Goal: Task Accomplishment & Management: Complete application form

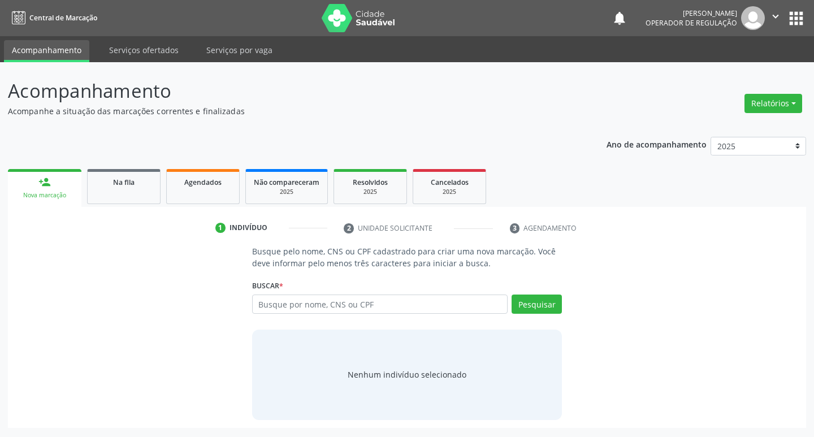
click at [287, 309] on input "text" at bounding box center [380, 303] width 256 height 19
click at [316, 305] on input "700 9089 6310 8097" at bounding box center [380, 303] width 256 height 19
click at [297, 307] on input "700 9089 63108097" at bounding box center [380, 303] width 256 height 19
click at [294, 303] on input "700 9089 63108097" at bounding box center [380, 303] width 256 height 19
click at [273, 309] on input "700 908963108097" at bounding box center [380, 303] width 256 height 19
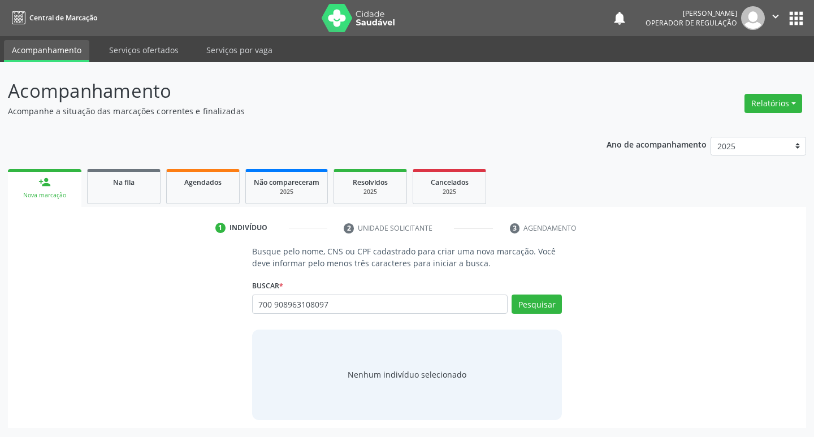
click at [276, 305] on input "700 908963108097" at bounding box center [380, 303] width 256 height 19
click at [273, 304] on input "700 908963108097" at bounding box center [380, 303] width 256 height 19
type input "700908963108097"
click at [533, 309] on button "Pesquisar" at bounding box center [536, 303] width 50 height 19
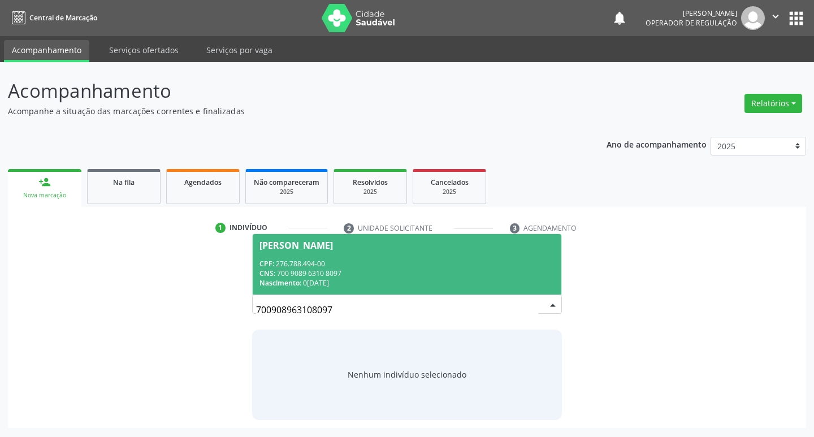
click at [322, 259] on div "CPF: 276.788.494-00" at bounding box center [407, 264] width 296 height 10
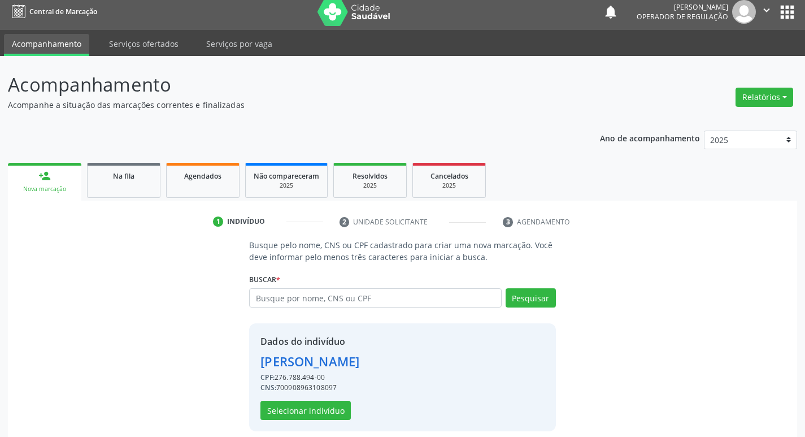
scroll to position [16, 0]
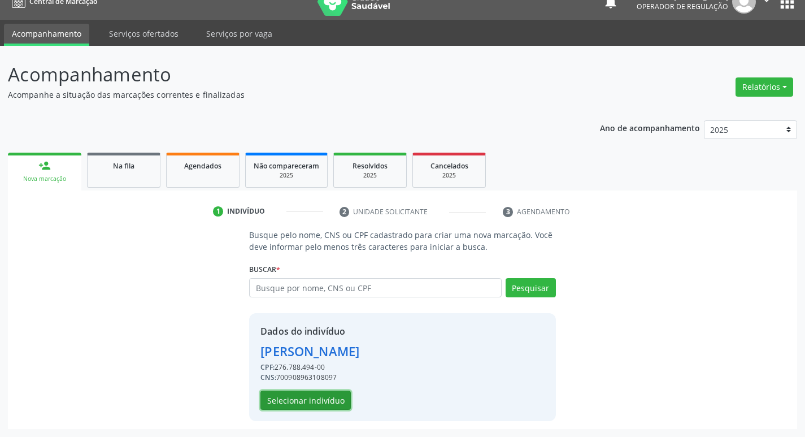
click at [303, 402] on button "Selecionar indivíduo" at bounding box center [305, 399] width 90 height 19
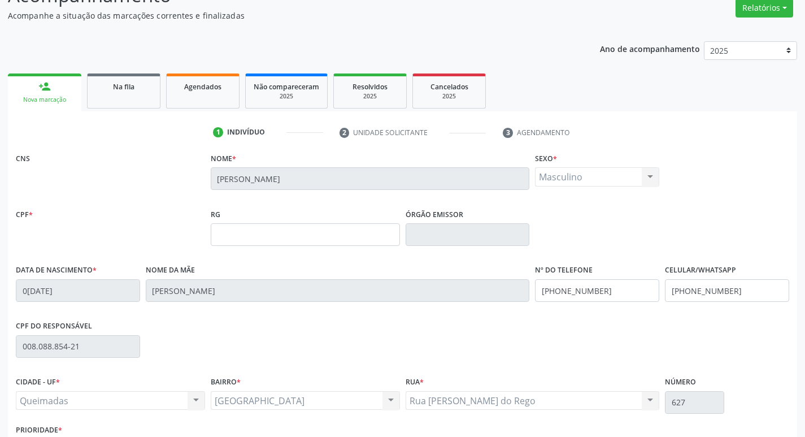
scroll to position [176, 0]
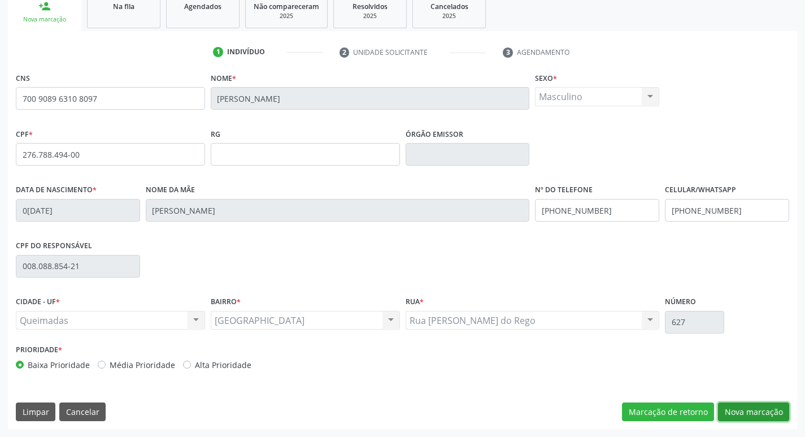
click at [742, 407] on button "Nova marcação" at bounding box center [753, 411] width 71 height 19
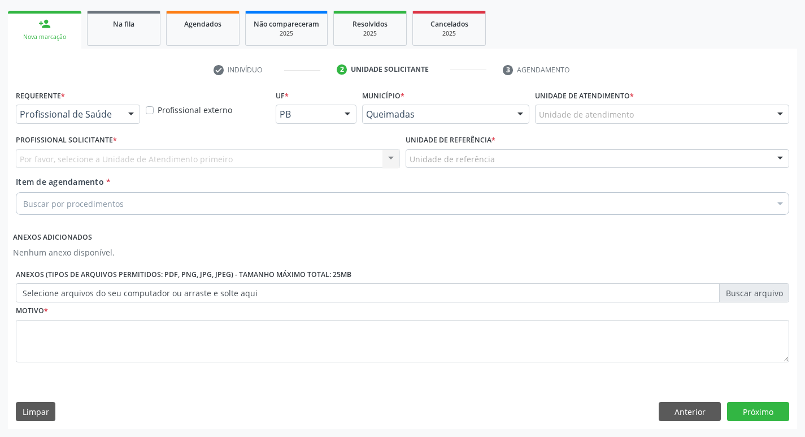
scroll to position [158, 0]
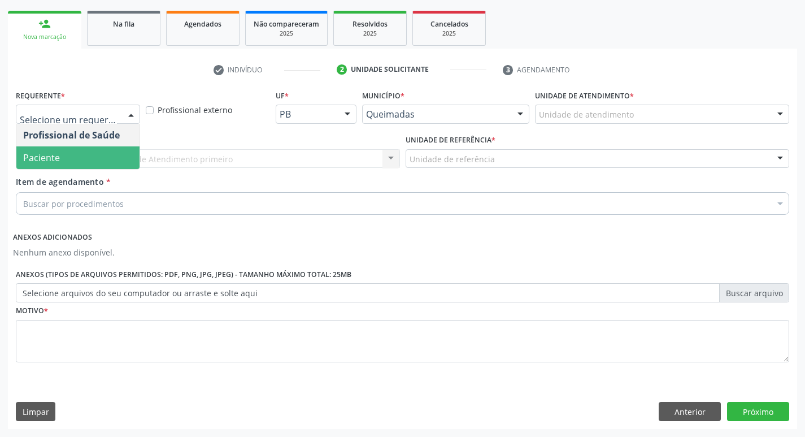
click at [82, 168] on span "Paciente" at bounding box center [77, 157] width 123 height 23
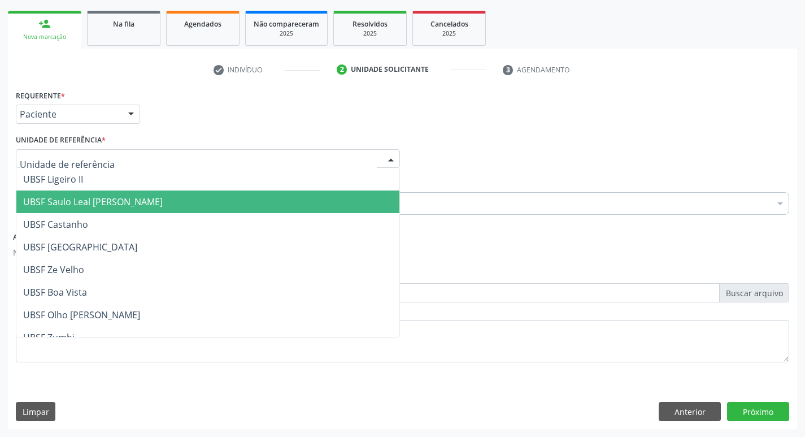
drag, startPoint x: 118, startPoint y: 203, endPoint x: 98, endPoint y: 272, distance: 71.6
click at [117, 203] on span "UBSF Saulo Leal [PERSON_NAME]" at bounding box center [93, 202] width 140 height 12
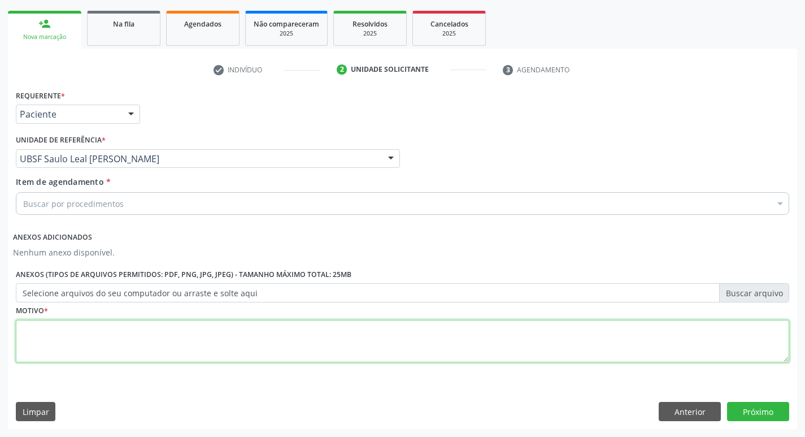
click at [68, 349] on textarea at bounding box center [403, 341] width 774 height 43
type textarea "AVALIACAO"
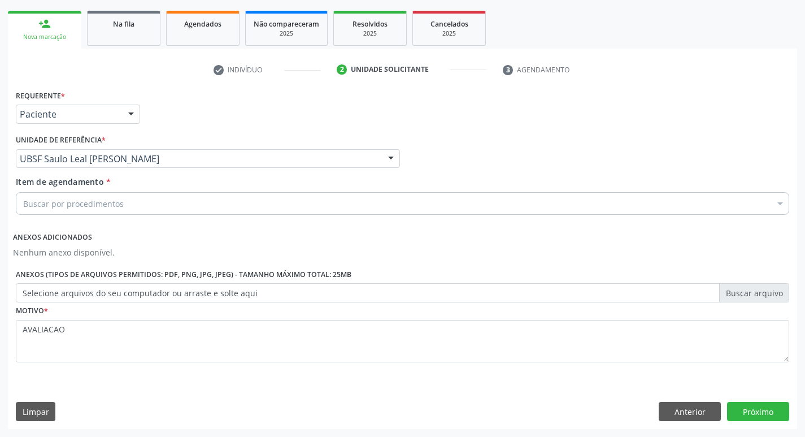
click at [39, 210] on div "Buscar por procedimentos" at bounding box center [403, 203] width 774 height 23
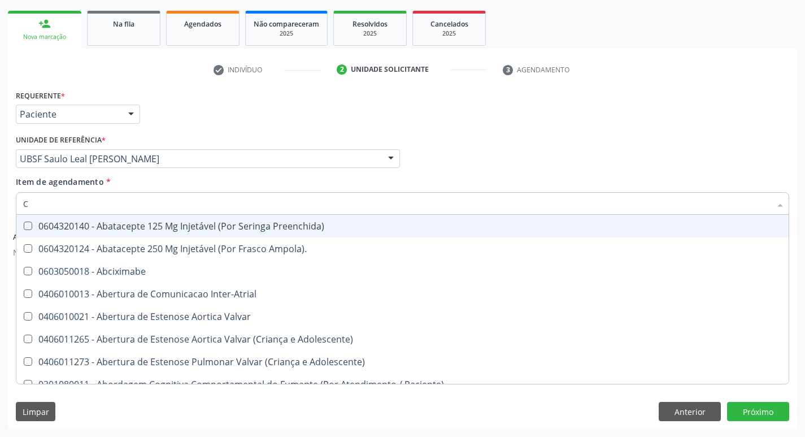
type input "CARDIOLO"
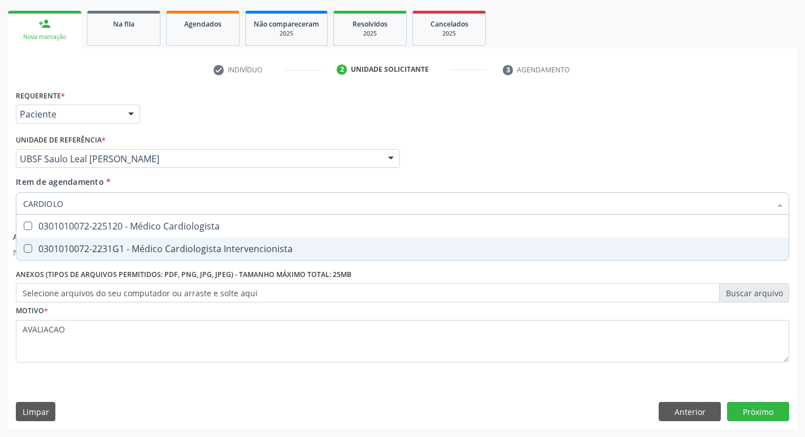
click at [206, 257] on span "0301010072-2231G1 - Médico Cardiologista Intervencionista" at bounding box center [402, 248] width 772 height 23
checkbox Intervencionista "true"
click at [762, 410] on button "Próximo" at bounding box center [758, 411] width 62 height 19
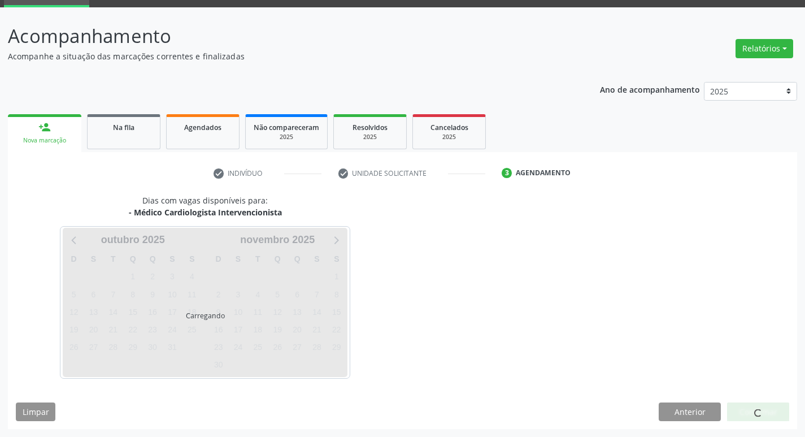
scroll to position [55, 0]
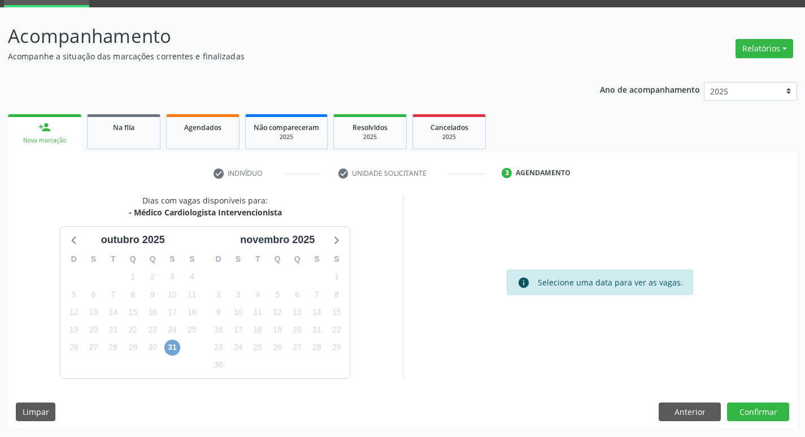
click at [176, 341] on span "31" at bounding box center [172, 348] width 16 height 16
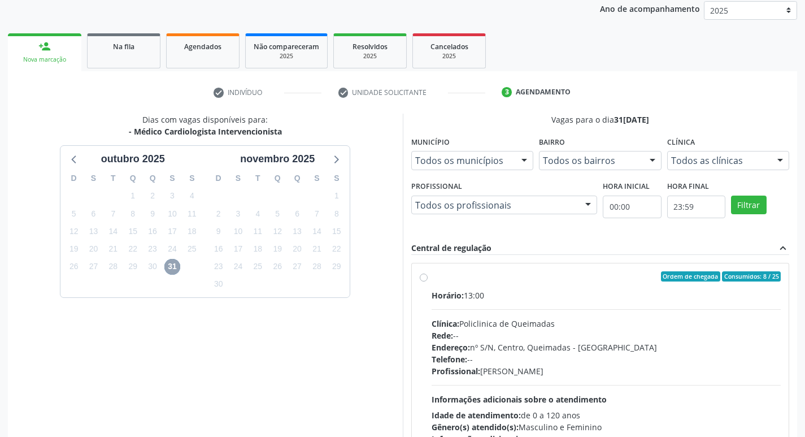
scroll to position [218, 0]
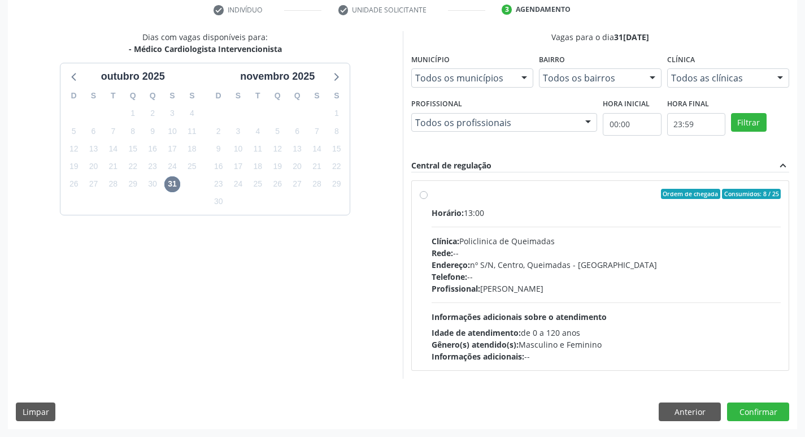
click at [575, 292] on div "Profissional: [PERSON_NAME]" at bounding box center [607, 289] width 350 height 12
click at [428, 199] on input "Ordem de chegada Consumidos: 8 / 25 Horário: 13:00 Clínica: Policlinica de Quei…" at bounding box center [424, 194] width 8 height 10
radio input "true"
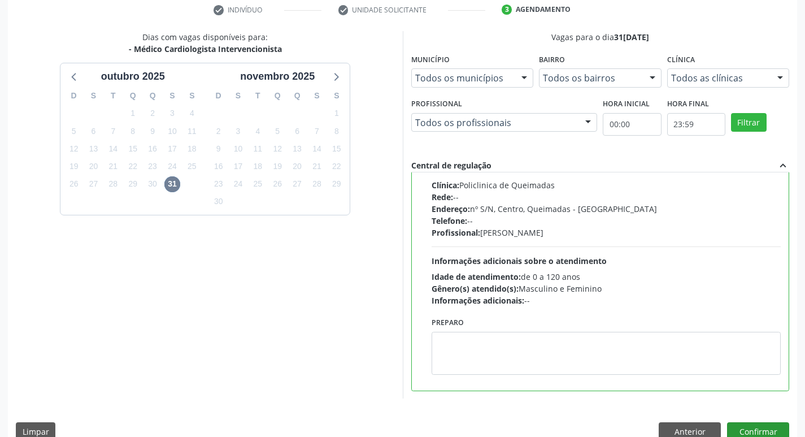
scroll to position [238, 0]
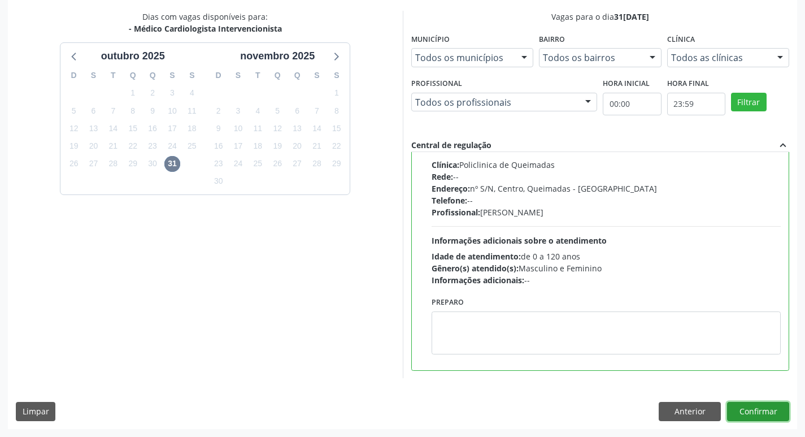
click at [748, 413] on button "Confirmar" at bounding box center [758, 411] width 62 height 19
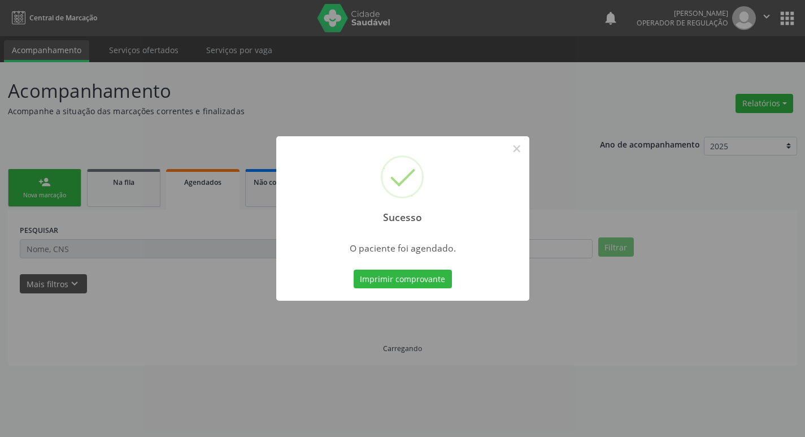
scroll to position [0, 0]
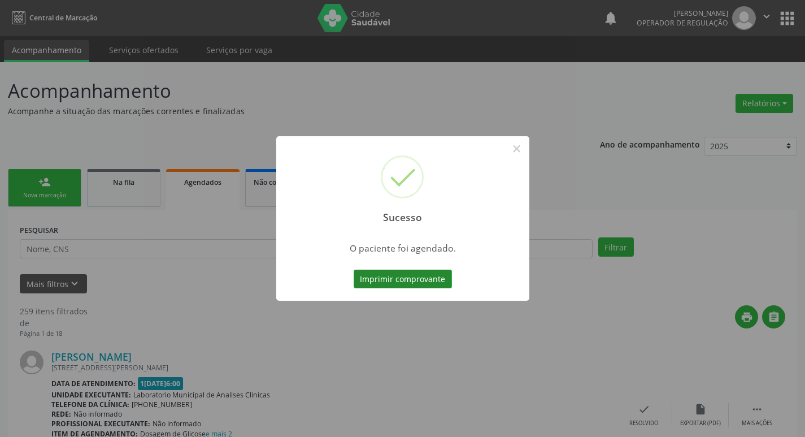
click at [415, 281] on button "Imprimir comprovante" at bounding box center [403, 279] width 98 height 19
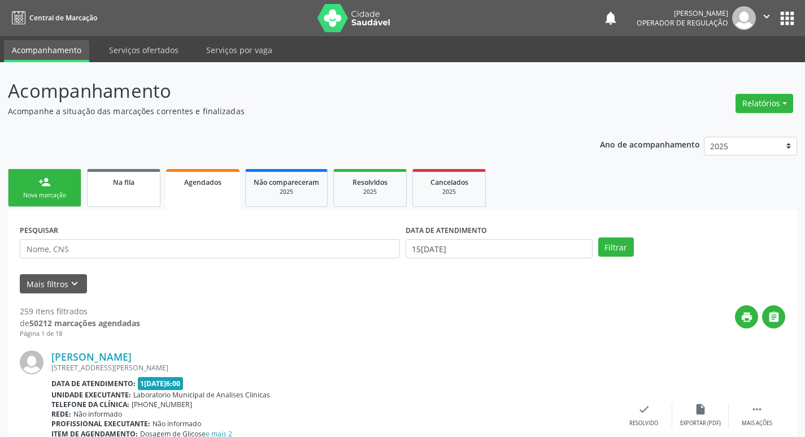
click at [138, 185] on div "Na fila" at bounding box center [123, 182] width 57 height 12
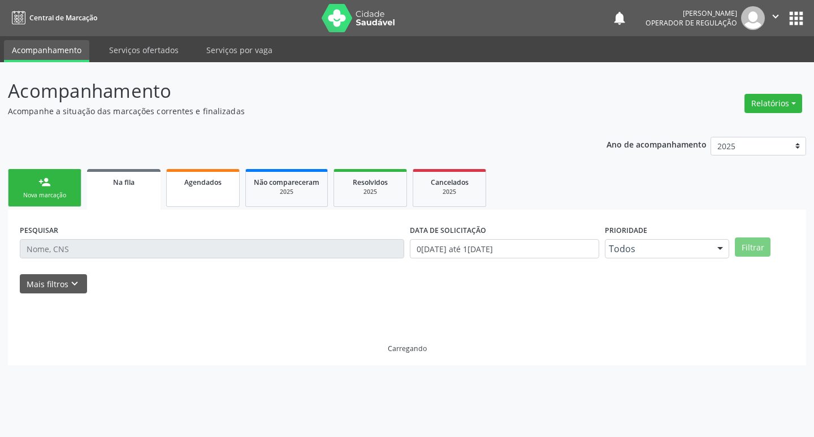
click at [213, 180] on span "Agendados" at bounding box center [202, 182] width 37 height 10
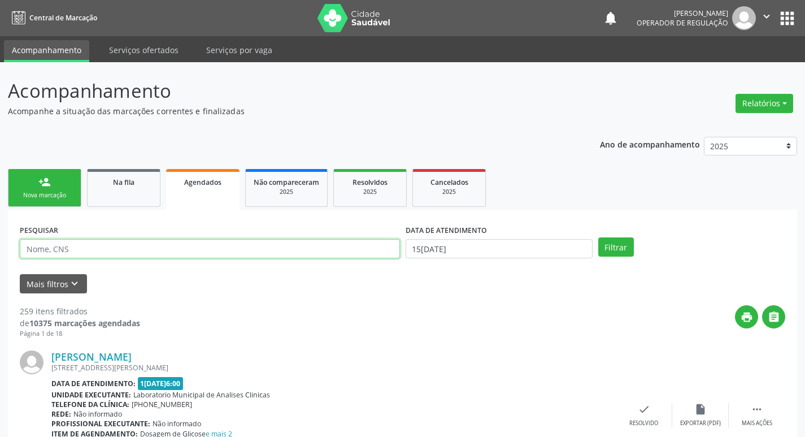
click at [158, 257] on input "text" at bounding box center [210, 248] width 380 height 19
paste input "700 9089 6310 8097"
type input "700 9089 6310 8097"
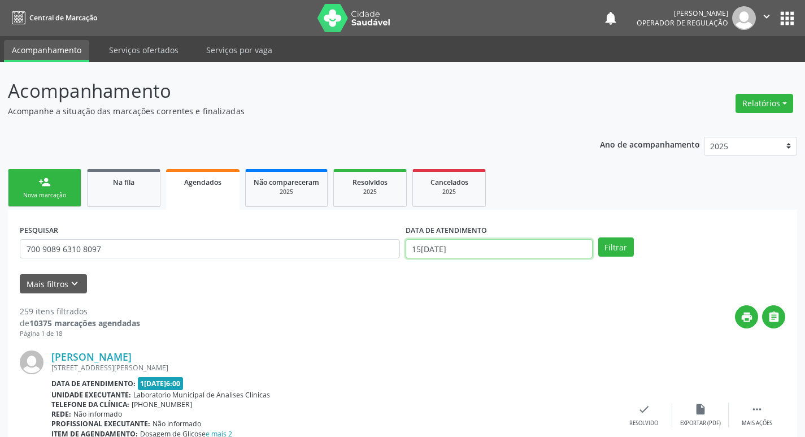
drag, startPoint x: 534, startPoint y: 243, endPoint x: 537, endPoint y: 257, distance: 14.0
click at [533, 243] on input "15[DATE]" at bounding box center [499, 248] width 187 height 19
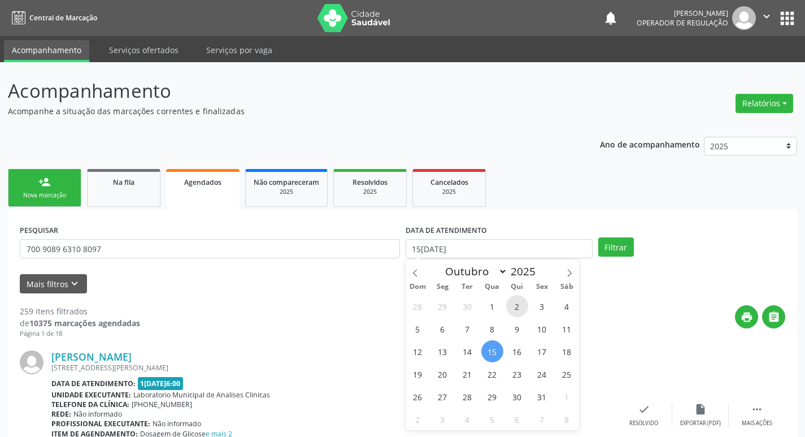
click at [520, 313] on span "2" at bounding box center [517, 306] width 22 height 22
type input "0[DATE]"
click at [520, 313] on span "2" at bounding box center [517, 306] width 22 height 22
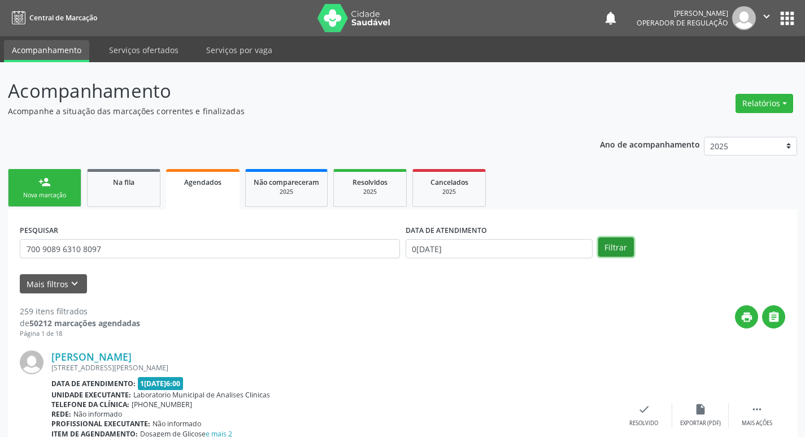
click at [608, 245] on button "Filtrar" at bounding box center [616, 246] width 36 height 19
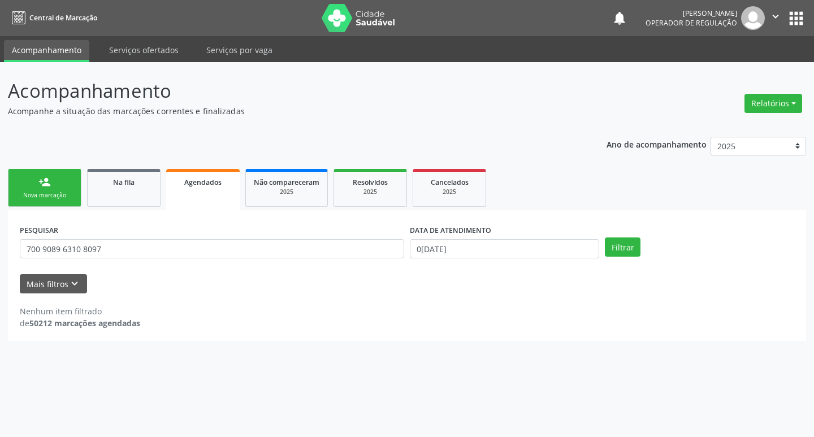
click at [66, 180] on link "person_add Nova marcação" at bounding box center [44, 188] width 73 height 38
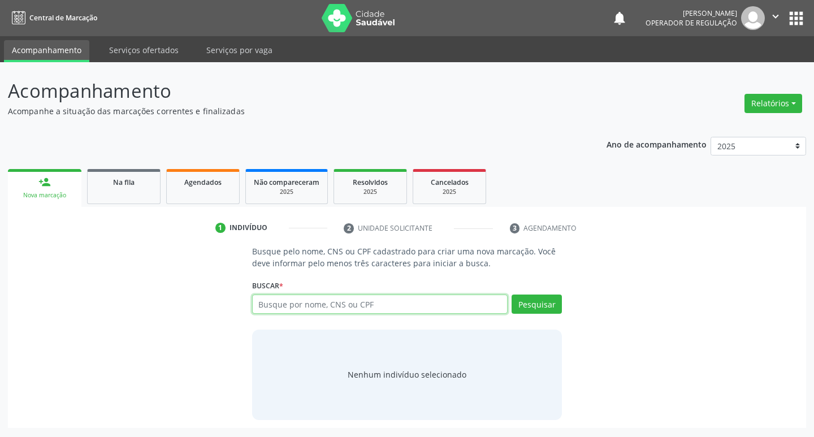
click at [336, 302] on input "text" at bounding box center [380, 303] width 256 height 19
paste input "700 9089 6310 8097"
type input "700 9089 6310 8097"
click at [548, 311] on button "Pesquisar" at bounding box center [536, 303] width 50 height 19
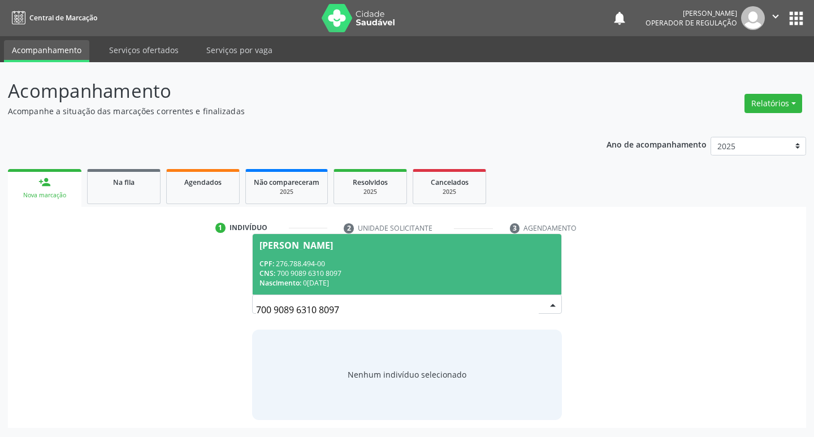
click at [388, 267] on div "CPF: 276.788.494-00" at bounding box center [407, 264] width 296 height 10
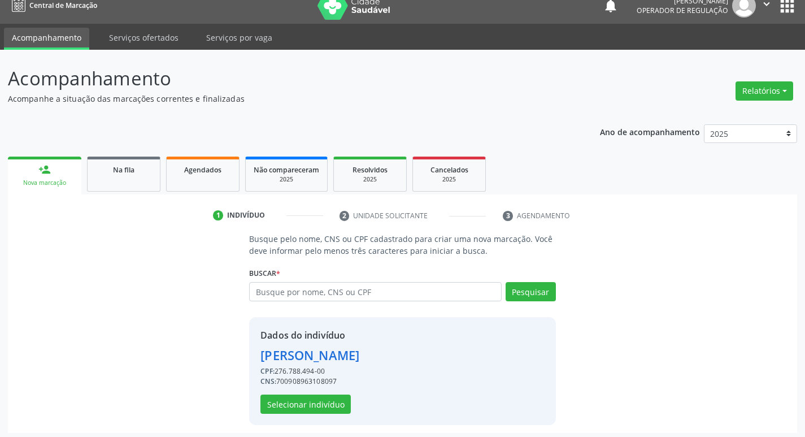
scroll to position [16, 0]
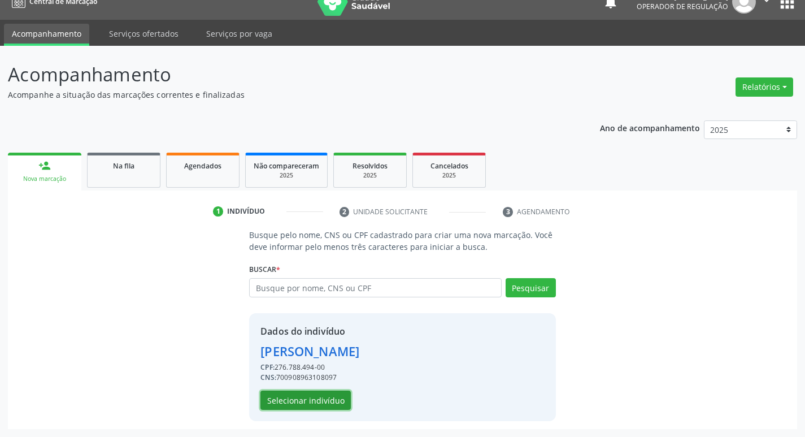
click at [320, 399] on button "Selecionar indivíduo" at bounding box center [305, 399] width 90 height 19
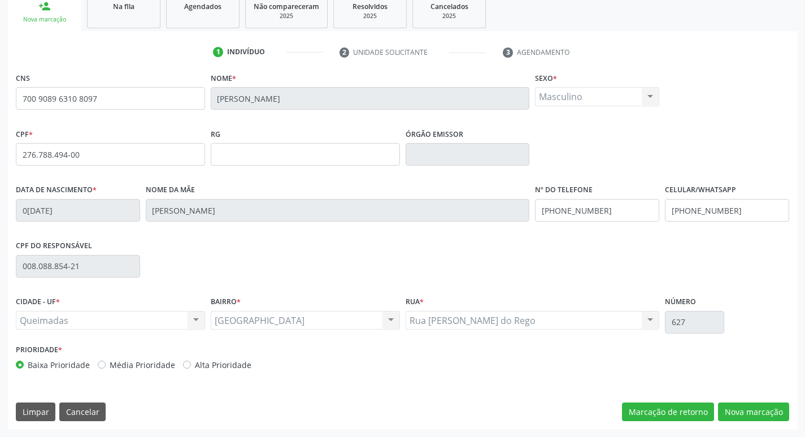
scroll to position [153, 0]
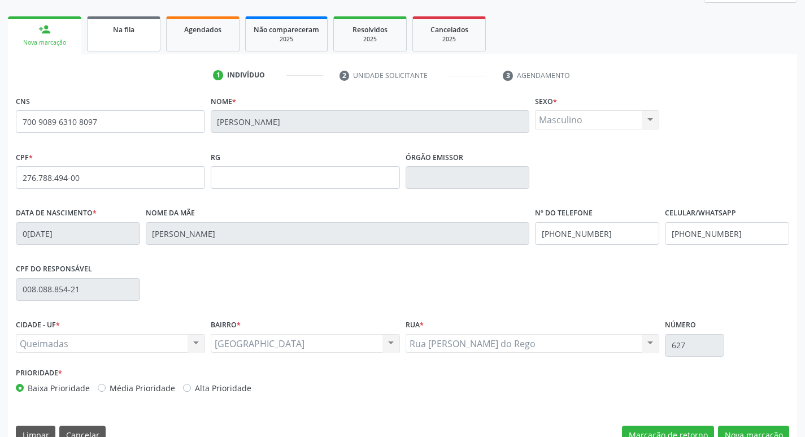
click at [134, 33] on span "Na fila" at bounding box center [123, 30] width 21 height 10
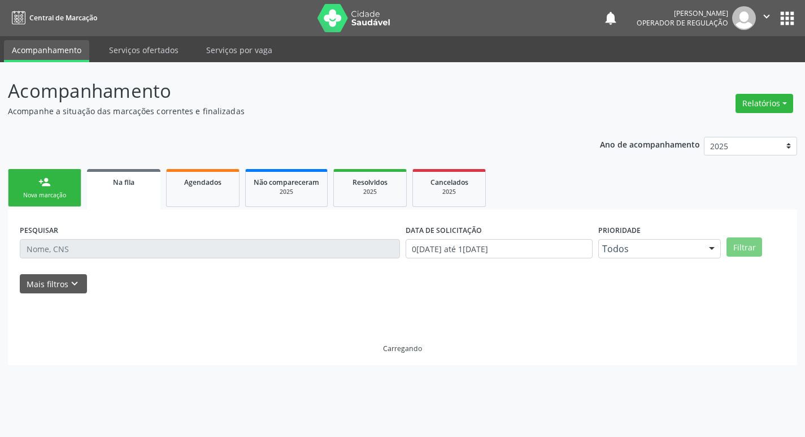
scroll to position [0, 0]
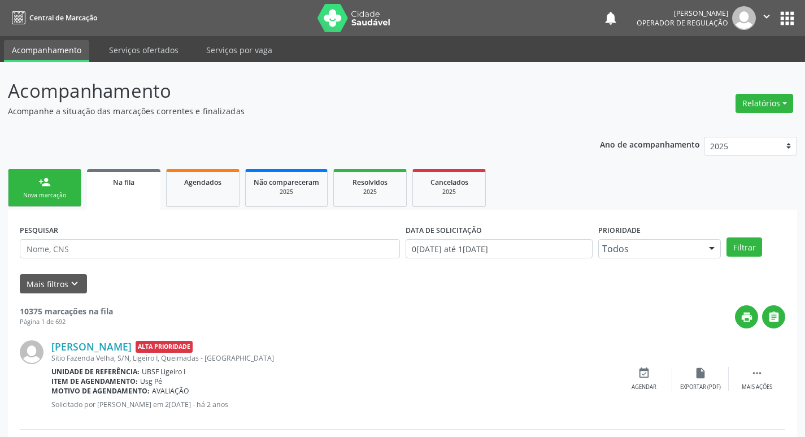
click at [57, 193] on div "Nova marcação" at bounding box center [44, 195] width 57 height 8
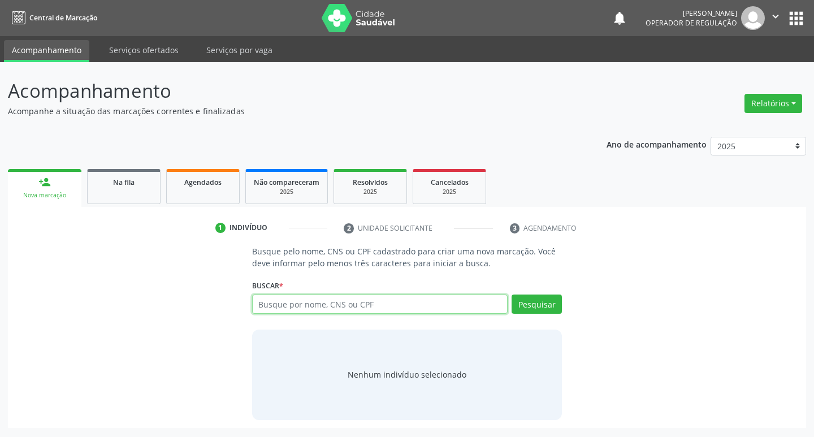
click at [372, 301] on input "text" at bounding box center [380, 303] width 256 height 19
type input "702008881543282"
click at [522, 297] on button "Pesquisar" at bounding box center [536, 303] width 50 height 19
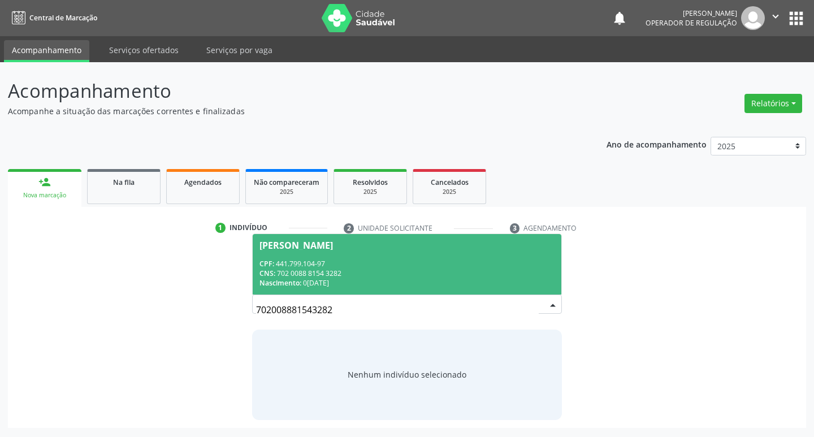
click at [342, 268] on div "CNS: 702 0088 8154 3282" at bounding box center [407, 273] width 296 height 10
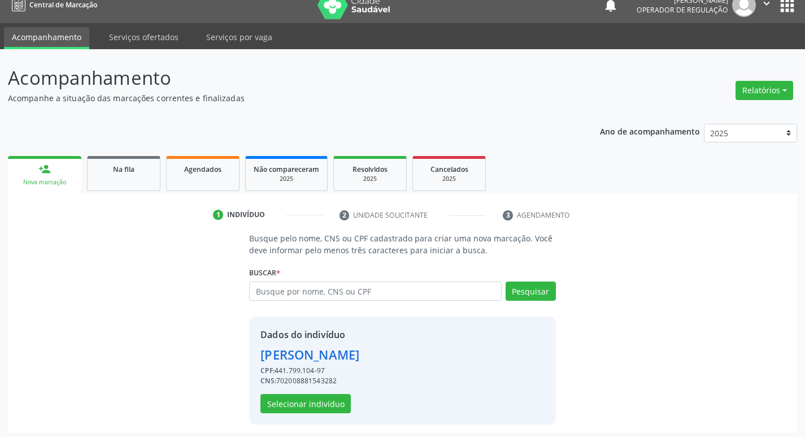
scroll to position [16, 0]
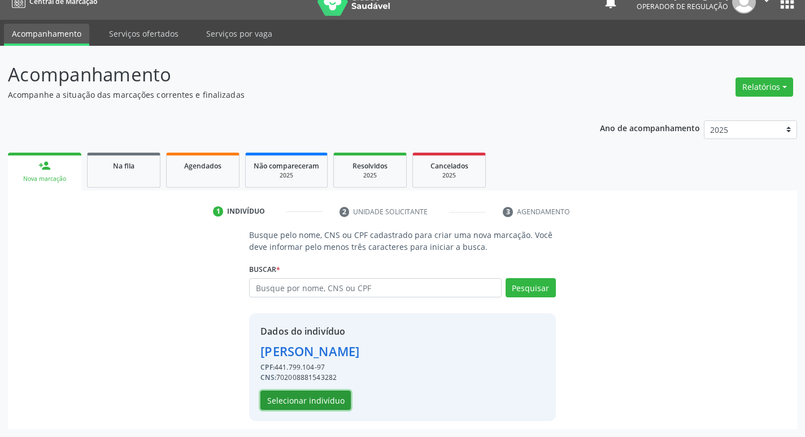
click at [317, 403] on button "Selecionar indivíduo" at bounding box center [305, 399] width 90 height 19
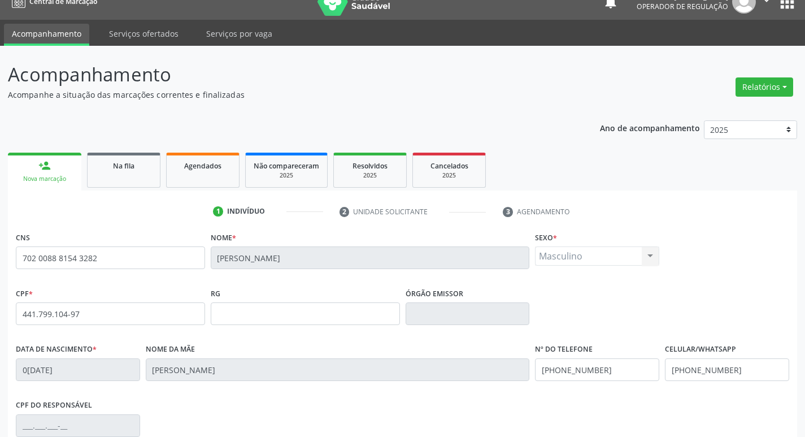
scroll to position [176, 0]
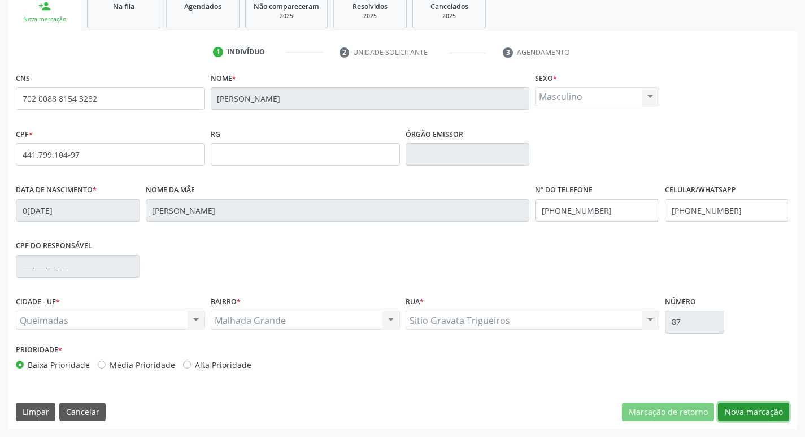
click at [770, 410] on button "Nova marcação" at bounding box center [753, 411] width 71 height 19
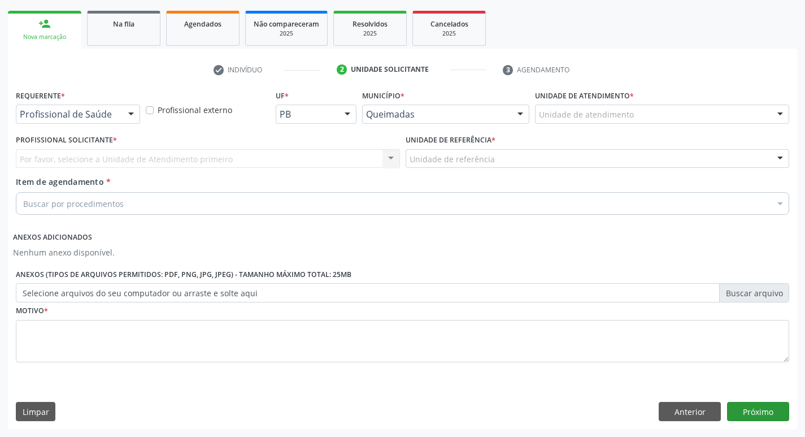
scroll to position [158, 0]
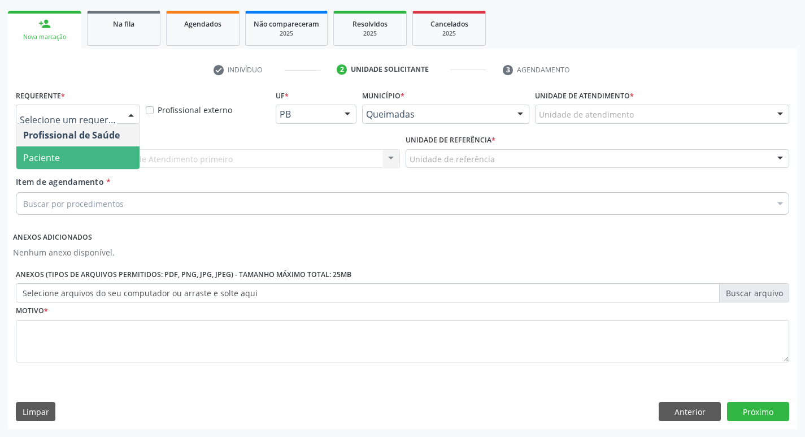
click at [63, 149] on span "Paciente" at bounding box center [77, 157] width 123 height 23
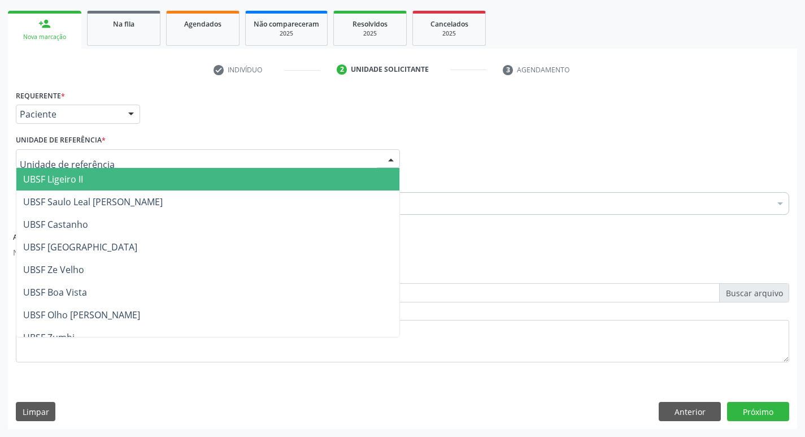
type input "M"
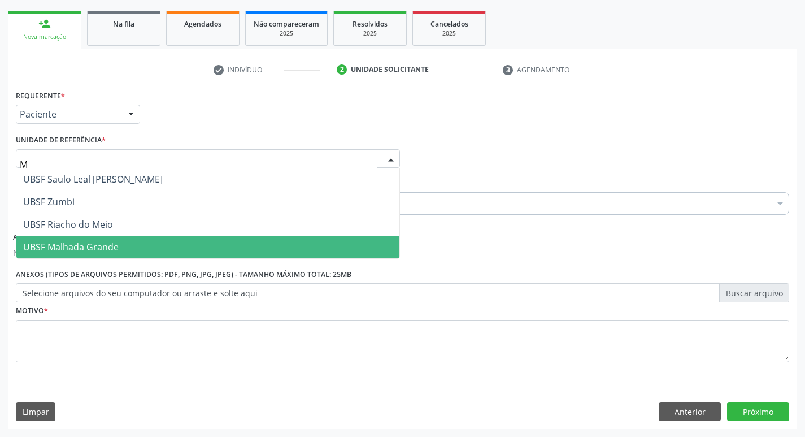
click at [110, 249] on span "UBSF Malhada Grande" at bounding box center [70, 247] width 95 height 12
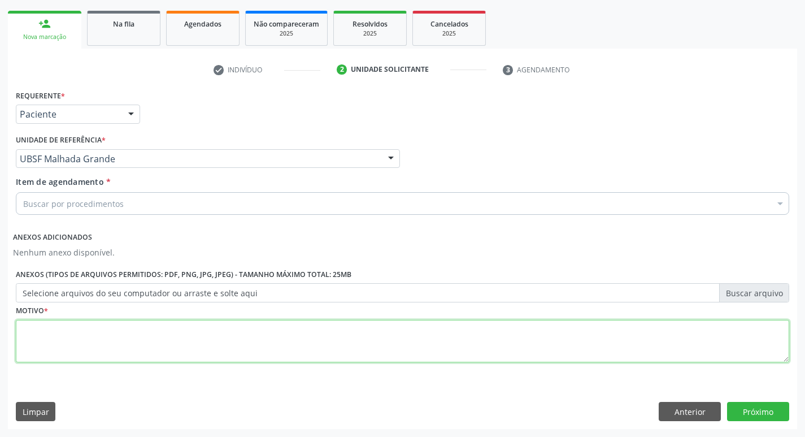
drag, startPoint x: 107, startPoint y: 326, endPoint x: 101, endPoint y: 326, distance: 6.8
click at [103, 326] on textarea at bounding box center [403, 341] width 774 height 43
type textarea "AVALIACAO"
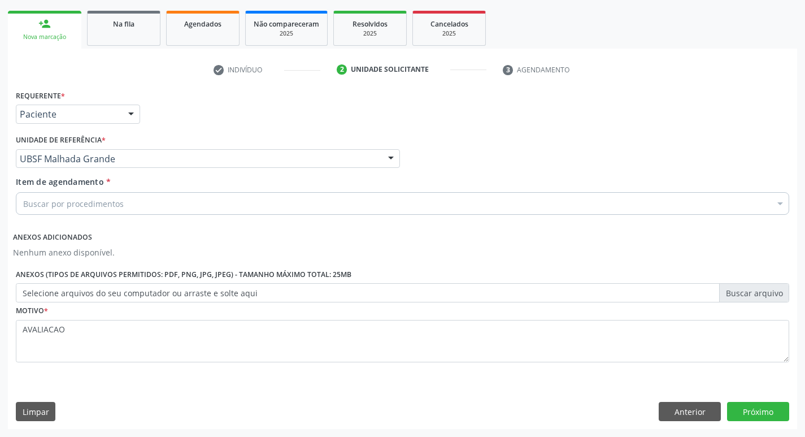
click at [82, 210] on div "Buscar por procedimentos" at bounding box center [403, 203] width 774 height 23
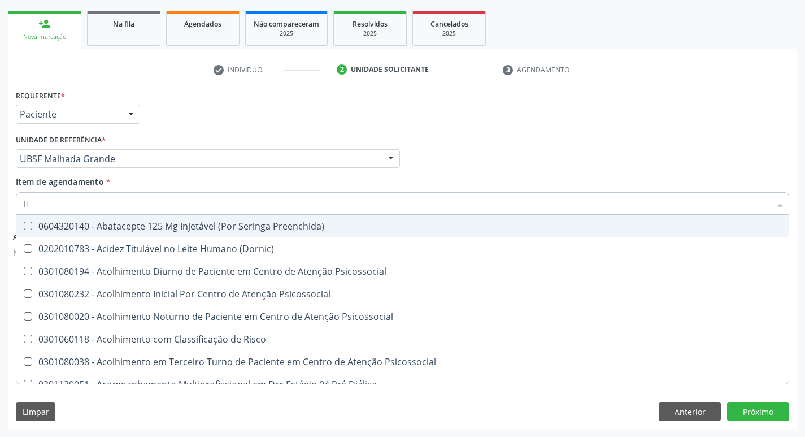
type input "HEMOGR"
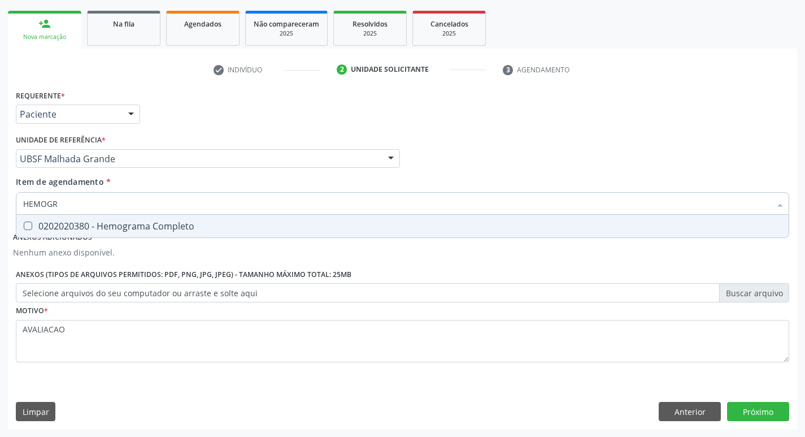
click at [177, 224] on div "0202020380 - Hemograma Completo" at bounding box center [402, 225] width 759 height 9
checkbox Completo "true"
click at [748, 407] on button "Próximo" at bounding box center [758, 411] width 62 height 19
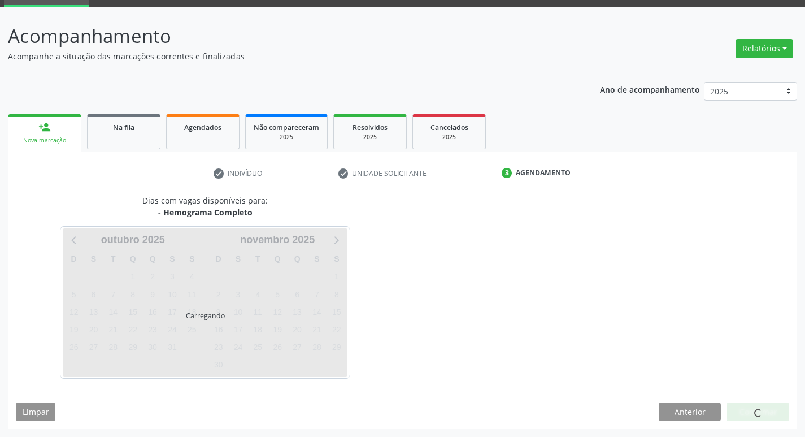
scroll to position [55, 0]
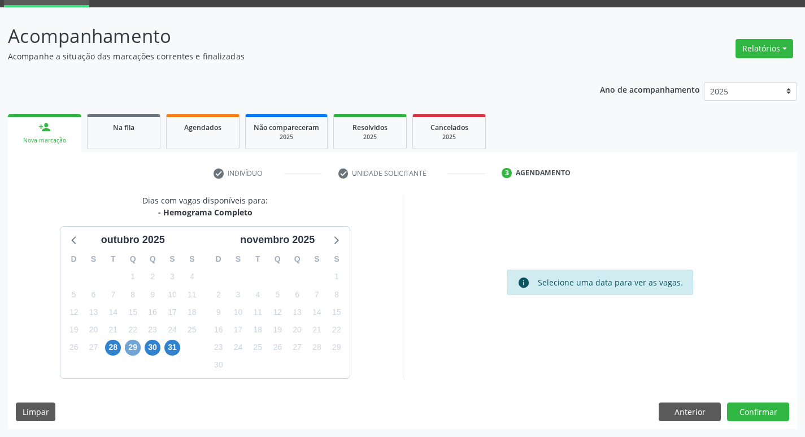
click at [131, 349] on span "29" at bounding box center [133, 348] width 16 height 16
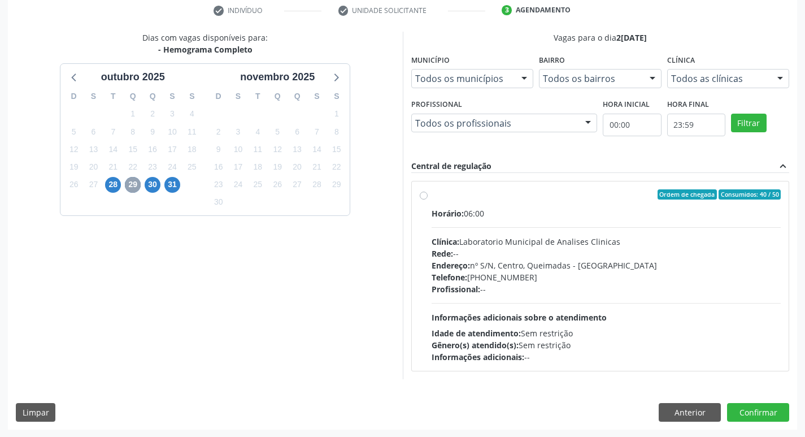
scroll to position [218, 0]
click at [505, 224] on div "Horário: 06:00 Clínica: Laboratorio Municipal de Analises Clinicas Rede: -- End…" at bounding box center [607, 284] width 350 height 155
click at [428, 199] on input "Ordem de chegada Consumidos: 40 / 50 Horário: 06:00 Clínica: Laboratorio Munici…" at bounding box center [424, 194] width 8 height 10
radio input "true"
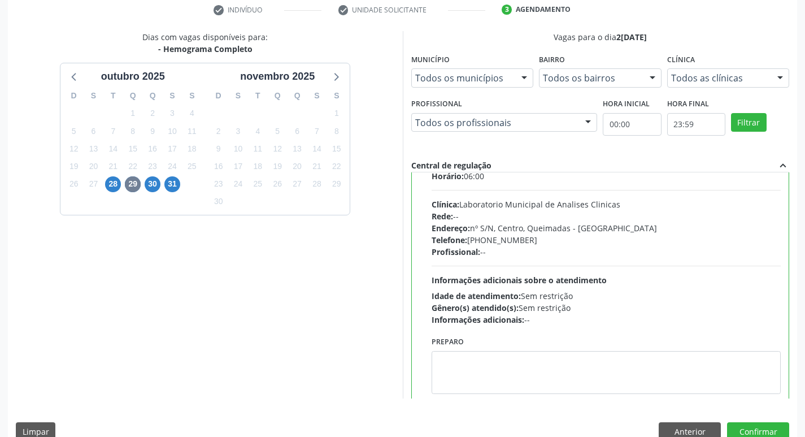
scroll to position [56, 0]
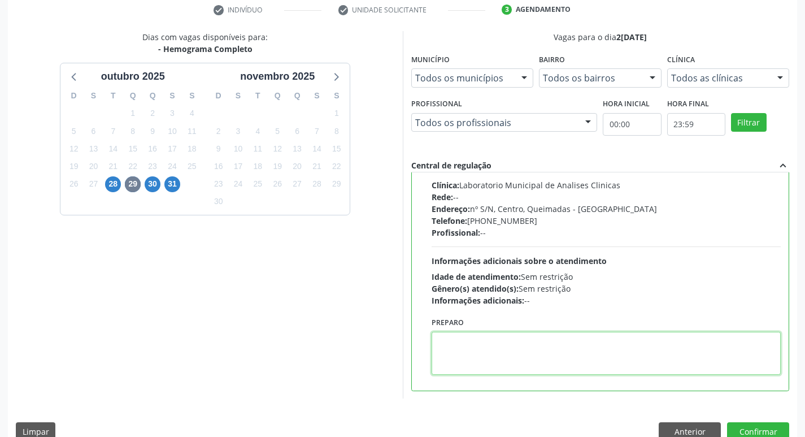
click at [485, 352] on textarea at bounding box center [607, 353] width 350 height 43
paste textarea "700 9089 6310 8097"
type textarea "7"
drag, startPoint x: 433, startPoint y: 339, endPoint x: 484, endPoint y: 342, distance: 50.9
click at [484, 342] on textarea "IR EM [GEOGRAPHIC_DATA]" at bounding box center [607, 353] width 350 height 43
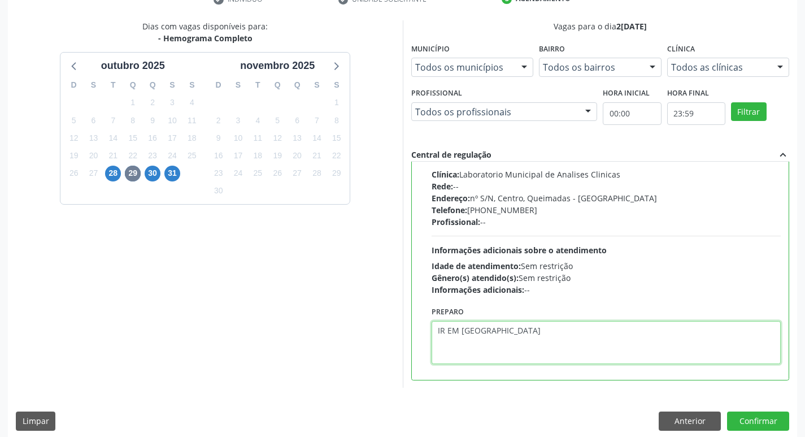
scroll to position [238, 0]
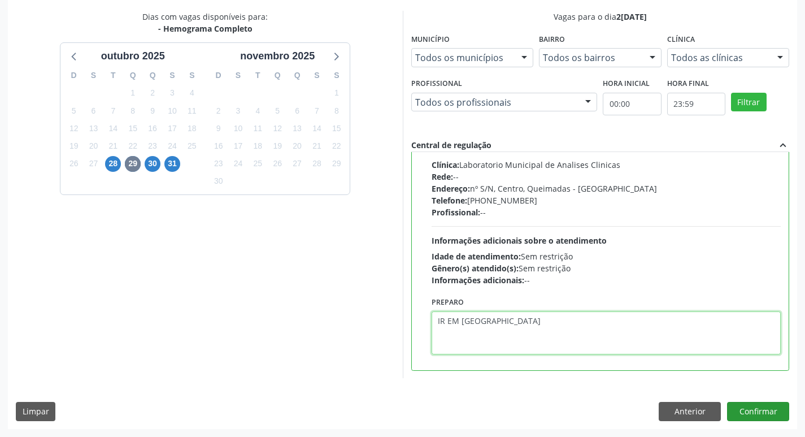
type textarea "IR EM [GEOGRAPHIC_DATA]"
click at [764, 406] on button "Confirmar" at bounding box center [758, 411] width 62 height 19
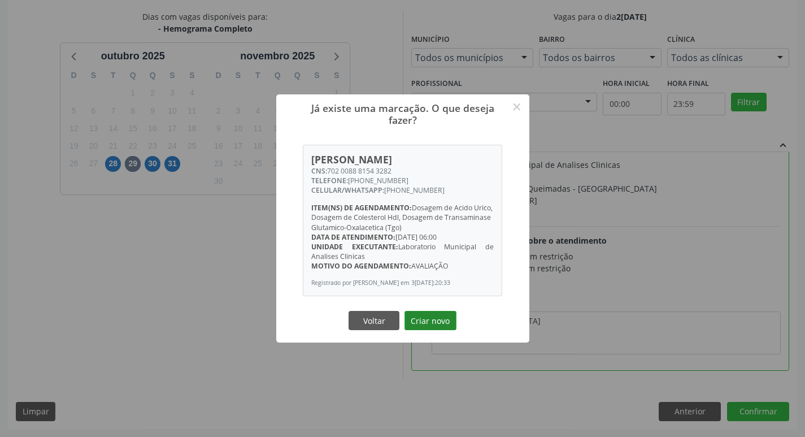
click at [439, 321] on button "Criar novo" at bounding box center [431, 320] width 52 height 19
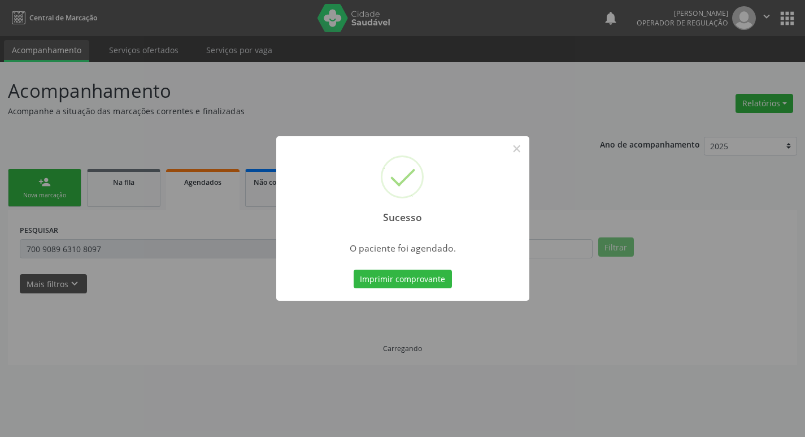
scroll to position [0, 0]
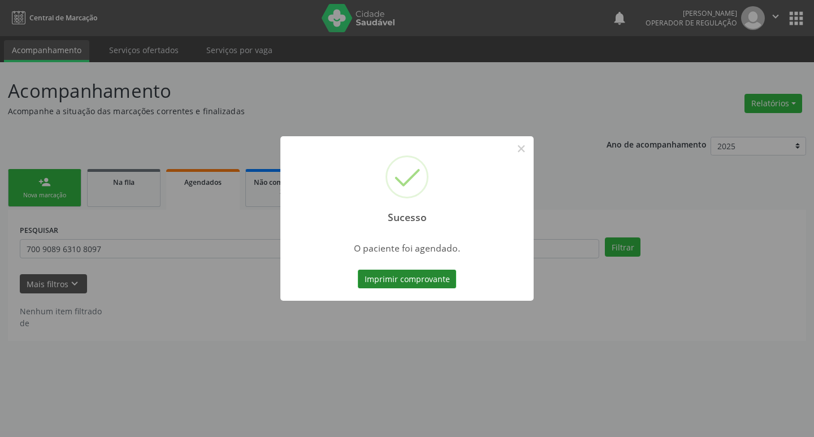
click at [388, 276] on button "Imprimir comprovante" at bounding box center [407, 279] width 98 height 19
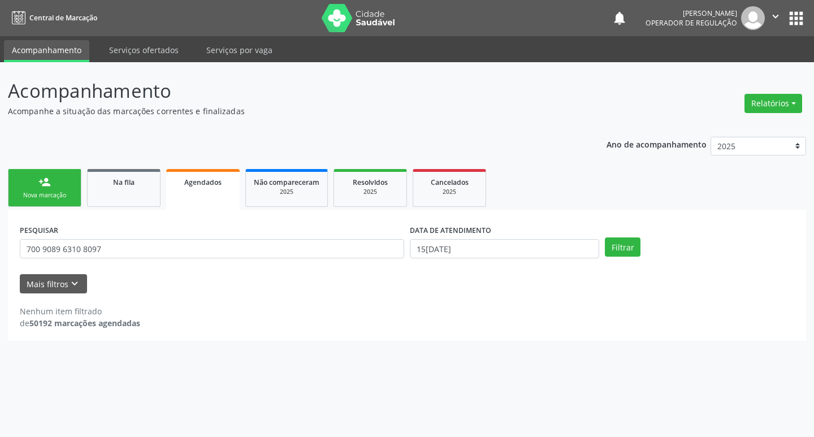
click at [62, 194] on div "Nova marcação" at bounding box center [44, 195] width 57 height 8
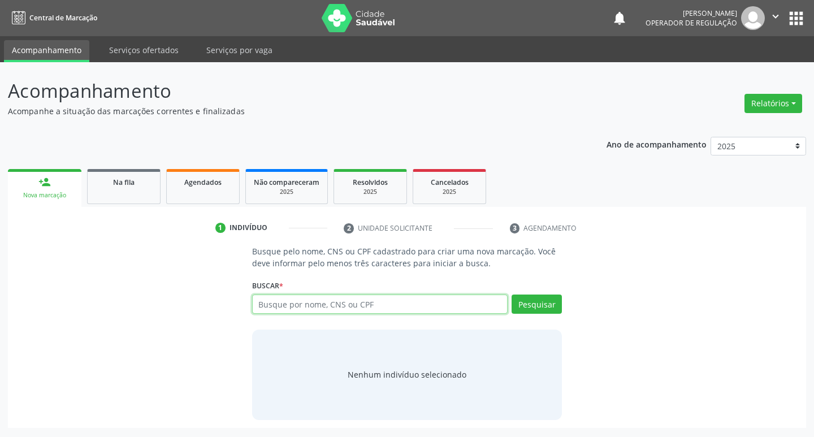
click at [301, 310] on input "text" at bounding box center [380, 303] width 256 height 19
type input "700008872864008"
click at [531, 312] on button "Pesquisar" at bounding box center [536, 303] width 50 height 19
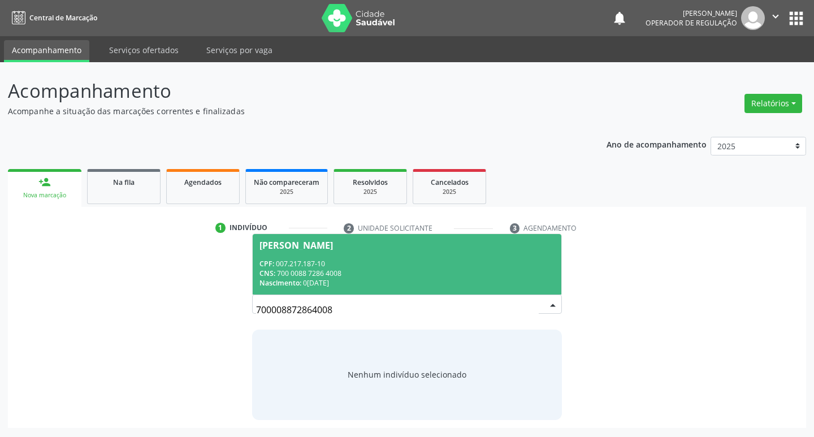
click at [358, 273] on div "CNS: 700 0088 7286 4008" at bounding box center [407, 273] width 296 height 10
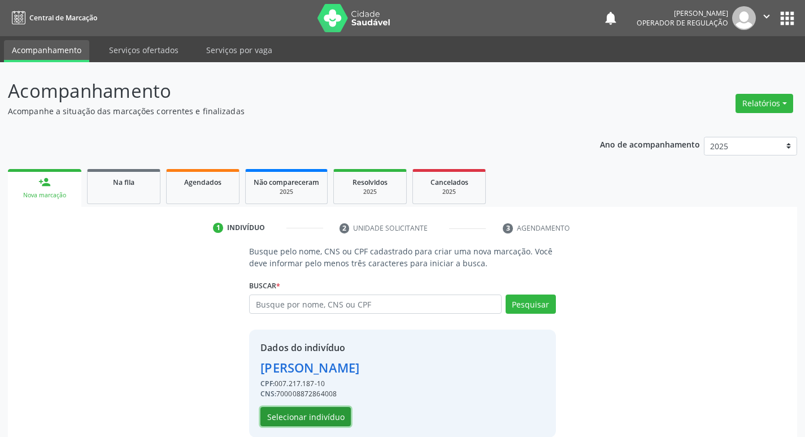
click at [320, 418] on button "Selecionar indivíduo" at bounding box center [305, 416] width 90 height 19
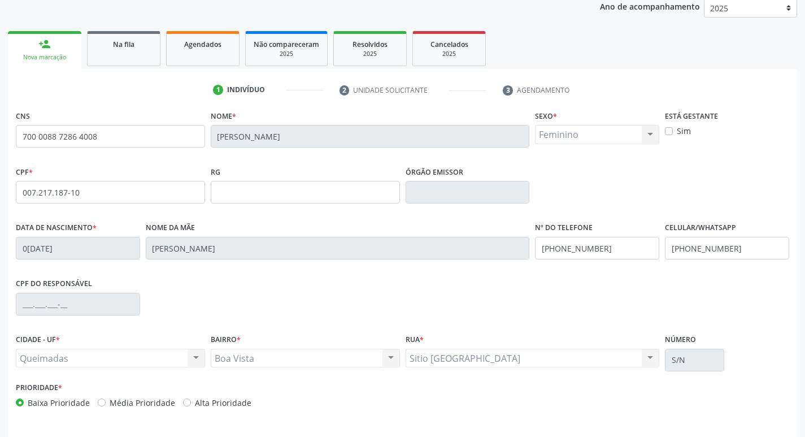
scroll to position [176, 0]
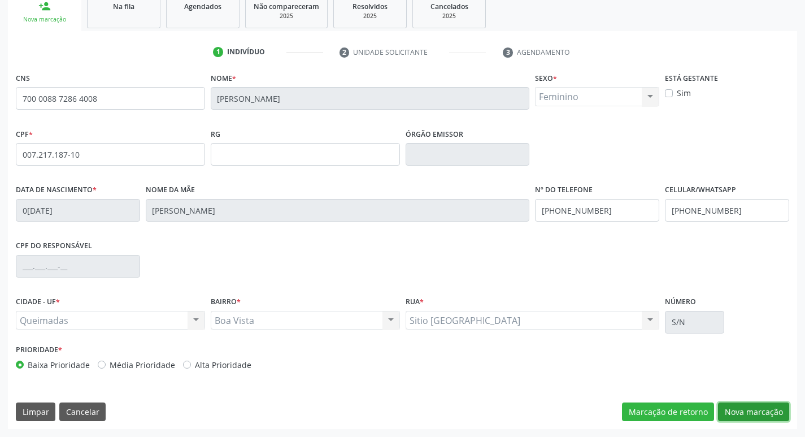
click at [736, 407] on button "Nova marcação" at bounding box center [753, 411] width 71 height 19
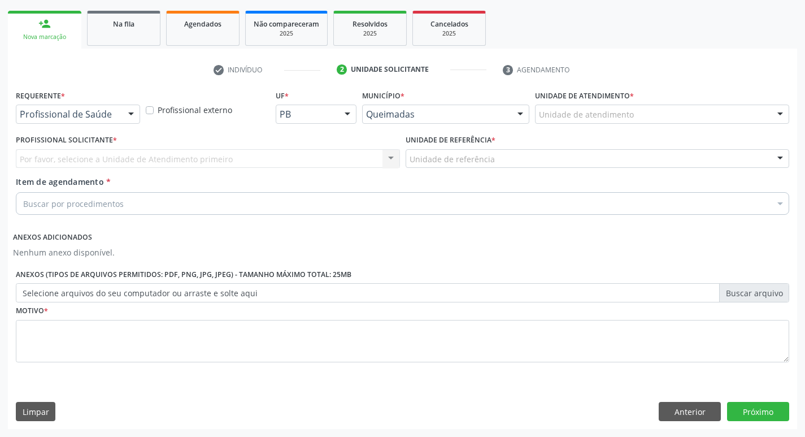
scroll to position [158, 0]
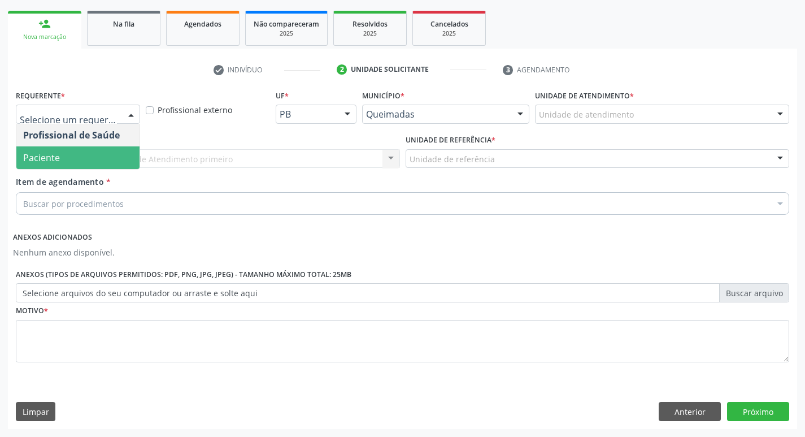
click at [87, 168] on span "Paciente" at bounding box center [77, 157] width 123 height 23
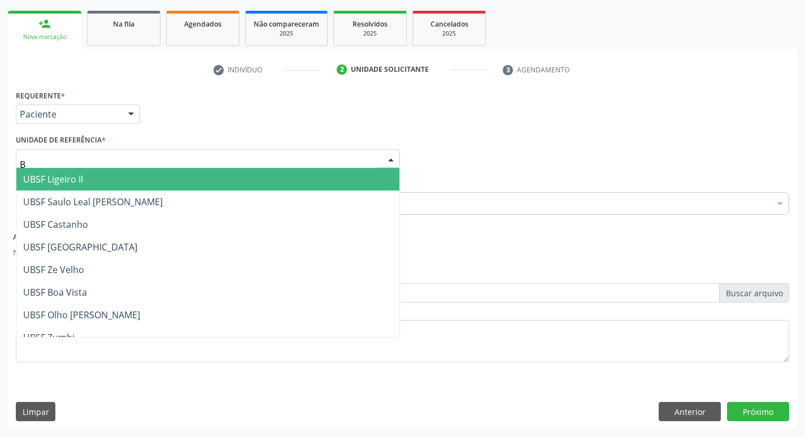
type input "BO"
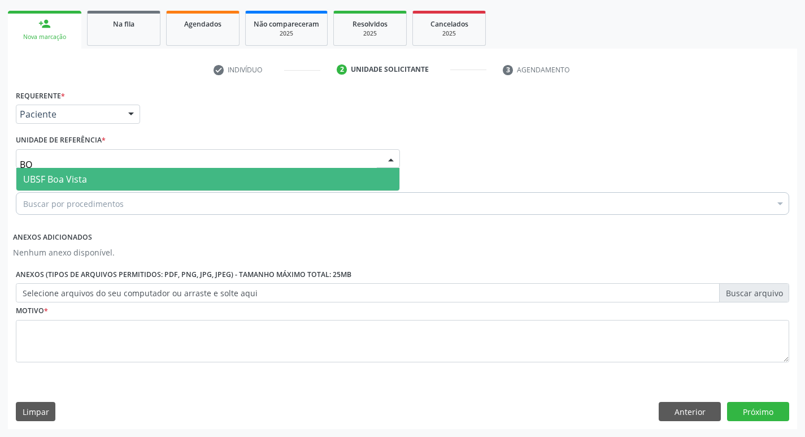
click at [78, 183] on span "UBSF Boa Vista" at bounding box center [55, 179] width 64 height 12
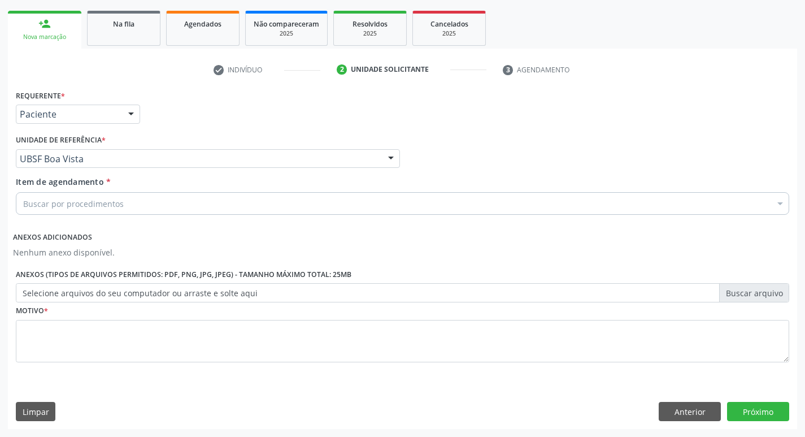
click at [77, 297] on label "Selecione arquivos do seu computador ou arraste e solte aqui" at bounding box center [403, 292] width 774 height 19
click at [77, 297] on input "Selecione arquivos do seu computador ou arraste e solte aqui" at bounding box center [403, 292] width 774 height 19
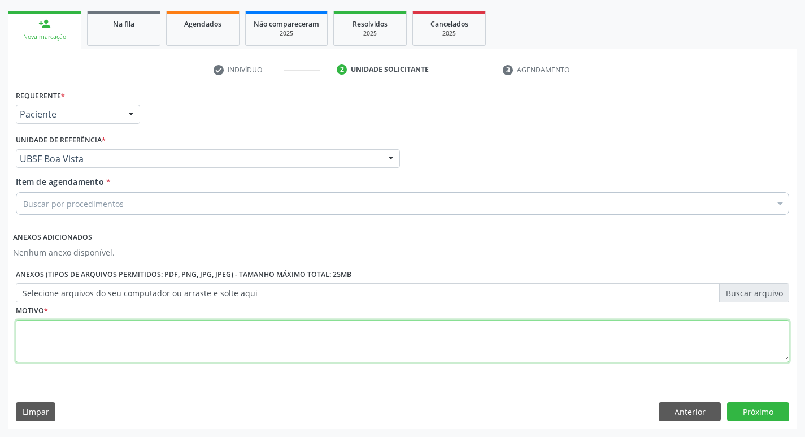
click at [30, 359] on textarea at bounding box center [403, 341] width 774 height 43
click at [33, 356] on textarea at bounding box center [403, 341] width 774 height 43
type textarea "AVALIACAO"
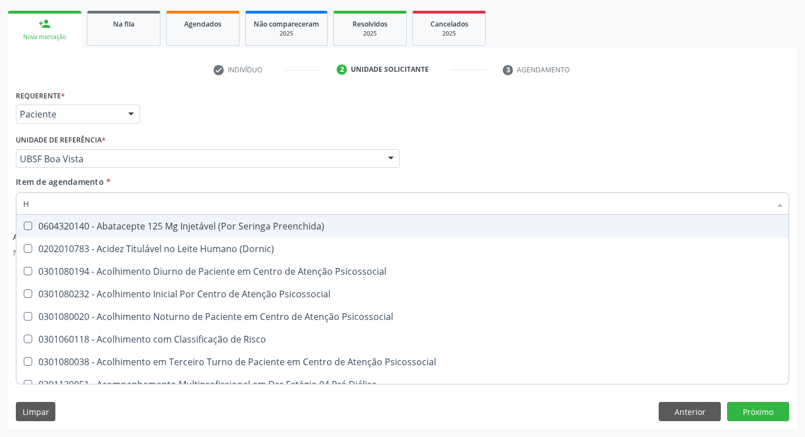
type input "HEMOGR"
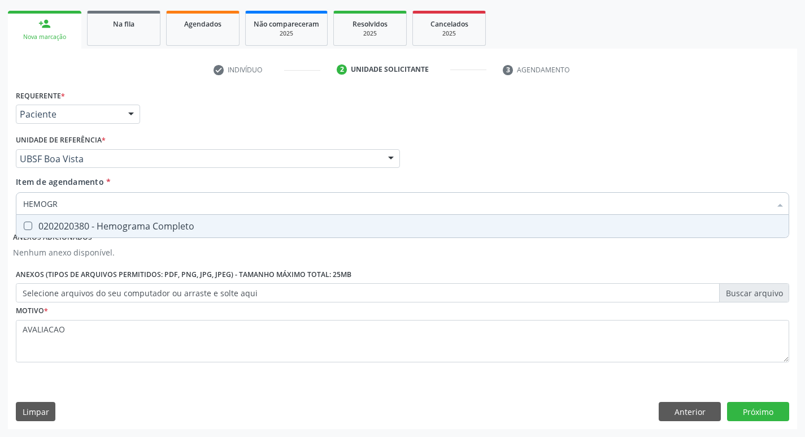
click at [202, 225] on div "0202020380 - Hemograma Completo" at bounding box center [402, 225] width 759 height 9
checkbox Completo "true"
click at [759, 409] on button "Próximo" at bounding box center [758, 411] width 62 height 19
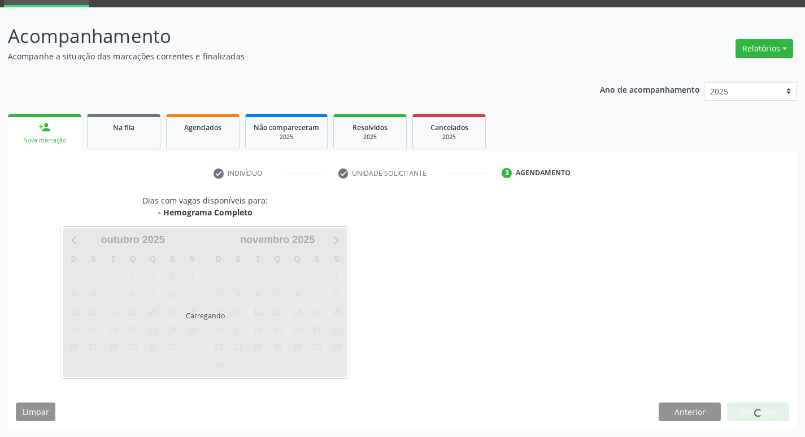
scroll to position [55, 0]
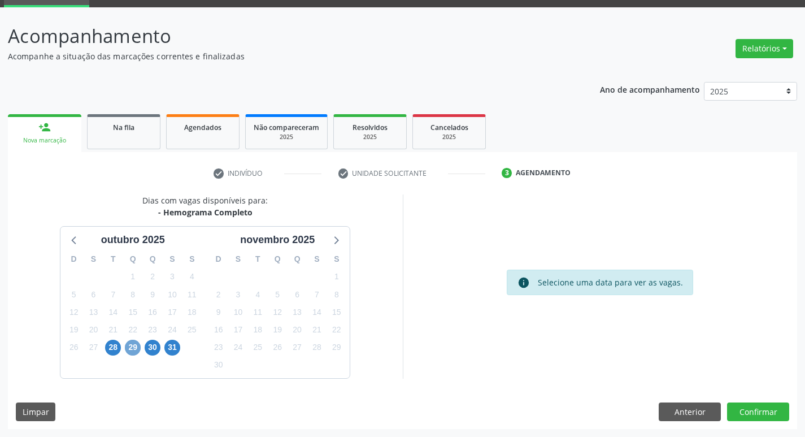
click at [132, 347] on span "29" at bounding box center [133, 348] width 16 height 16
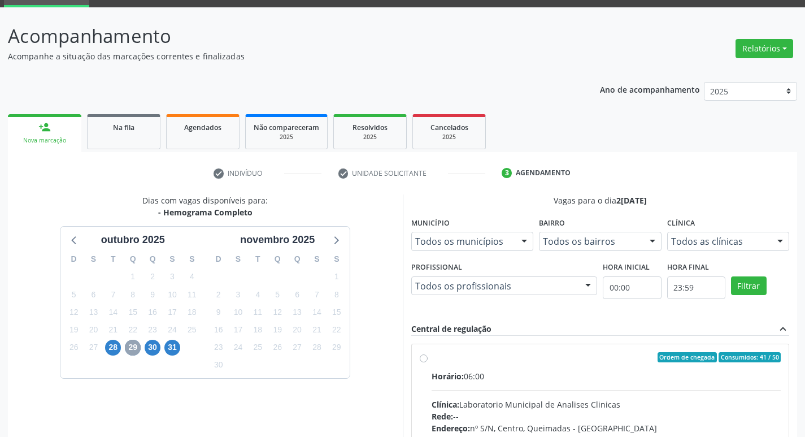
scroll to position [218, 0]
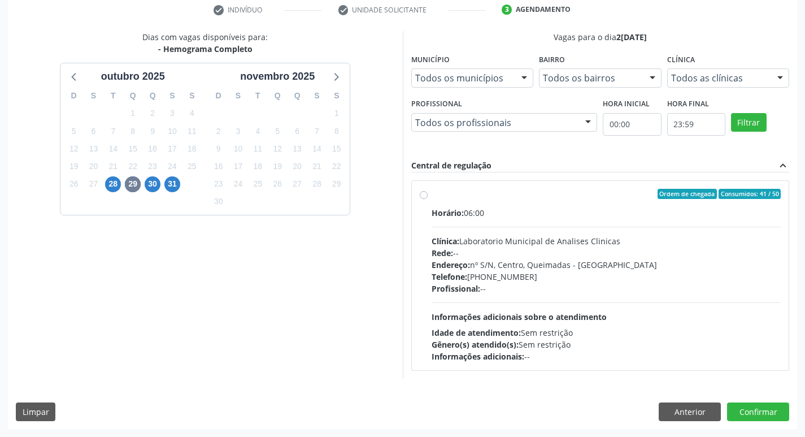
click at [548, 306] on div "Horário: 06:00 Clínica: Laboratorio Municipal de Analises Clinicas Rede: -- End…" at bounding box center [607, 284] width 350 height 155
click at [428, 199] on input "Ordem de chegada Consumidos: 41 / 50 Horário: 06:00 Clínica: Laboratorio Munici…" at bounding box center [424, 194] width 8 height 10
radio input "true"
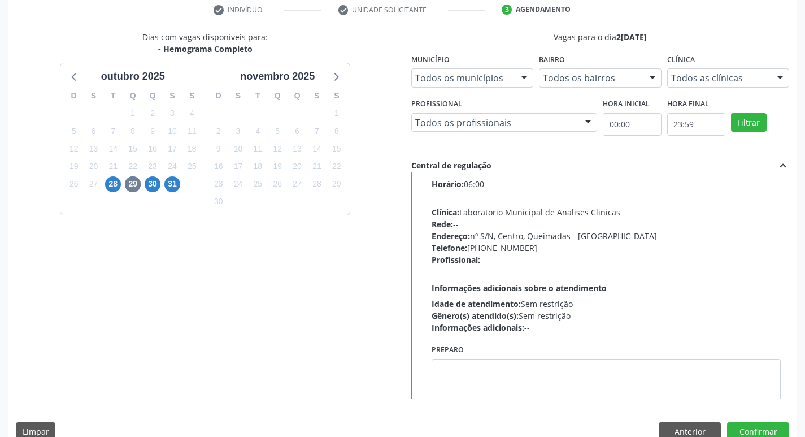
scroll to position [56, 0]
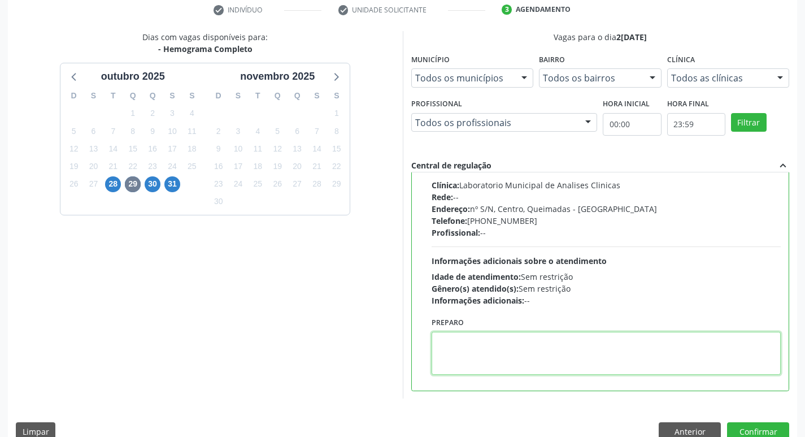
click at [490, 363] on textarea at bounding box center [607, 353] width 350 height 43
paste textarea "IR EM [GEOGRAPHIC_DATA]"
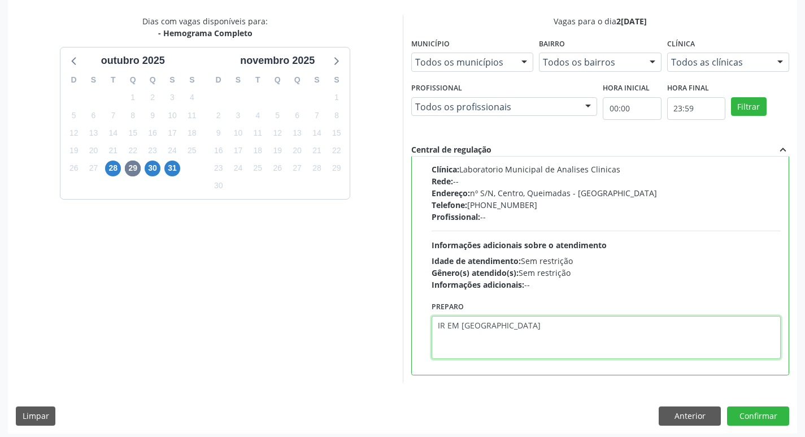
scroll to position [238, 0]
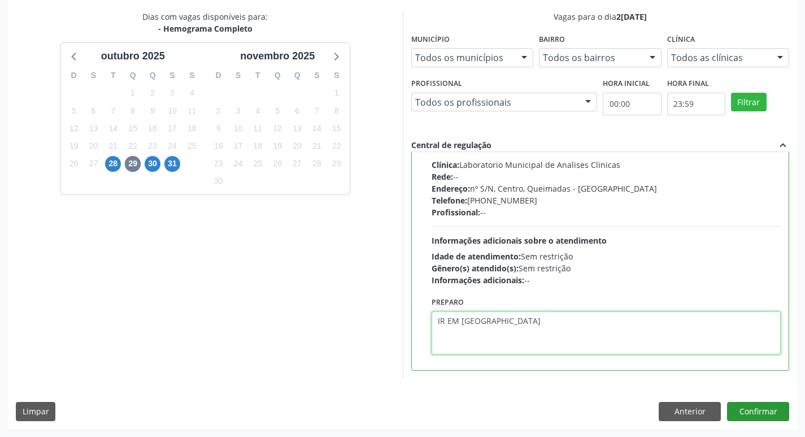
type textarea "IR EM [GEOGRAPHIC_DATA]"
click at [760, 419] on button "Confirmar" at bounding box center [758, 411] width 62 height 19
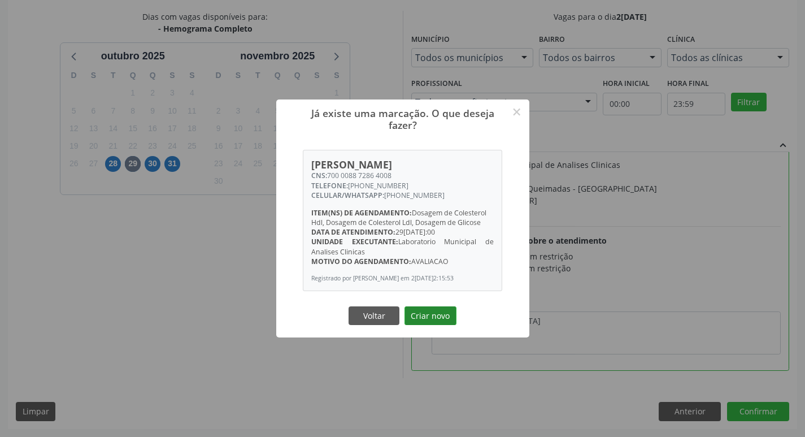
click at [412, 320] on button "Criar novo" at bounding box center [431, 315] width 52 height 19
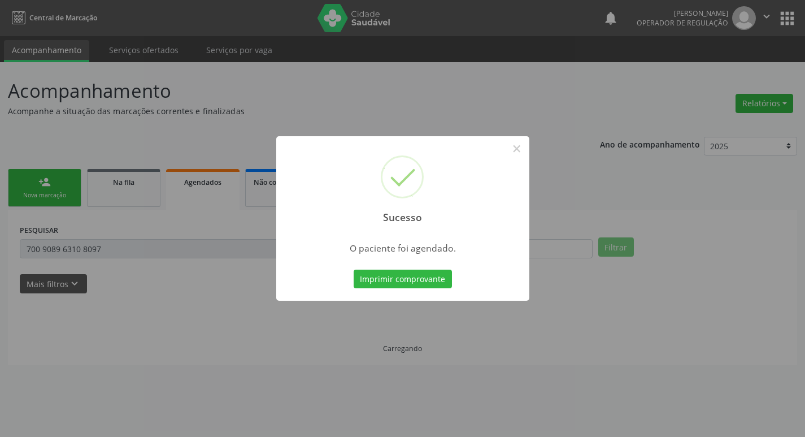
scroll to position [0, 0]
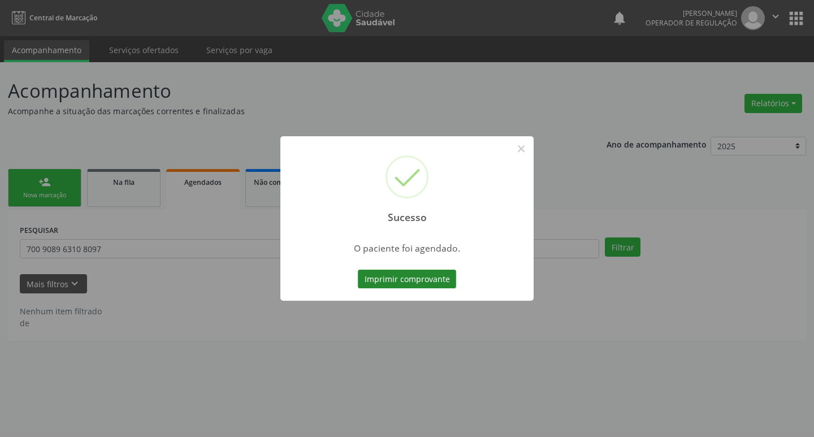
click at [396, 281] on button "Imprimir comprovante" at bounding box center [407, 279] width 98 height 19
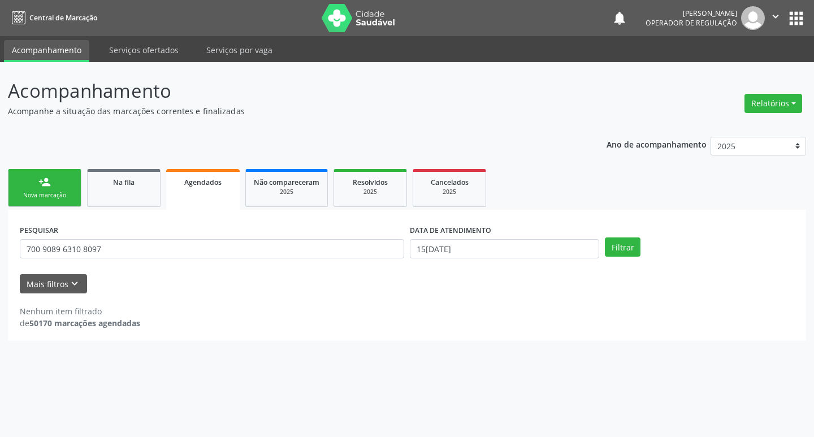
click at [68, 198] on div "Nova marcação" at bounding box center [44, 195] width 57 height 8
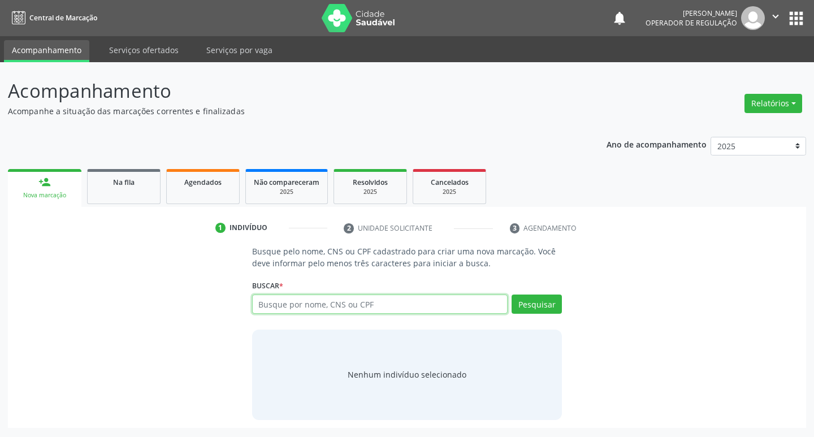
drag, startPoint x: 262, startPoint y: 299, endPoint x: 264, endPoint y: 291, distance: 8.2
click at [263, 296] on input "text" at bounding box center [380, 303] width 256 height 19
type input "700601904428567"
click at [547, 299] on button "Pesquisar" at bounding box center [536, 303] width 50 height 19
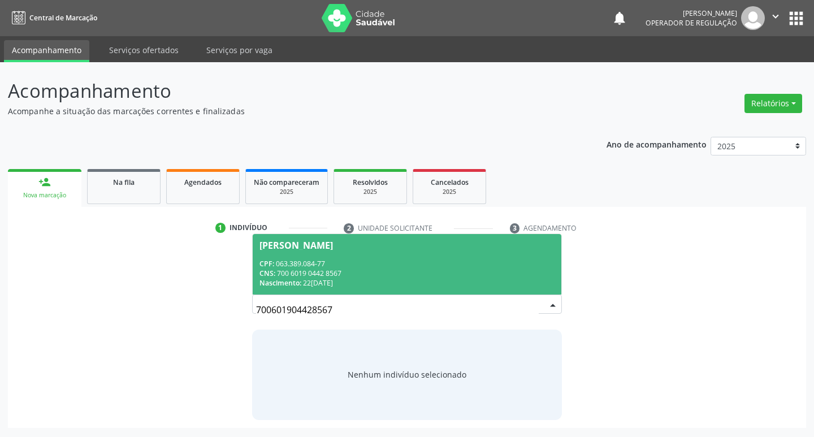
click at [322, 259] on div "CPF: 063.389.084-77" at bounding box center [407, 264] width 296 height 10
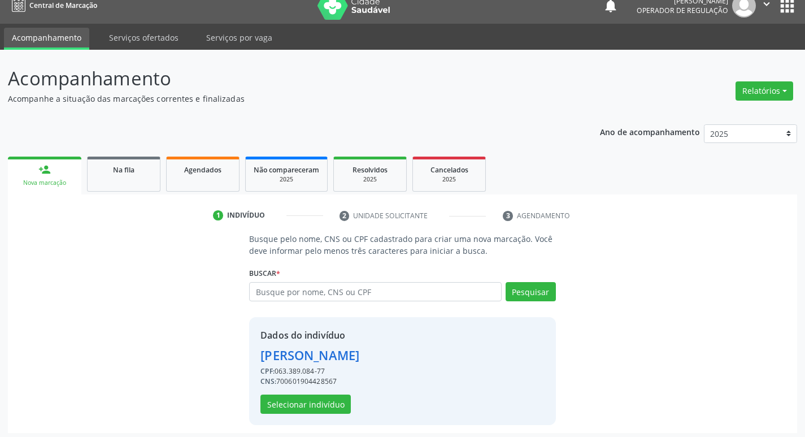
scroll to position [16, 0]
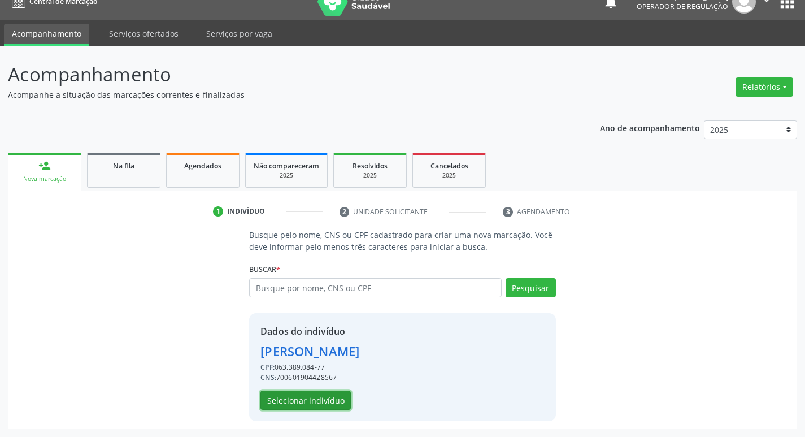
click at [313, 409] on button "Selecionar indivíduo" at bounding box center [305, 399] width 90 height 19
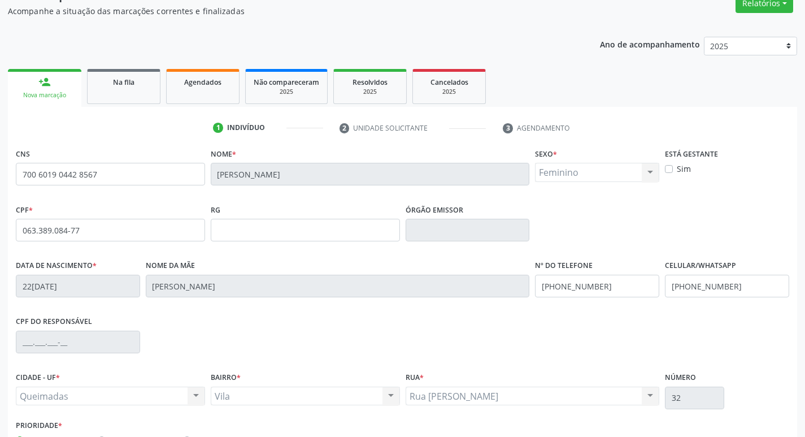
scroll to position [176, 0]
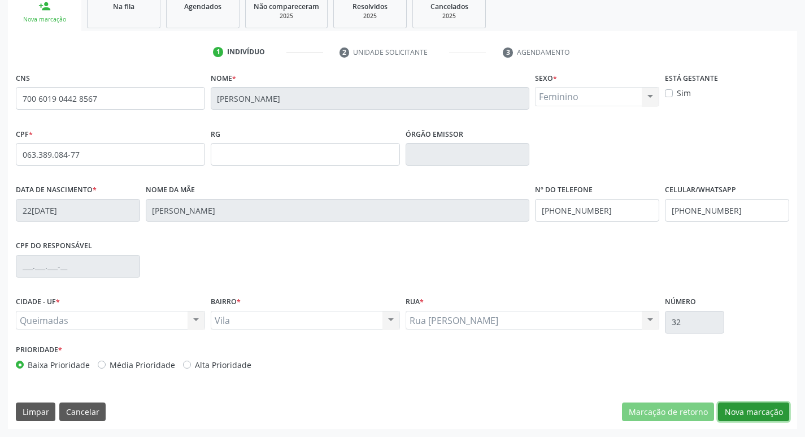
click at [758, 411] on button "Nova marcação" at bounding box center [753, 411] width 71 height 19
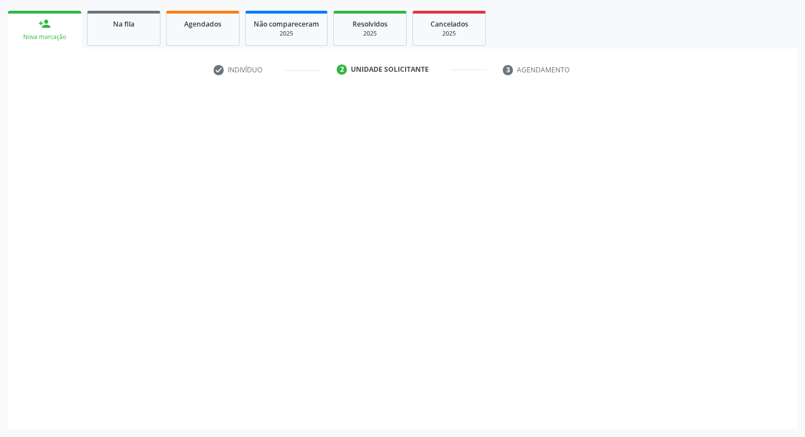
scroll to position [158, 0]
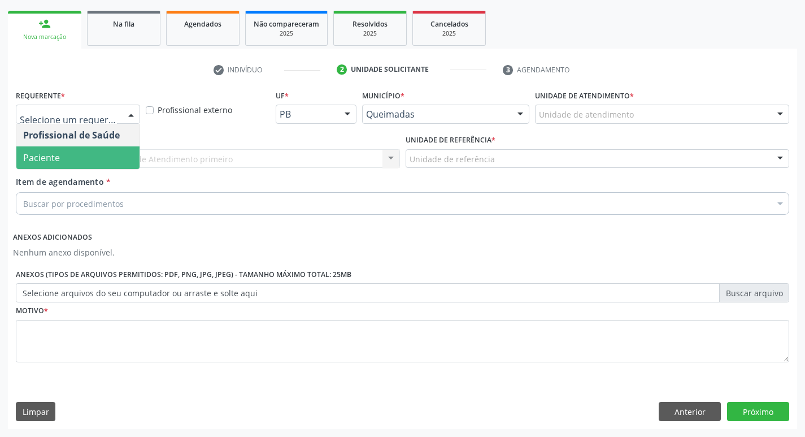
click at [71, 162] on span "Paciente" at bounding box center [77, 157] width 123 height 23
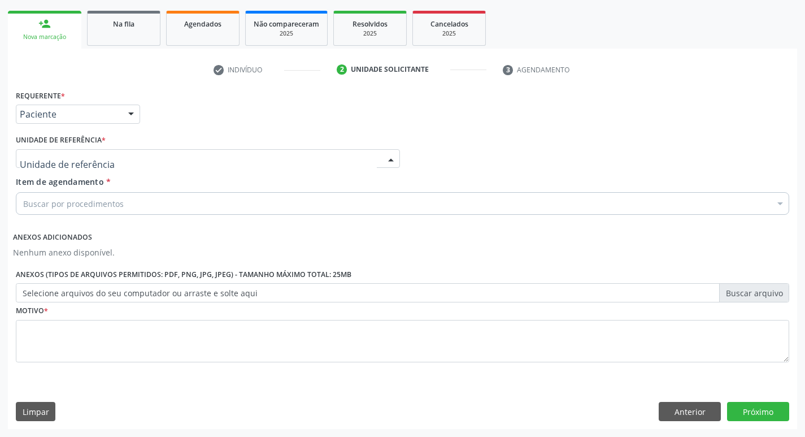
click at [74, 152] on div at bounding box center [208, 158] width 384 height 19
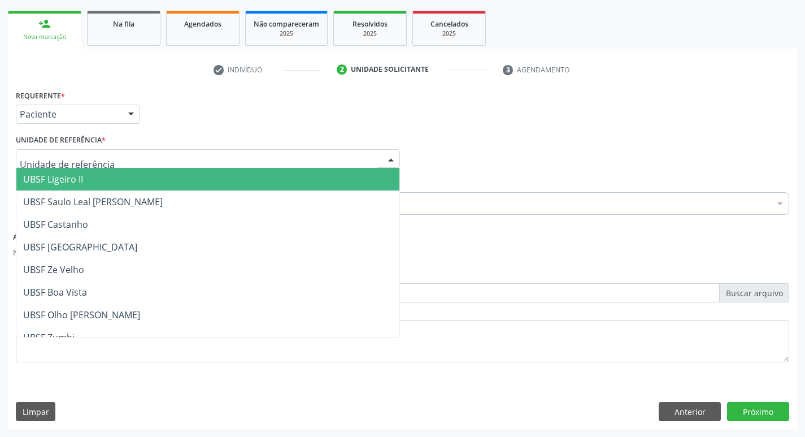
type input "V"
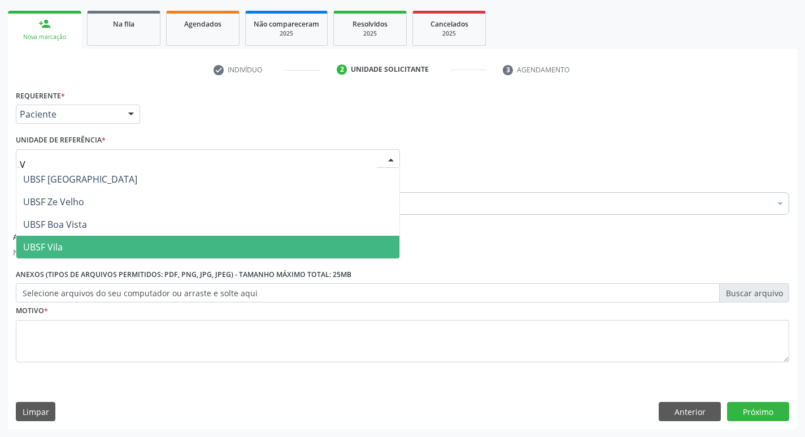
click at [74, 246] on span "UBSF Vila" at bounding box center [207, 247] width 383 height 23
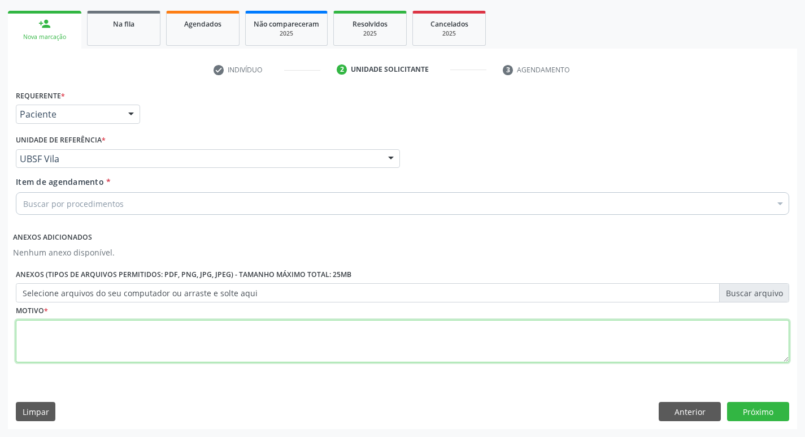
click at [32, 348] on textarea at bounding box center [403, 341] width 774 height 43
type textarea "AVALIACAO"
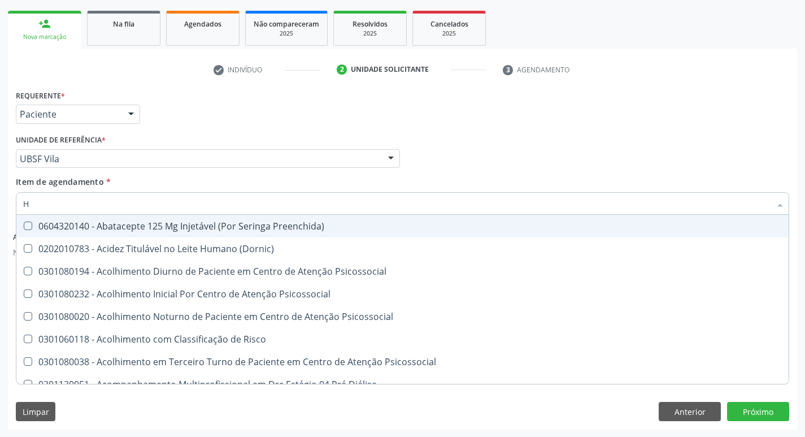
type input "HEMOGR"
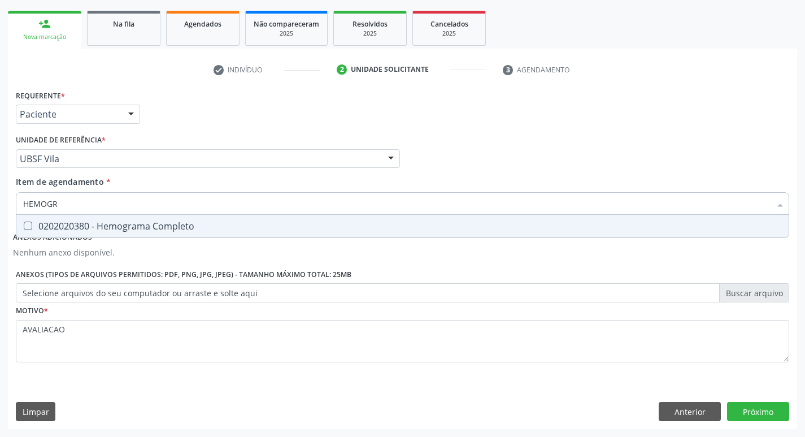
click at [147, 225] on div "0202020380 - Hemograma Completo" at bounding box center [402, 225] width 759 height 9
checkbox Completo "true"
click at [757, 411] on button "Próximo" at bounding box center [758, 411] width 62 height 19
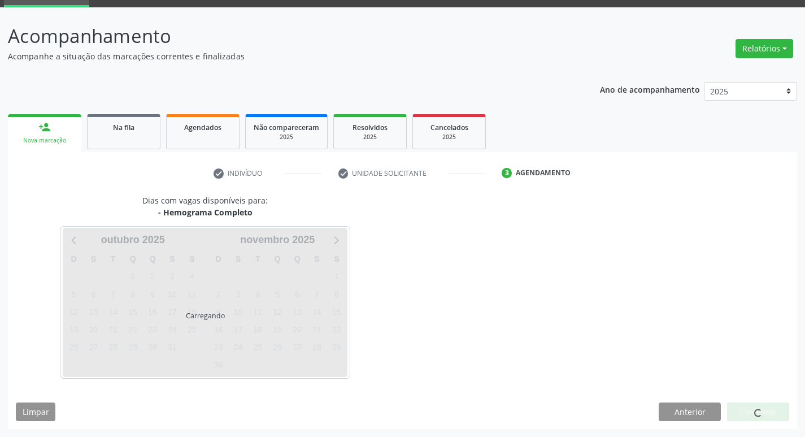
scroll to position [55, 0]
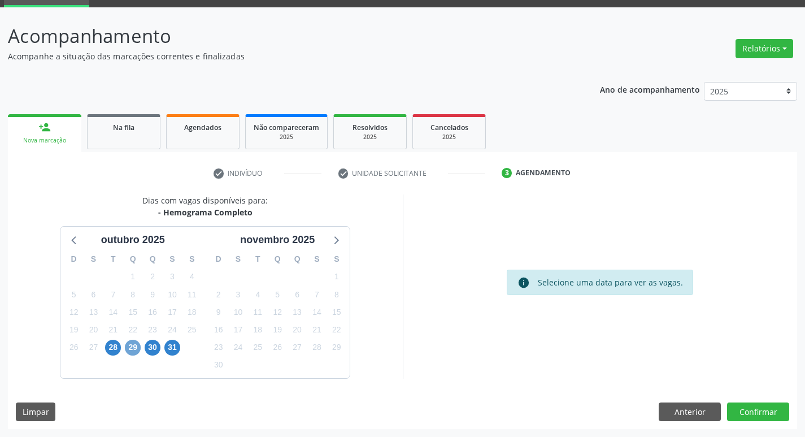
click at [136, 341] on span "29" at bounding box center [133, 348] width 16 height 16
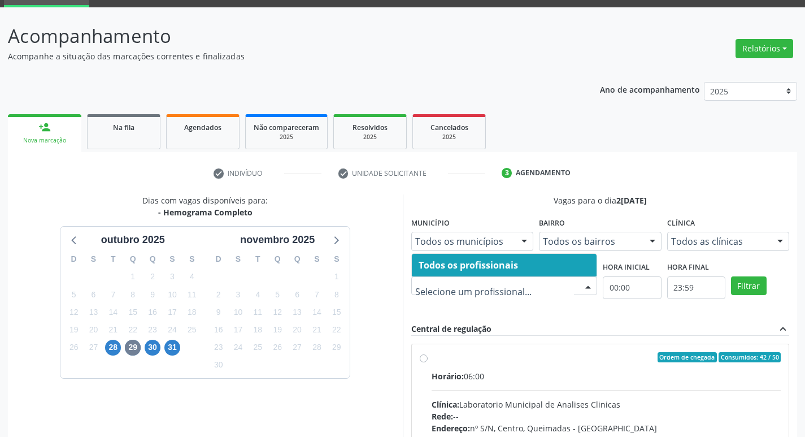
click at [513, 293] on div at bounding box center [504, 285] width 186 height 19
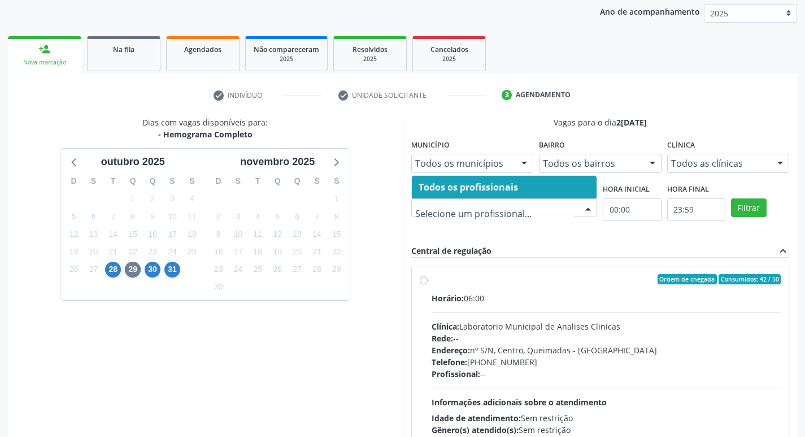
scroll to position [218, 0]
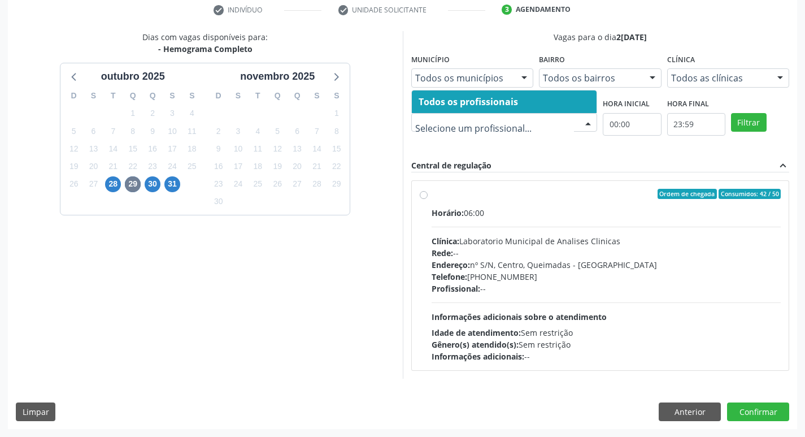
click at [498, 254] on div "Rede: --" at bounding box center [607, 253] width 350 height 12
click at [428, 199] on input "Ordem de chegada Consumidos: 42 / 50 Horário: 06:00 Clínica: Laboratorio Munici…" at bounding box center [424, 194] width 8 height 10
radio input "true"
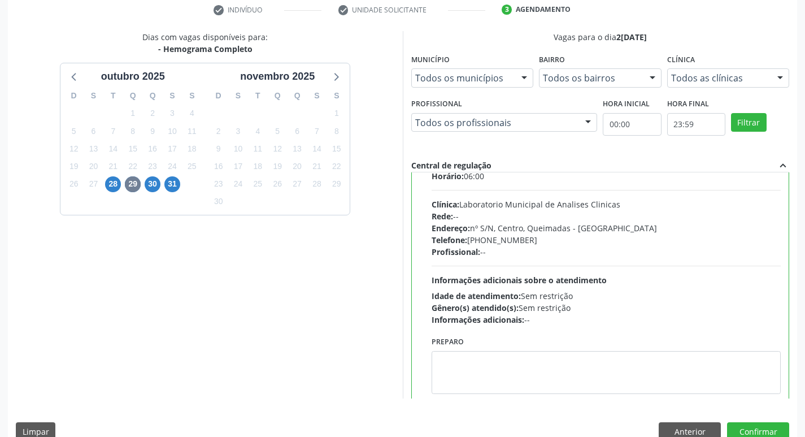
scroll to position [56, 0]
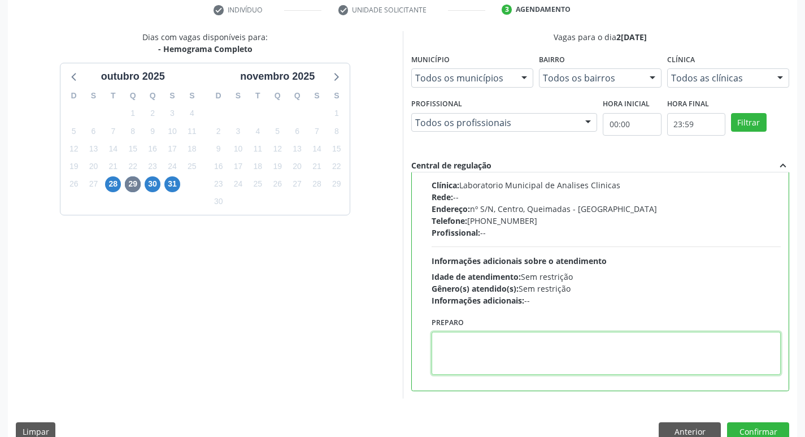
click at [466, 356] on textarea at bounding box center [607, 353] width 350 height 43
paste textarea "IR EM [GEOGRAPHIC_DATA]"
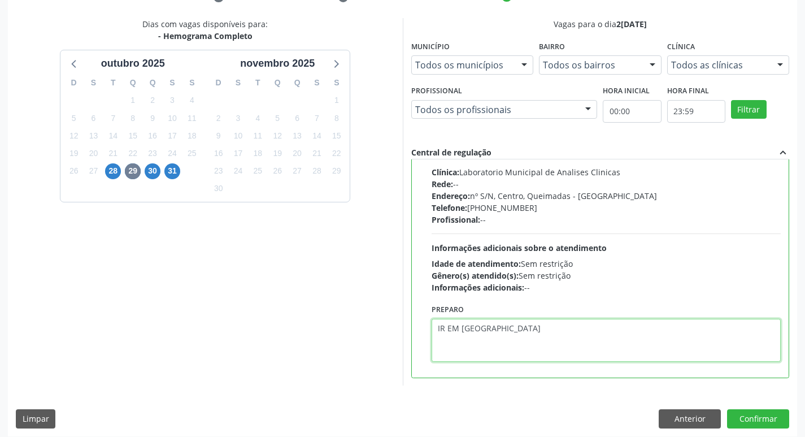
scroll to position [238, 0]
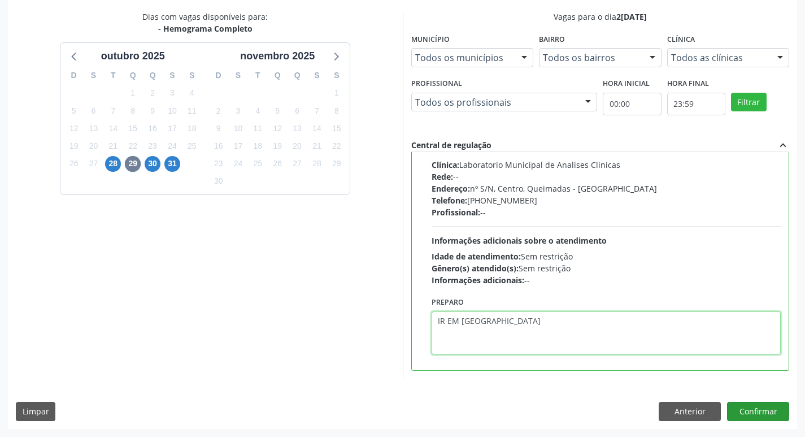
type textarea "IR EM [GEOGRAPHIC_DATA]"
click at [743, 409] on button "Confirmar" at bounding box center [758, 411] width 62 height 19
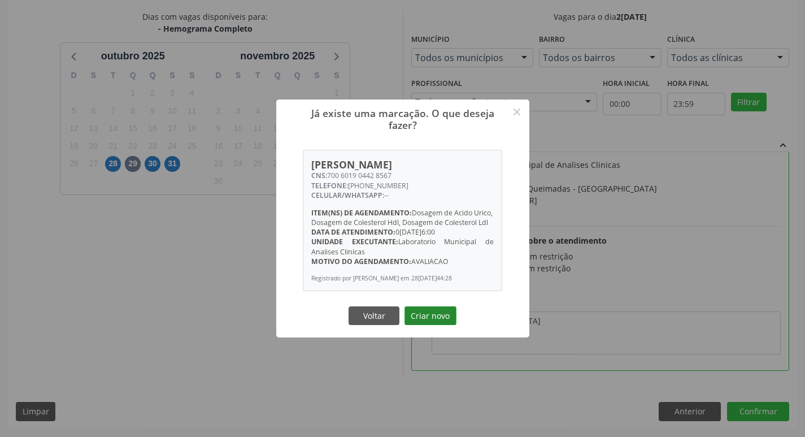
click at [423, 325] on button "Criar novo" at bounding box center [431, 315] width 52 height 19
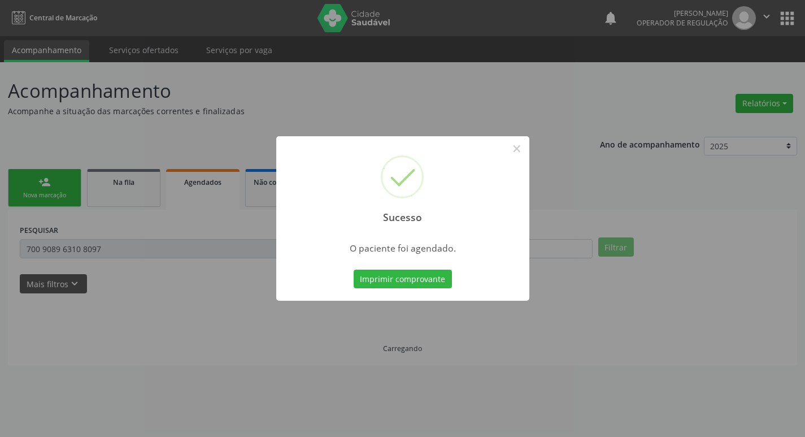
scroll to position [0, 0]
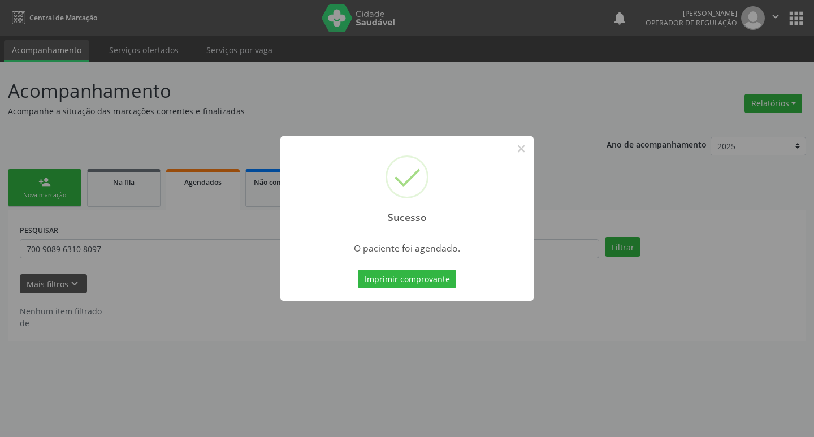
click at [392, 289] on div "Imprimir comprovante Cancel" at bounding box center [406, 279] width 103 height 24
click at [395, 276] on button "Imprimir comprovante" at bounding box center [407, 279] width 98 height 19
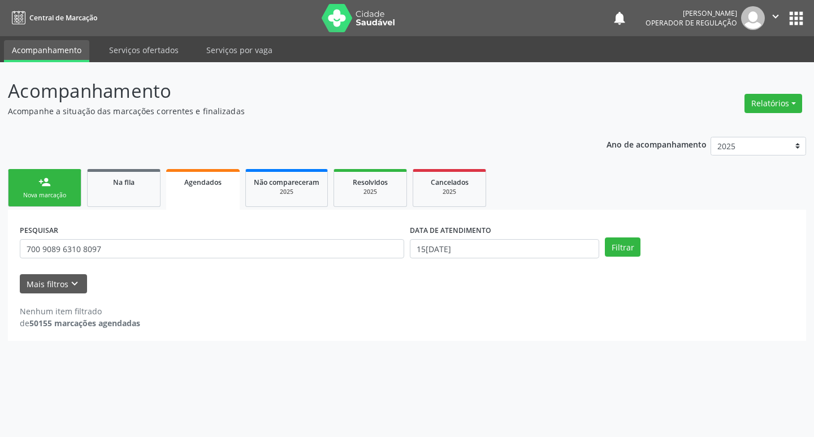
click at [51, 182] on link "person_add Nova marcação" at bounding box center [44, 188] width 73 height 38
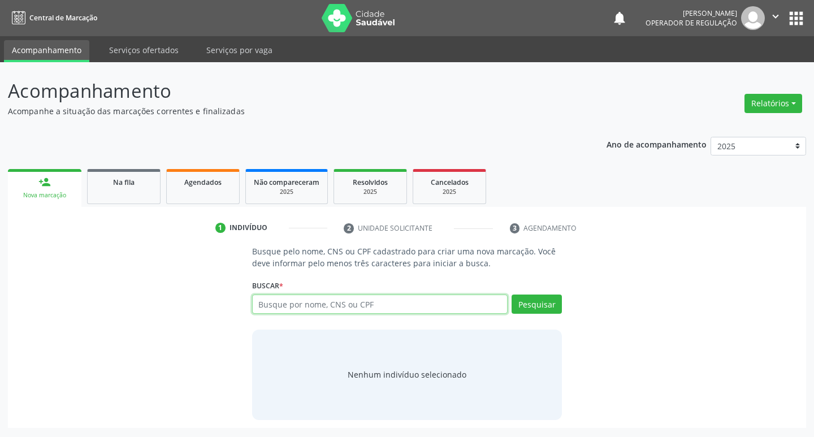
click at [386, 298] on input "text" at bounding box center [380, 303] width 256 height 19
type input "704607157728925"
click at [535, 307] on button "Pesquisar" at bounding box center [536, 303] width 50 height 19
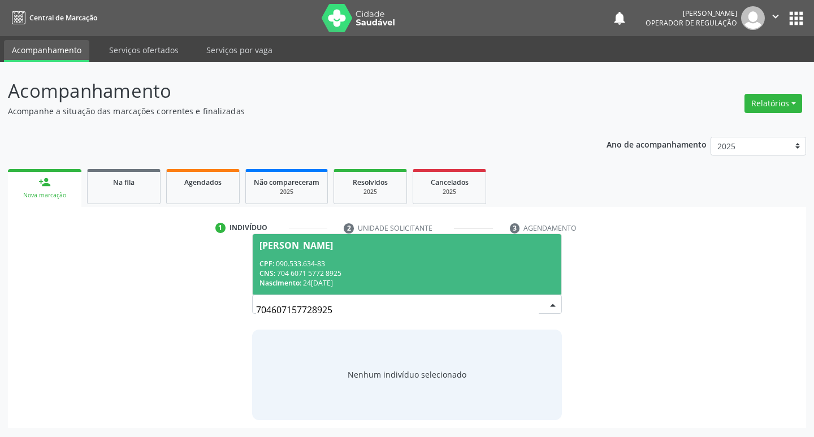
click at [351, 263] on div "CPF: 090.533.634-83" at bounding box center [407, 264] width 296 height 10
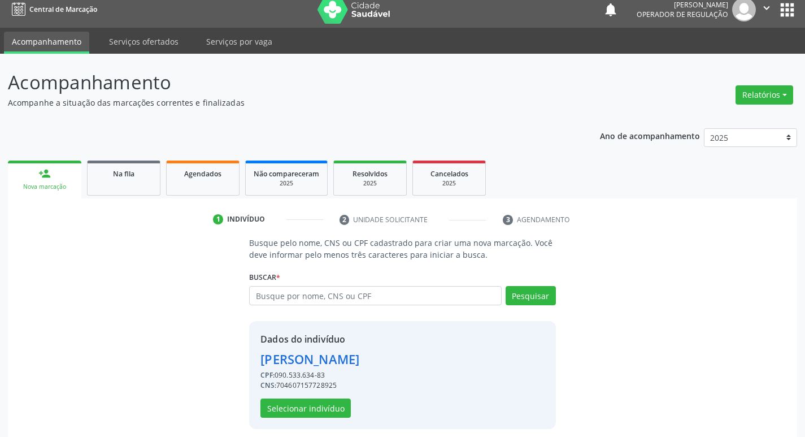
scroll to position [16, 0]
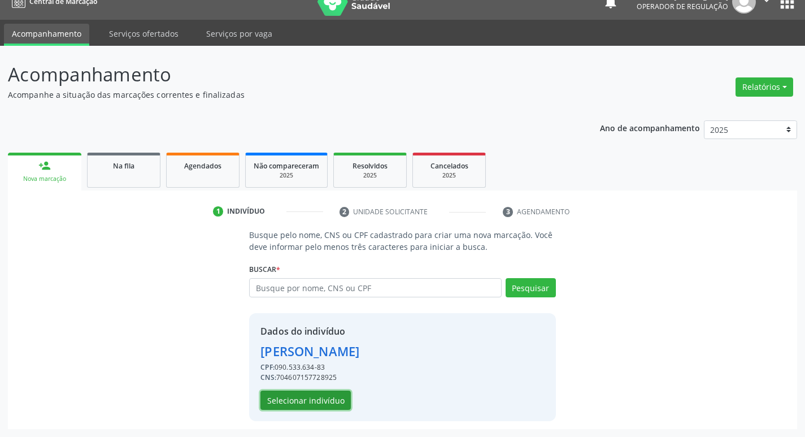
click at [289, 398] on button "Selecionar indivíduo" at bounding box center [305, 399] width 90 height 19
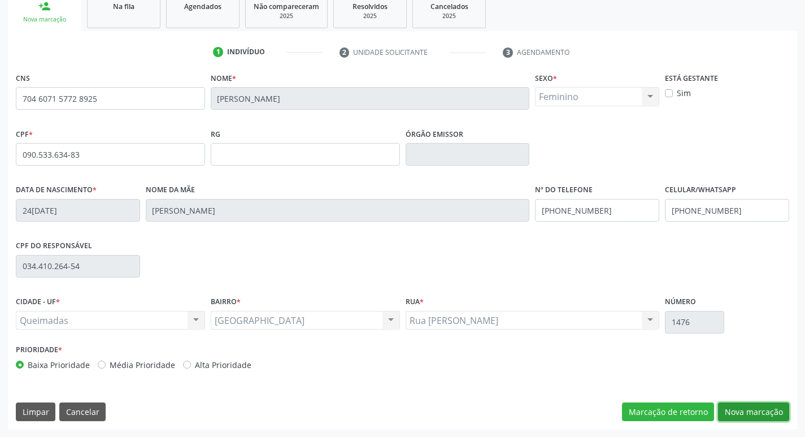
click at [753, 420] on button "Nova marcação" at bounding box center [753, 411] width 71 height 19
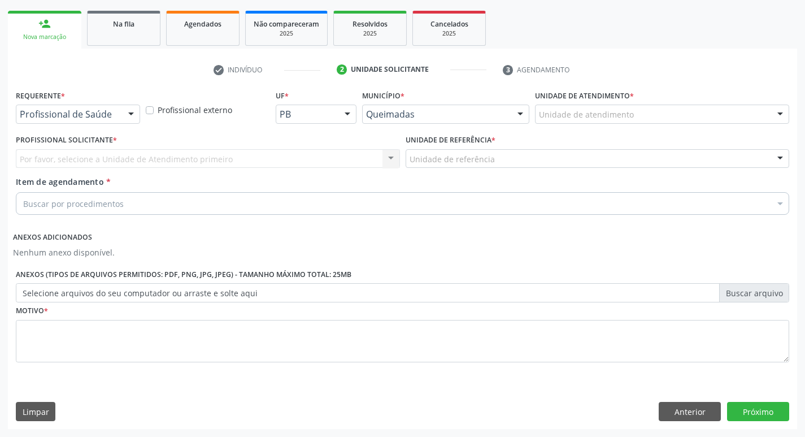
scroll to position [158, 0]
click at [66, 121] on div "Profissional de Saúde" at bounding box center [78, 114] width 124 height 19
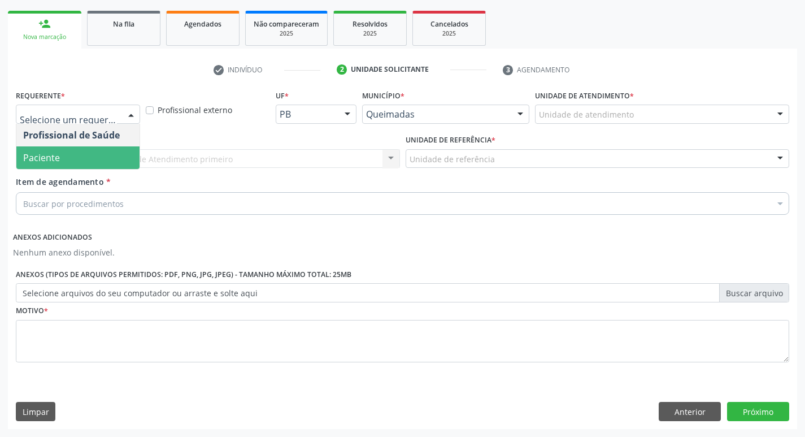
click at [74, 151] on span "Paciente" at bounding box center [77, 157] width 123 height 23
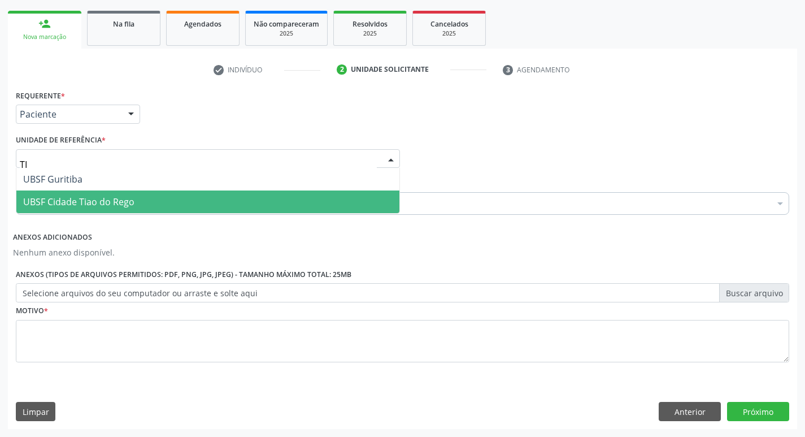
type input "TI"
click at [92, 216] on div "Requerente * Paciente Profissional de Saúde Paciente Nenhum resultado encontrad…" at bounding box center [403, 232] width 774 height 291
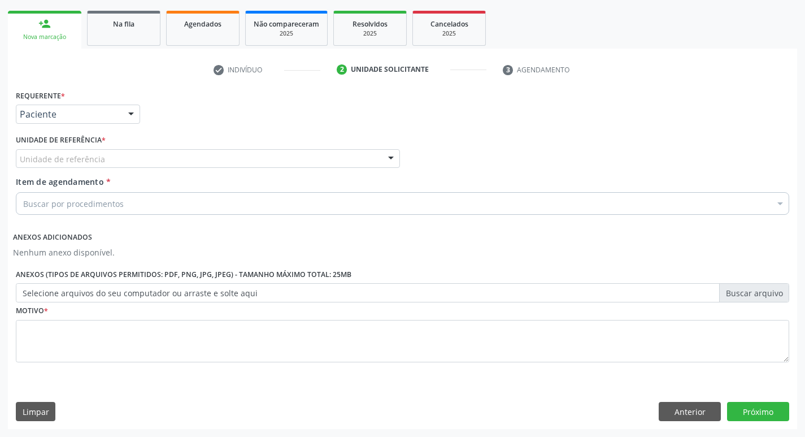
click at [58, 166] on div "Unidade de referência" at bounding box center [208, 158] width 384 height 19
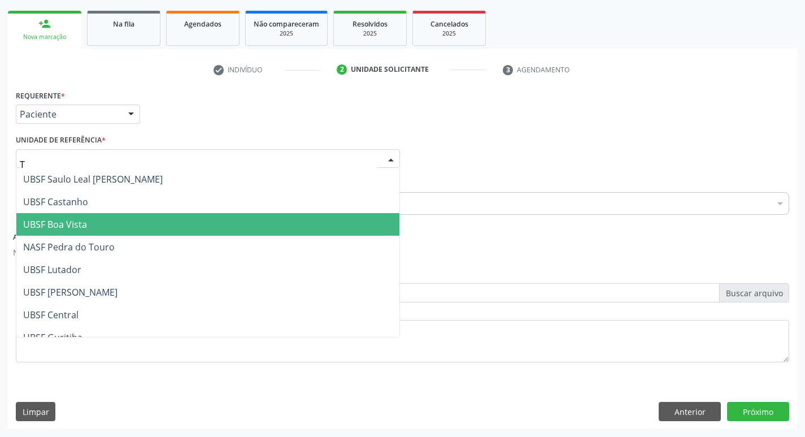
type input "TI"
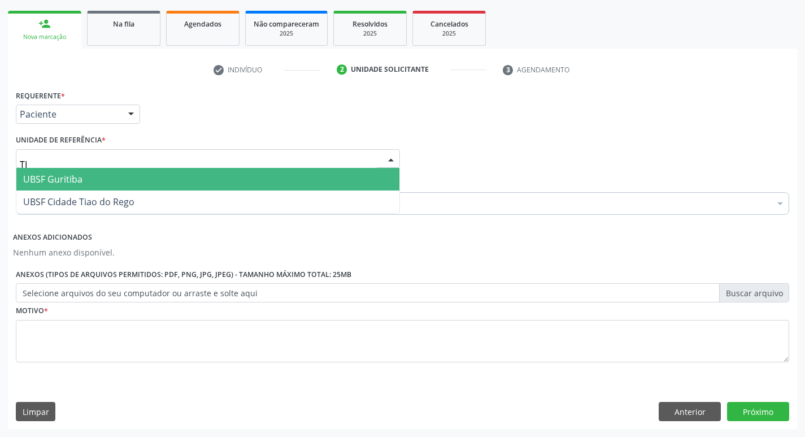
click at [93, 192] on span "UBSF Cidade Tiao do Rego" at bounding box center [207, 201] width 383 height 23
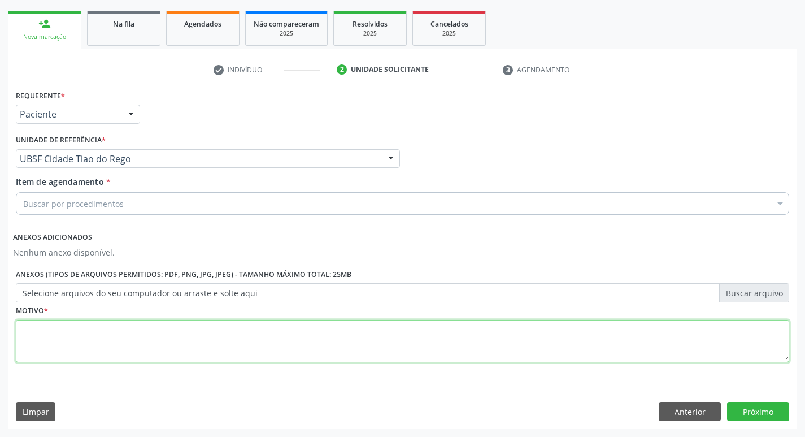
click at [37, 344] on textarea at bounding box center [403, 341] width 774 height 43
type textarea "AVALIACAO"
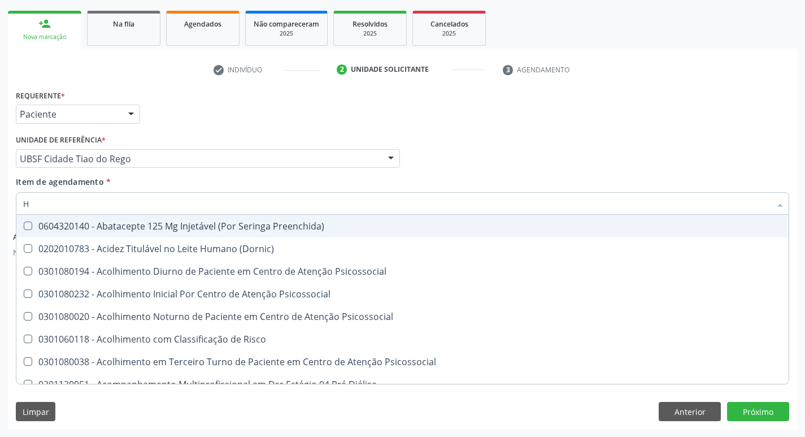
type input "HEMOGR"
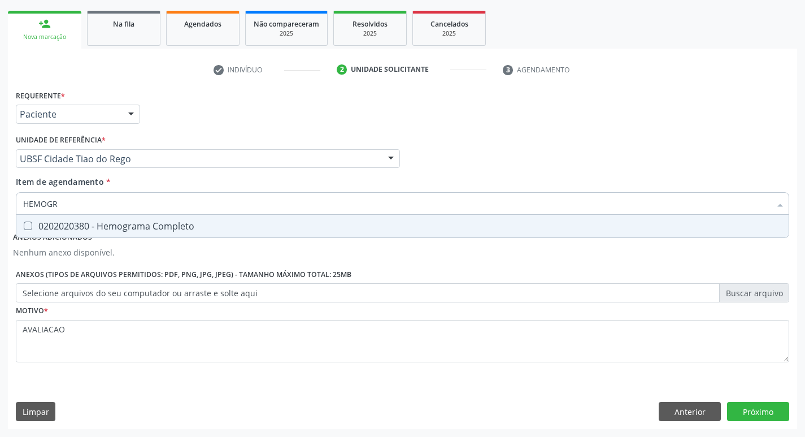
click at [128, 229] on div "0202020380 - Hemograma Completo" at bounding box center [402, 225] width 759 height 9
checkbox Completo "true"
click at [764, 412] on button "Próximo" at bounding box center [758, 411] width 62 height 19
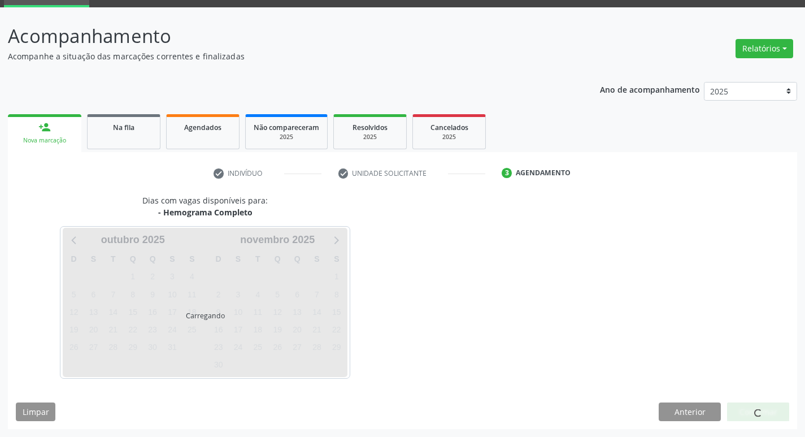
scroll to position [55, 0]
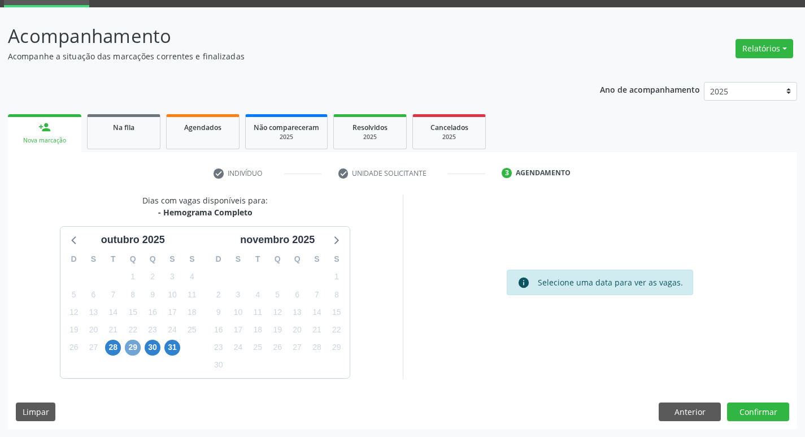
click at [136, 344] on span "29" at bounding box center [133, 348] width 16 height 16
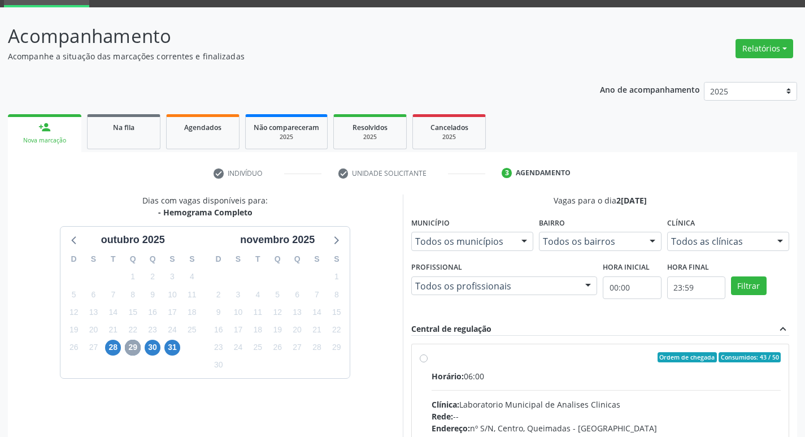
scroll to position [218, 0]
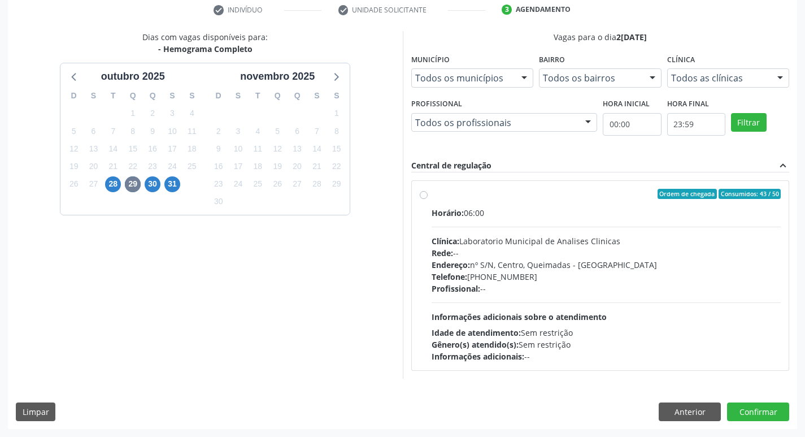
click at [533, 283] on div "Profissional: --" at bounding box center [607, 289] width 350 height 12
click at [428, 199] on input "Ordem de chegada Consumidos: 43 / 50 Horário: 06:00 Clínica: Laboratorio Munici…" at bounding box center [424, 194] width 8 height 10
radio input "true"
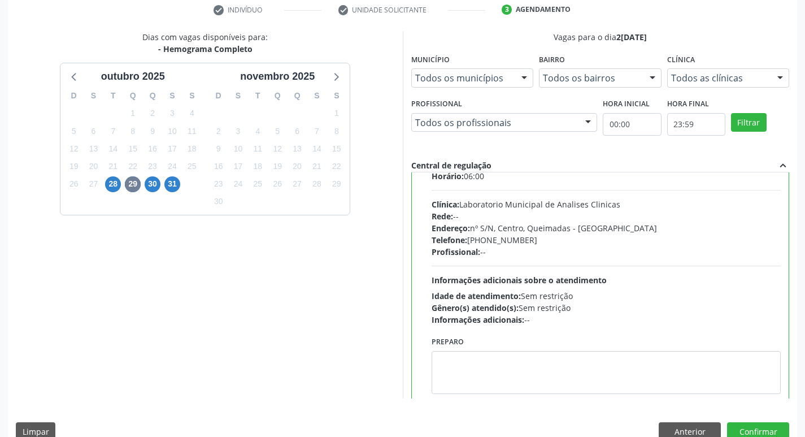
scroll to position [56, 0]
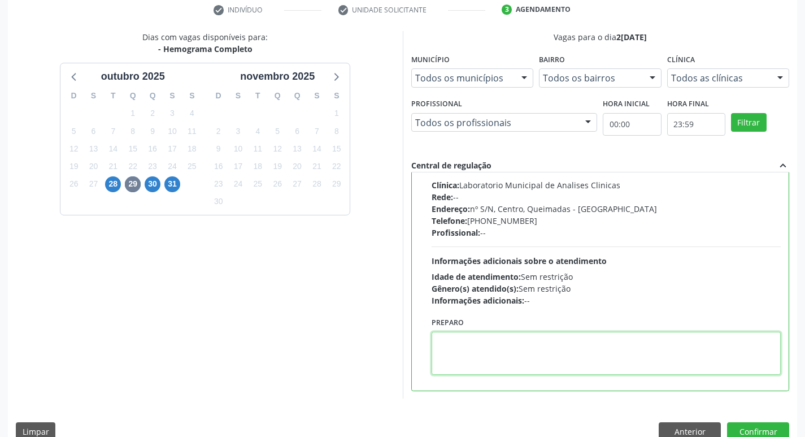
click at [510, 369] on textarea at bounding box center [607, 353] width 350 height 43
paste textarea "IR EM [GEOGRAPHIC_DATA]"
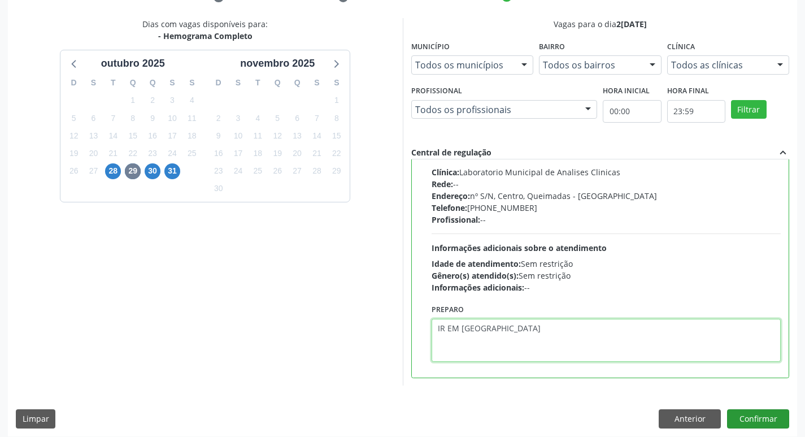
scroll to position [238, 0]
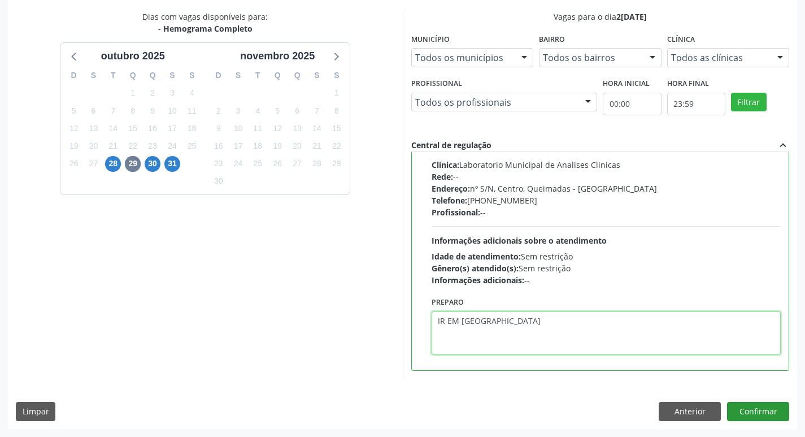
type textarea "IR EM [GEOGRAPHIC_DATA]"
click at [762, 414] on button "Confirmar" at bounding box center [758, 411] width 62 height 19
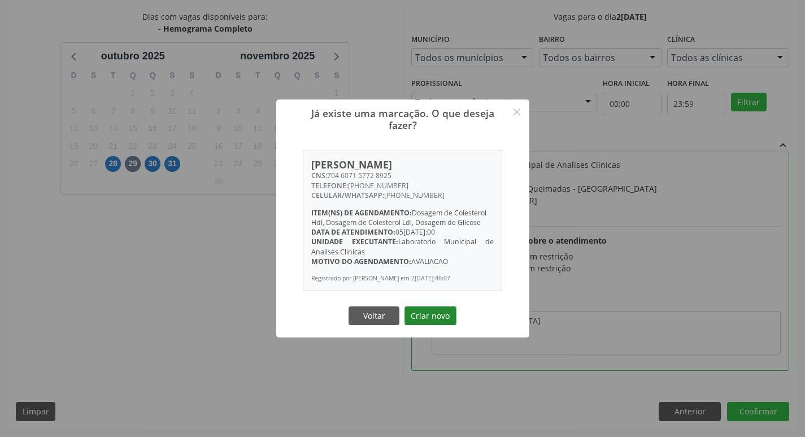
click at [438, 315] on button "Criar novo" at bounding box center [431, 315] width 52 height 19
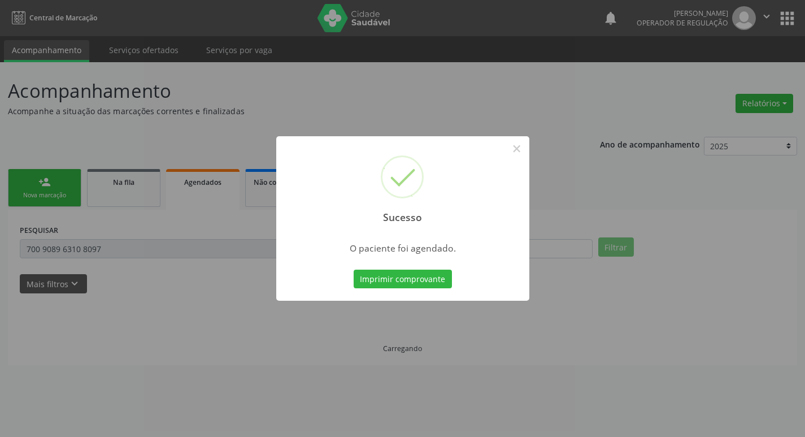
scroll to position [0, 0]
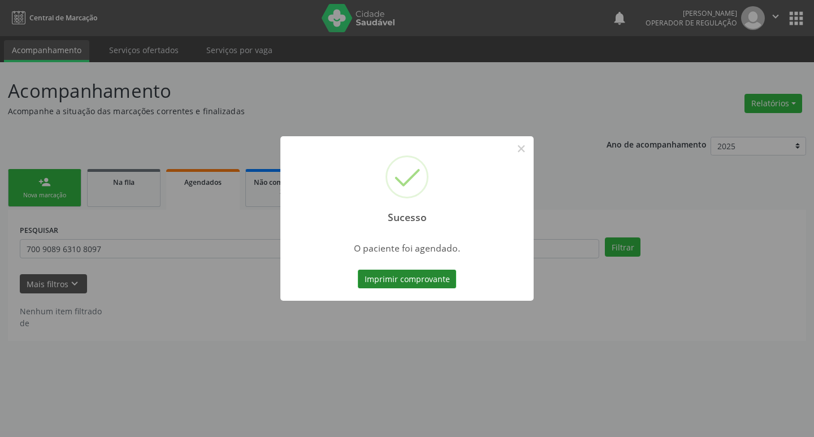
click at [407, 282] on button "Imprimir comprovante" at bounding box center [407, 279] width 98 height 19
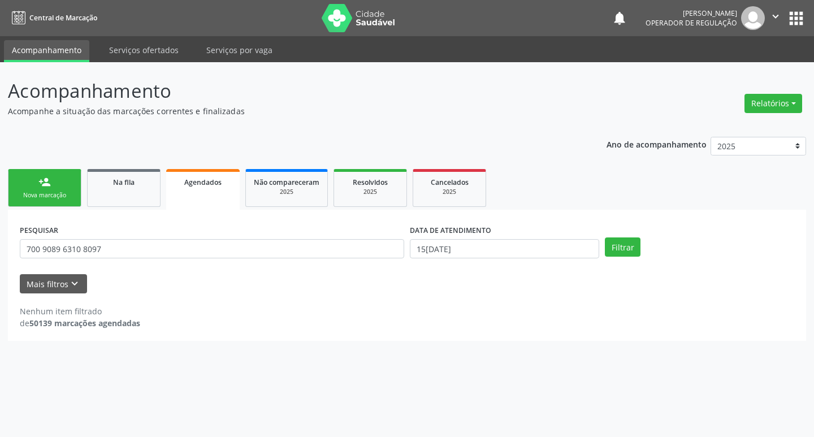
click at [63, 185] on link "person_add Nova marcação" at bounding box center [44, 188] width 73 height 38
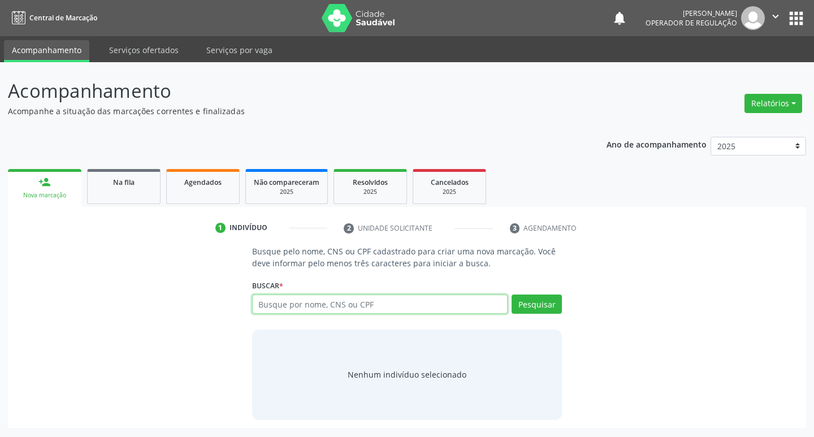
click at [309, 302] on input "text" at bounding box center [380, 303] width 256 height 19
type input "707000832869637"
click at [545, 305] on button "Pesquisar" at bounding box center [536, 303] width 50 height 19
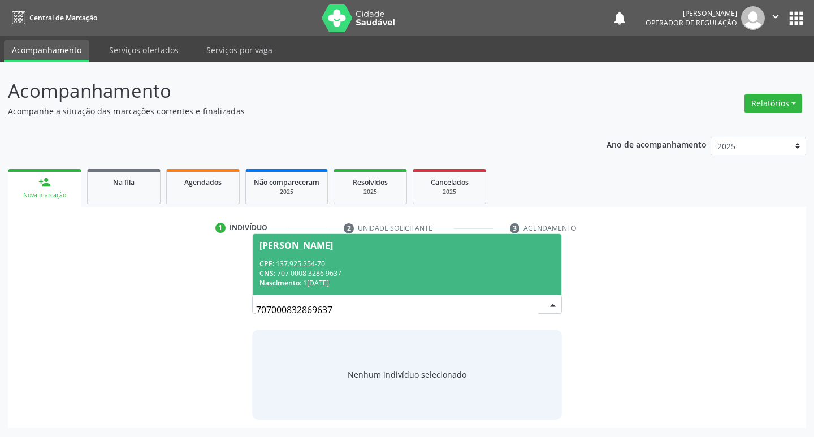
click at [403, 263] on div "CPF: 137.925.254-70" at bounding box center [407, 264] width 296 height 10
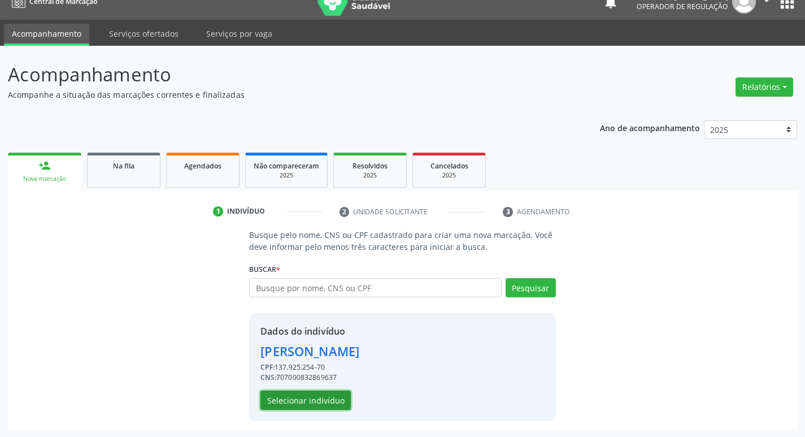
click at [318, 395] on button "Selecionar indivíduo" at bounding box center [305, 399] width 90 height 19
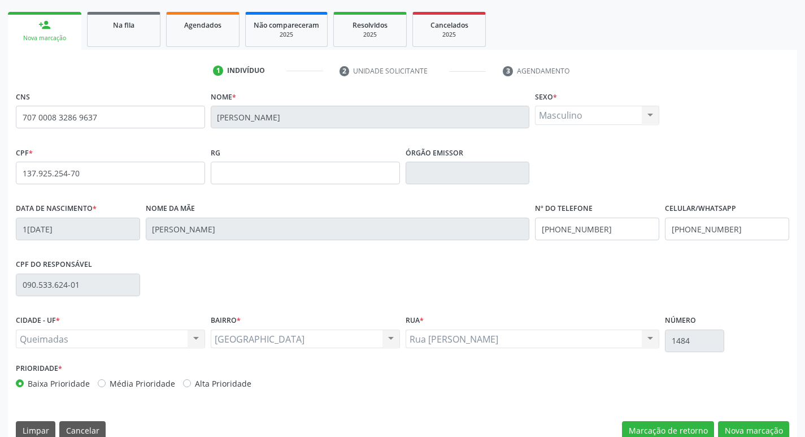
scroll to position [176, 0]
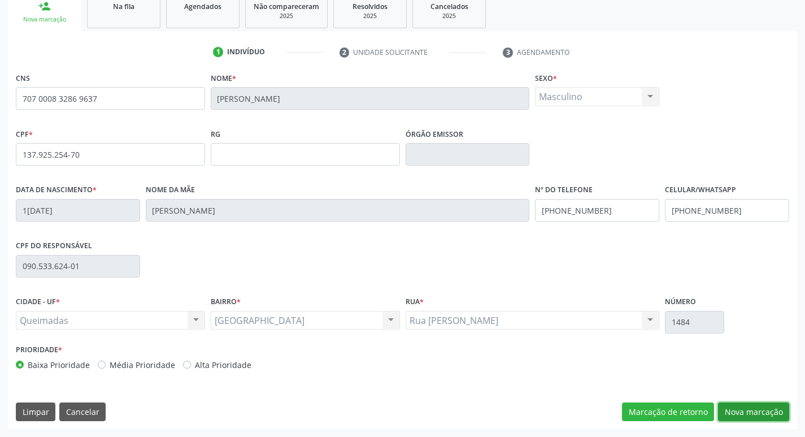
click at [748, 412] on button "Nova marcação" at bounding box center [753, 411] width 71 height 19
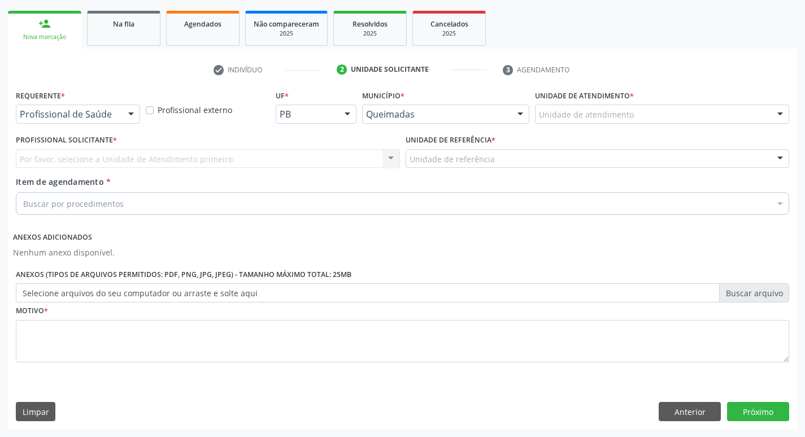
scroll to position [158, 0]
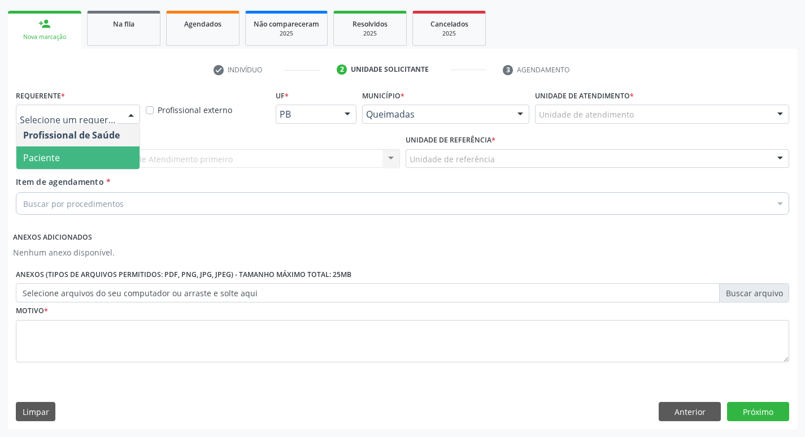
click at [64, 162] on span "Paciente" at bounding box center [77, 157] width 123 height 23
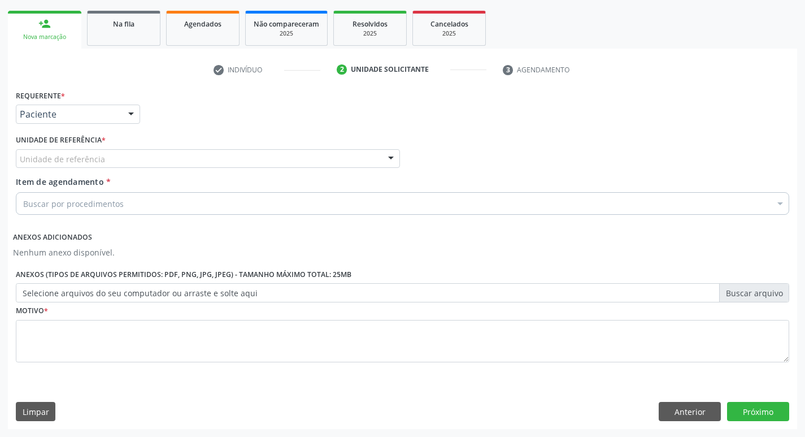
click at [99, 170] on div "Unidade de referência * Unidade de referência UBSF Ligeiro II UBSF Saulo Leal […" at bounding box center [208, 154] width 390 height 44
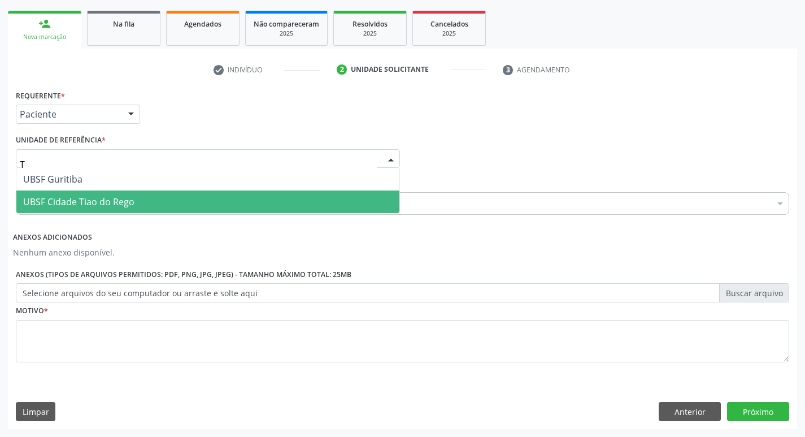
type input "TI"
click at [103, 203] on span "UBSF Cidade Tiao do Rego" at bounding box center [78, 202] width 111 height 12
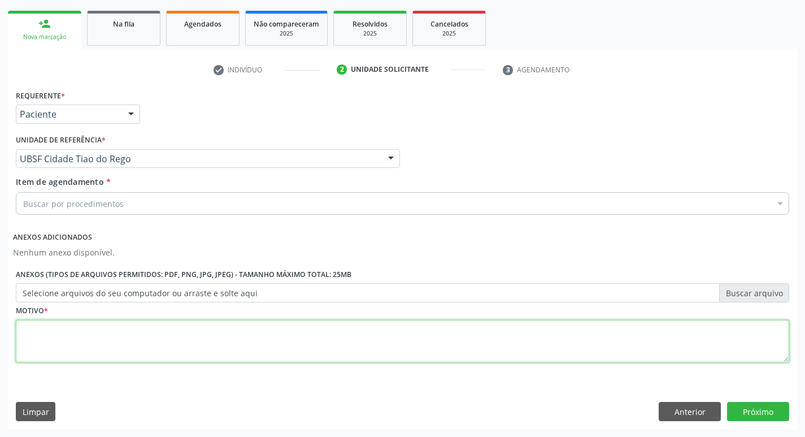
drag, startPoint x: 51, startPoint y: 335, endPoint x: 36, endPoint y: 312, distance: 27.7
click at [50, 335] on textarea at bounding box center [403, 341] width 774 height 43
type textarea "AVALIACAO"
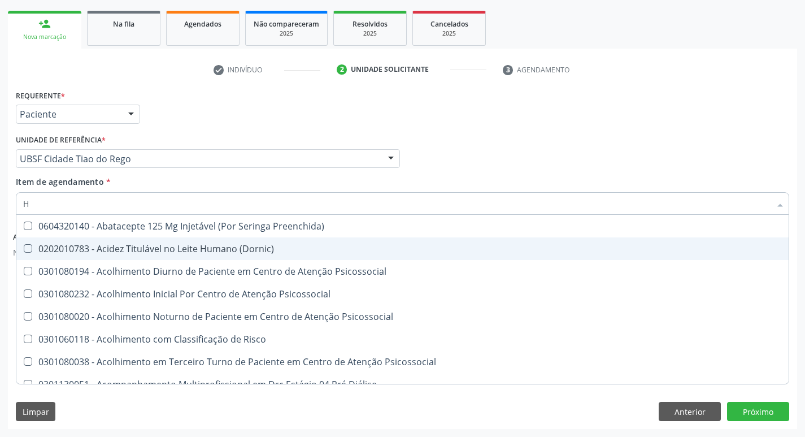
type input "HEMOGR"
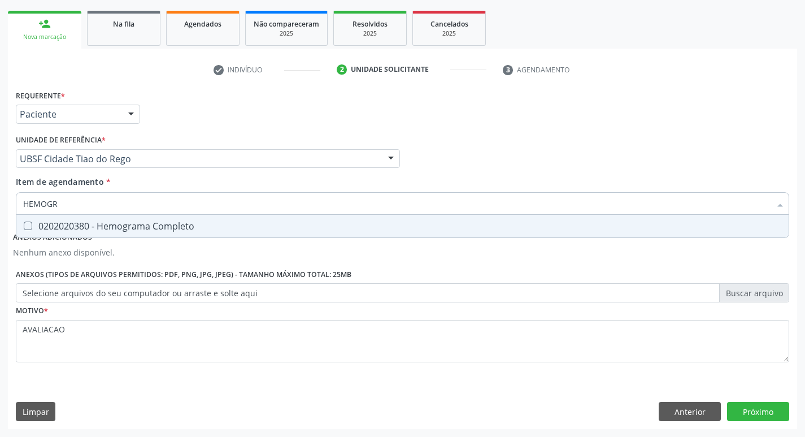
click at [202, 229] on div "0202020380 - Hemograma Completo" at bounding box center [402, 225] width 759 height 9
click at [183, 224] on div "0202020380 - Hemograma Completo" at bounding box center [402, 225] width 759 height 9
checkbox Completo "false"
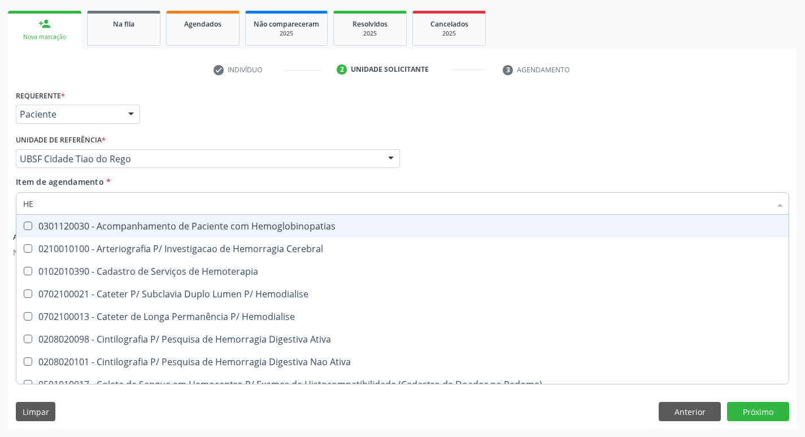
type input "H"
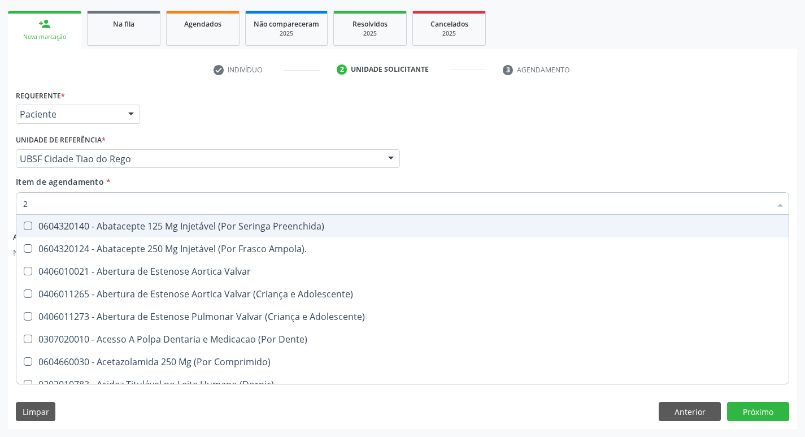
type input "20205001"
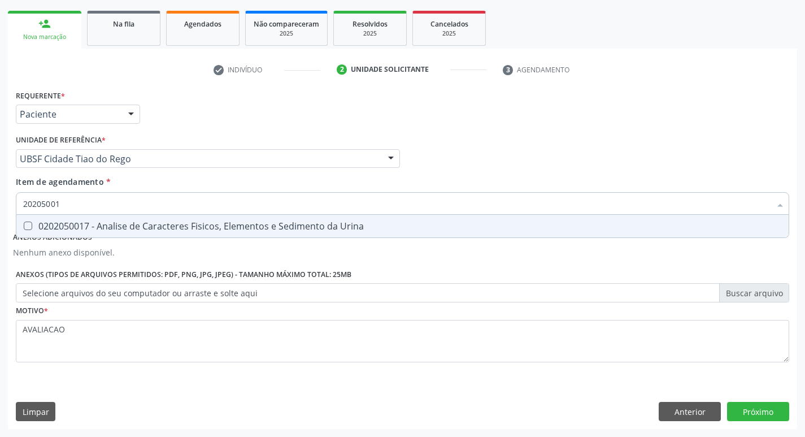
click at [128, 231] on div "0202050017 - Analise de Caracteres Fisicos, Elementos e Sedimento da Urina" at bounding box center [402, 225] width 759 height 9
checkbox Urina "true"
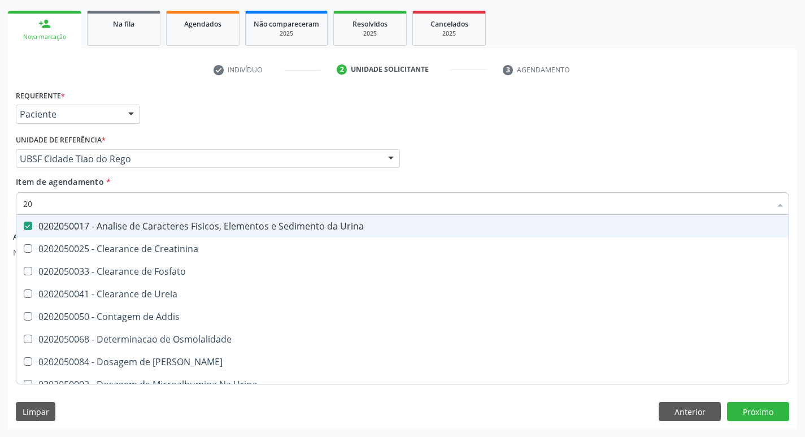
type input "2"
checkbox Urina "false"
checkbox Ureia "false"
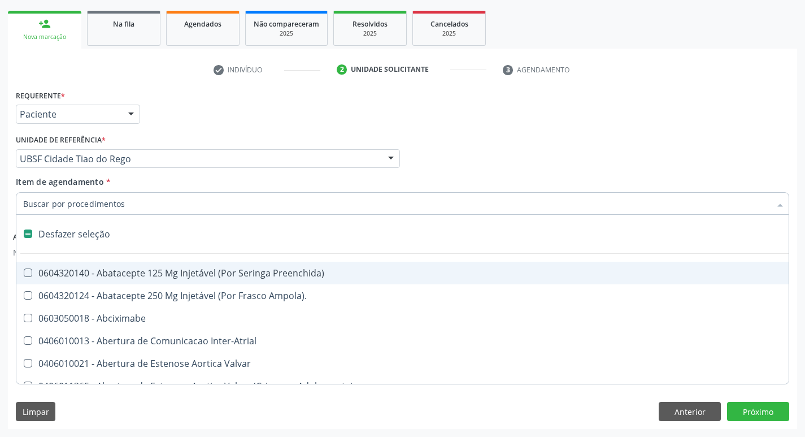
type input "L"
checkbox Pulmonares "true"
checkbox Urina "false"
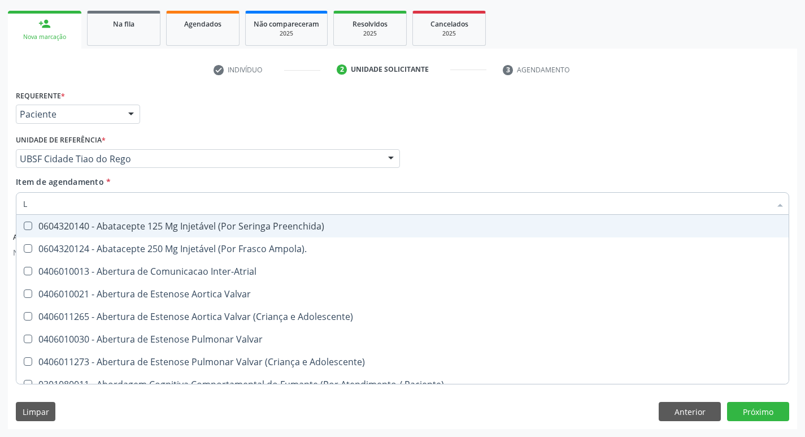
type input "LARVAS"
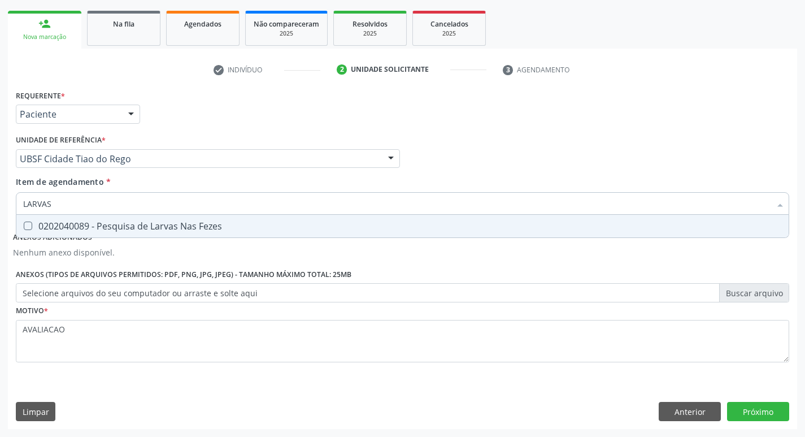
click at [140, 229] on div "0202040089 - Pesquisa de Larvas Nas Fezes" at bounding box center [402, 225] width 759 height 9
checkbox Fezes "true"
type input "L"
checkbox Fezes "false"
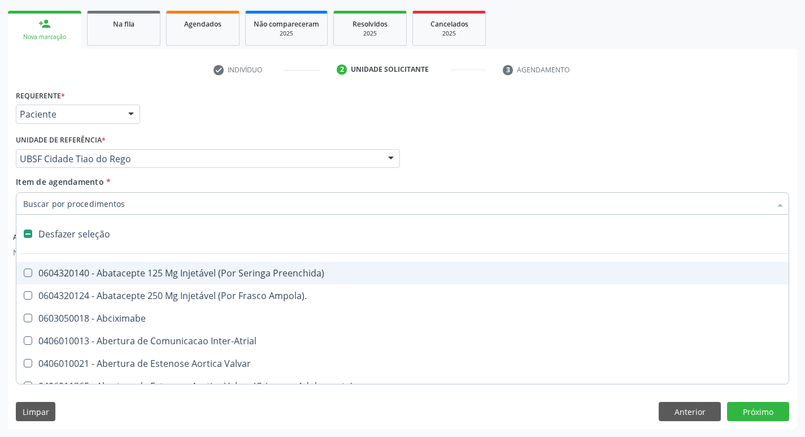
type input "P"
checkbox Urina "false"
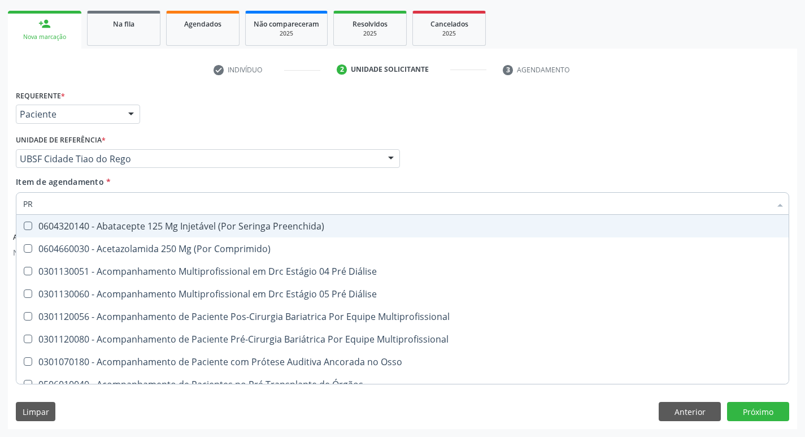
type input "P"
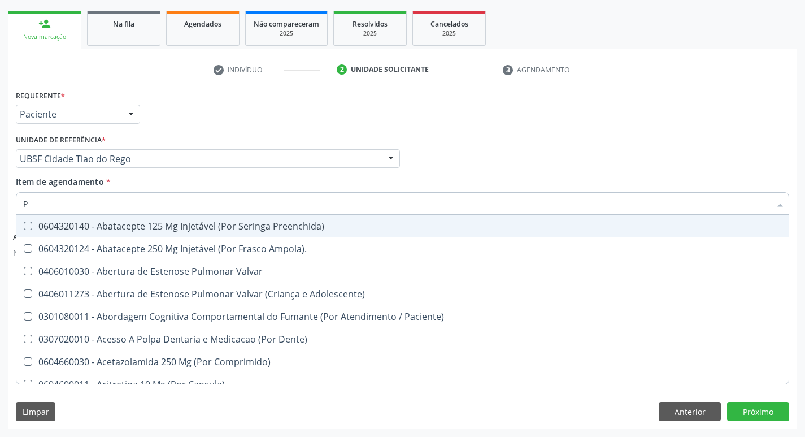
checkbox Stent\) "true"
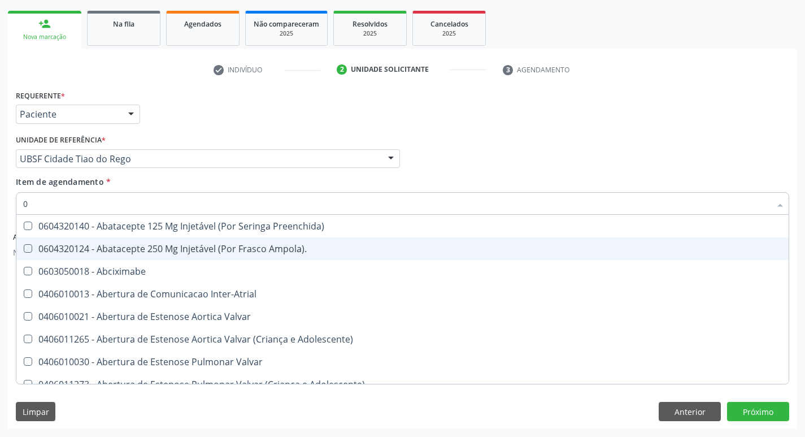
type input "02"
checkbox Psicossocial "true"
checkbox Urina "false"
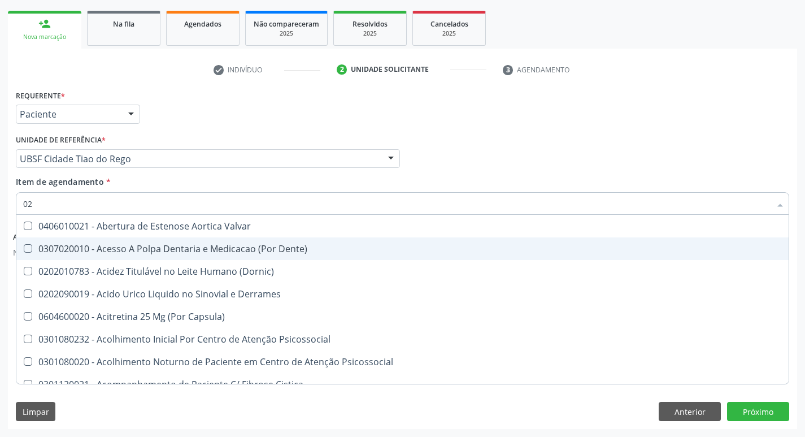
type input "020"
checkbox Frasco-Ampola\) "true"
checkbox Urina "false"
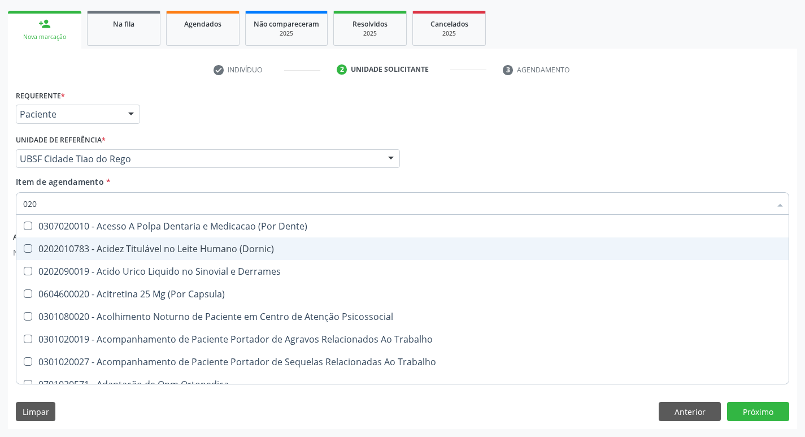
type input "0200"
checkbox Urina "false"
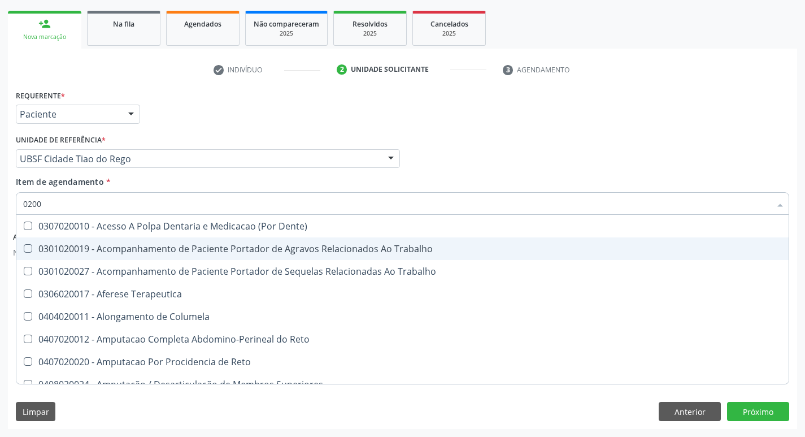
type input "020"
checkbox Sessão\) "true"
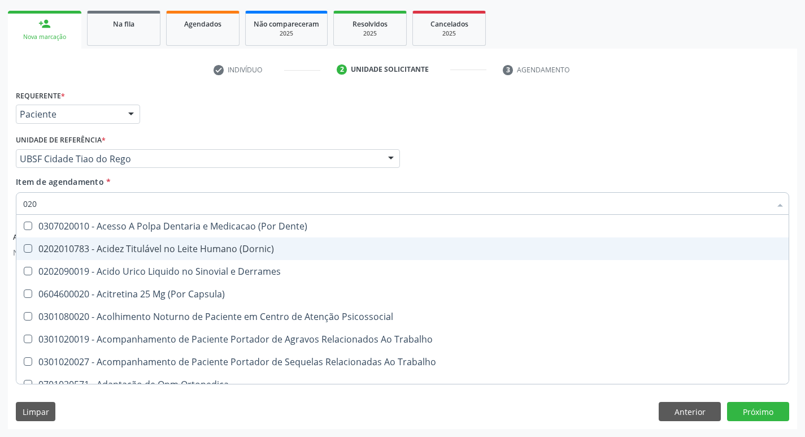
type input "0202"
checkbox Capsula\) "true"
checkbox Urina "false"
checkbox Dias "true"
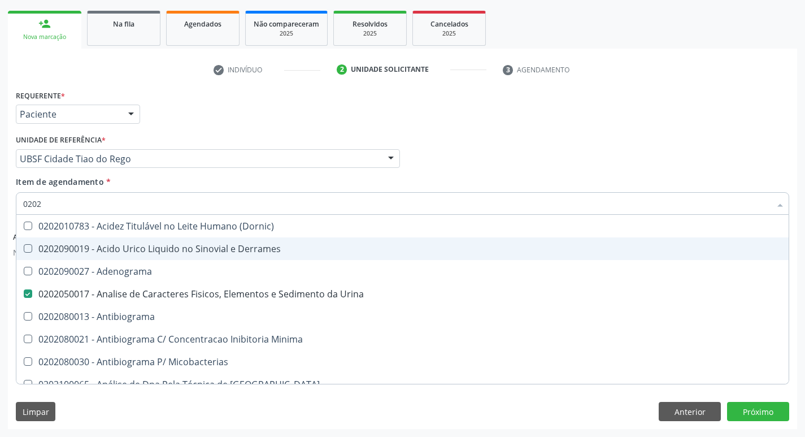
type input "02020"
checkbox Schenkii "true"
type input "020203"
checkbox Urina "false"
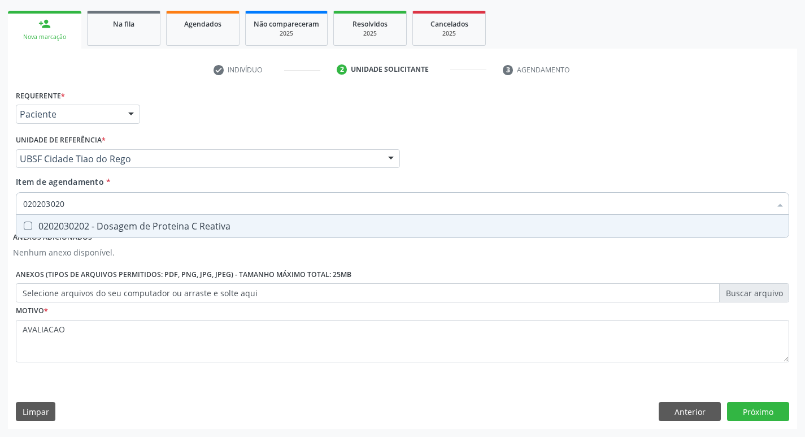
type input "0202030202"
click at [136, 225] on div "0202030202 - Dosagem de Proteina C Reativa" at bounding box center [402, 225] width 759 height 9
checkbox Reativa "true"
click at [753, 405] on button "Próximo" at bounding box center [758, 411] width 62 height 19
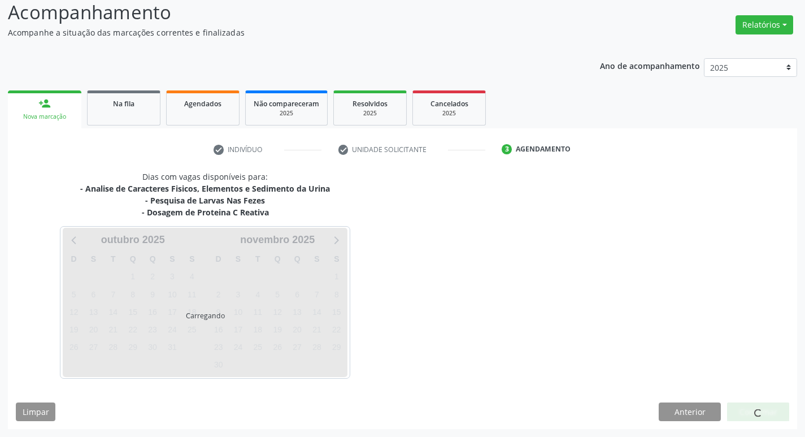
scroll to position [79, 0]
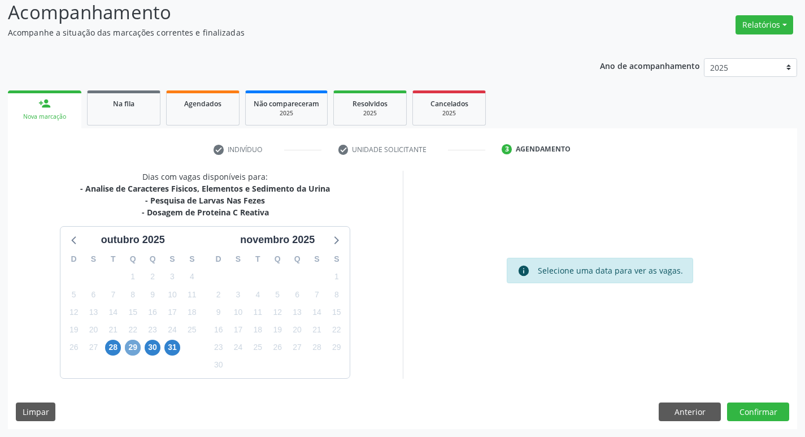
click at [132, 345] on span "29" at bounding box center [133, 348] width 16 height 16
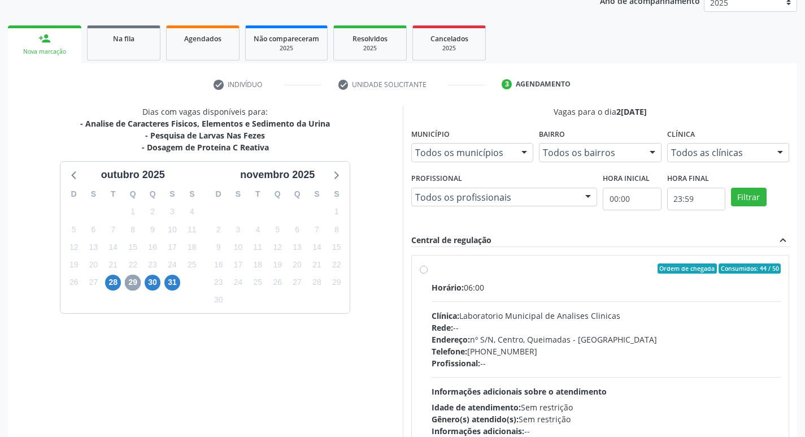
scroll to position [218, 0]
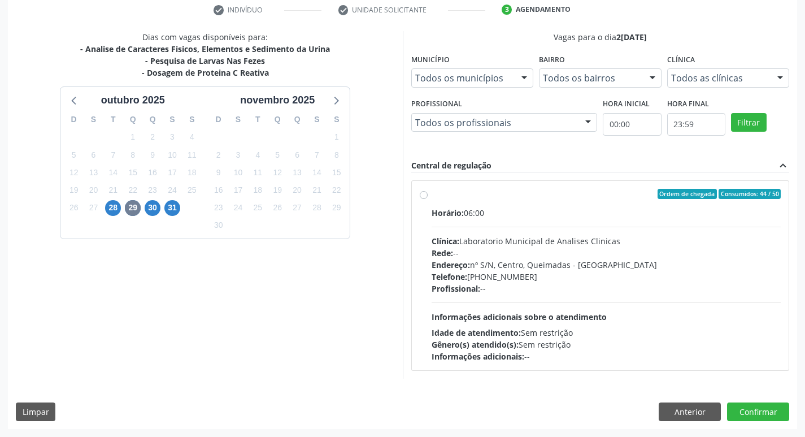
click at [544, 284] on div "Profissional: --" at bounding box center [607, 289] width 350 height 12
click at [428, 199] on input "Ordem de chegada Consumidos: 44 / 50 Horário: 06:00 Clínica: Laboratorio Munici…" at bounding box center [424, 194] width 8 height 10
radio input "true"
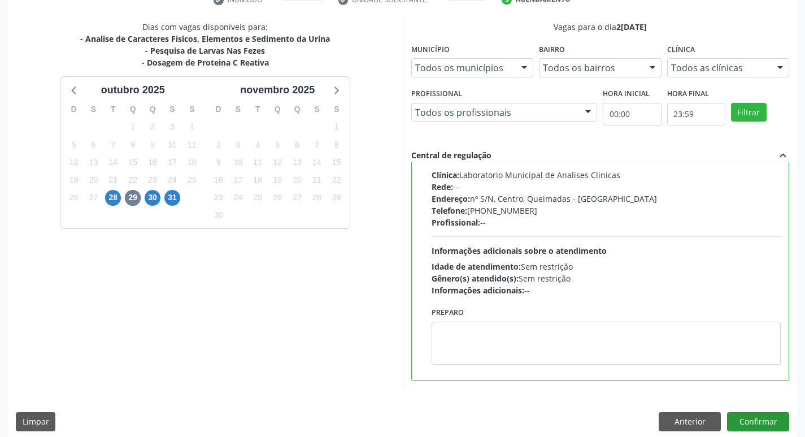
scroll to position [238, 0]
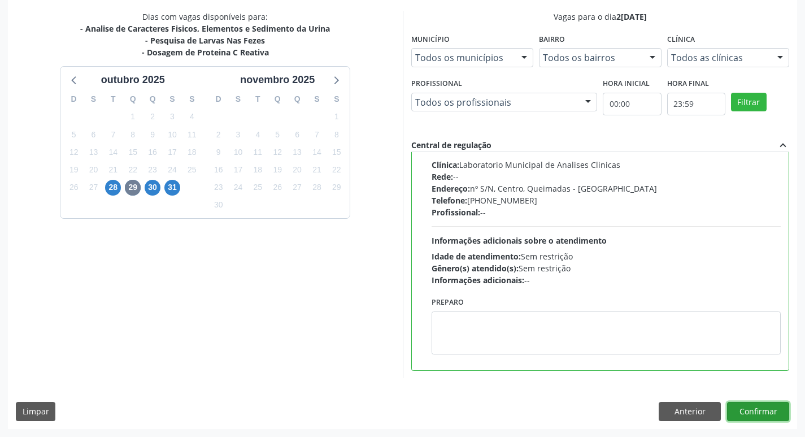
click at [762, 405] on button "Confirmar" at bounding box center [758, 411] width 62 height 19
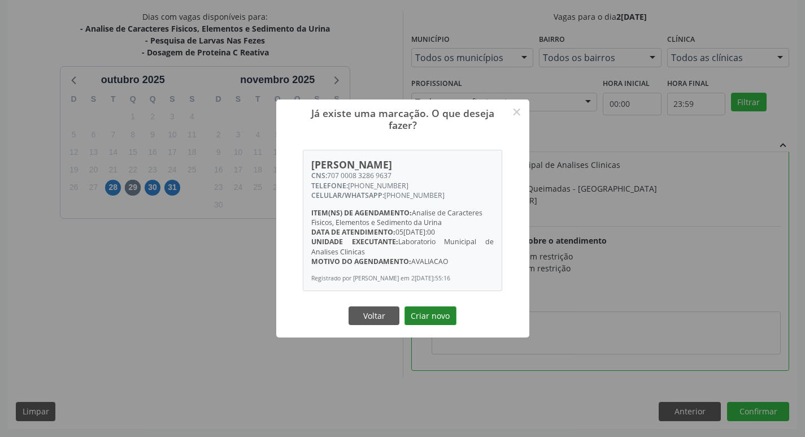
click at [440, 322] on button "Criar novo" at bounding box center [431, 315] width 52 height 19
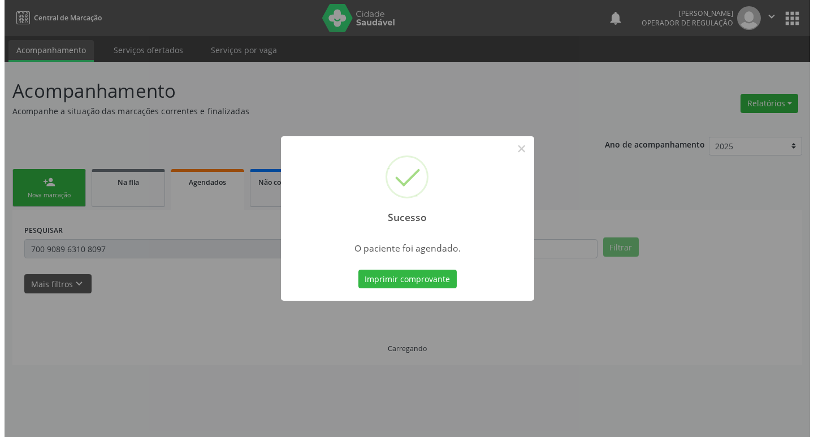
scroll to position [0, 0]
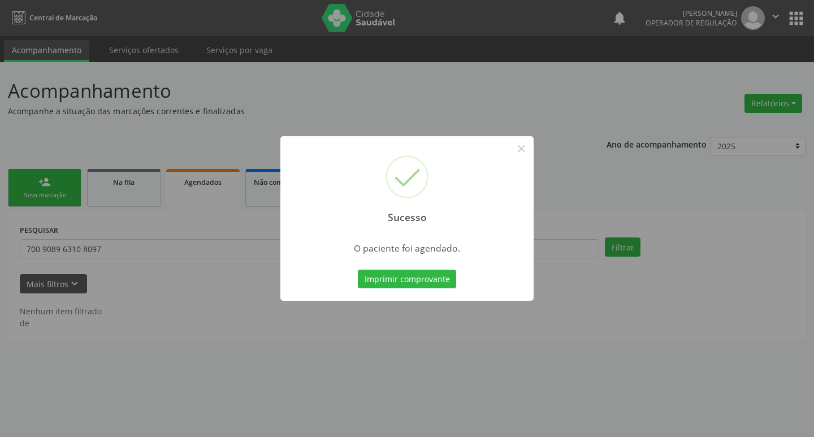
click at [418, 266] on div "Sucesso × O paciente foi agendado. Imprimir comprovante Cancel" at bounding box center [406, 218] width 253 height 165
click at [418, 279] on button "Imprimir comprovante" at bounding box center [407, 279] width 98 height 19
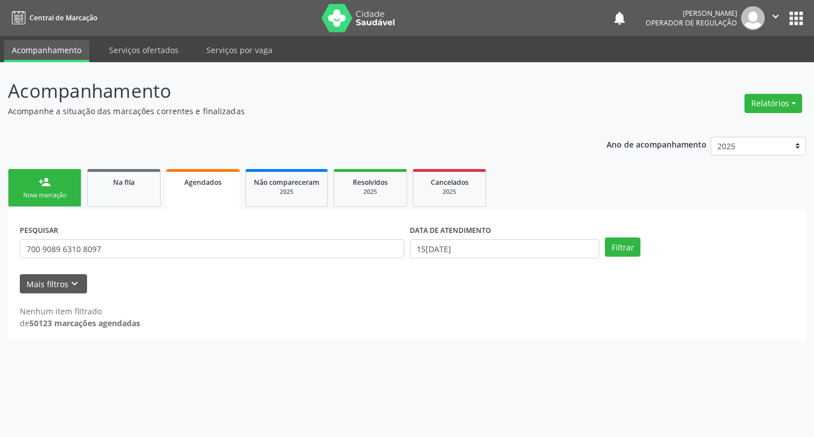
click at [29, 192] on div "Nova marcação" at bounding box center [44, 195] width 57 height 8
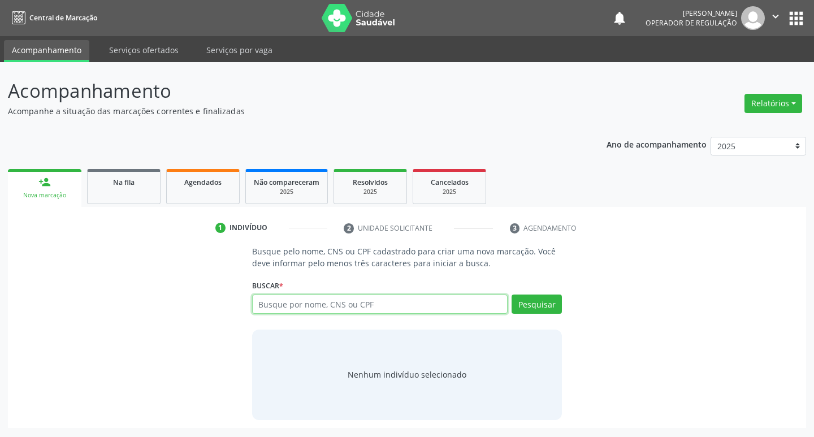
click at [273, 299] on input "text" at bounding box center [380, 303] width 256 height 19
type input "708202167214047"
drag, startPoint x: 525, startPoint y: 299, endPoint x: 442, endPoint y: 280, distance: 84.7
click at [523, 299] on button "Pesquisar" at bounding box center [536, 303] width 50 height 19
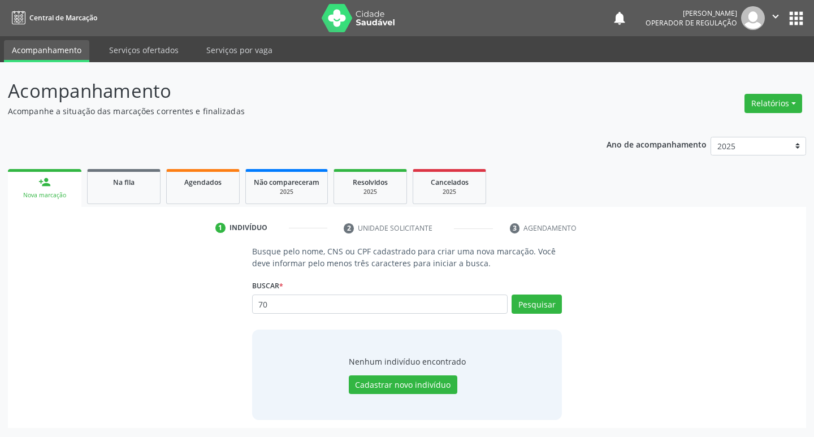
type input "7"
type input "708202167214047"
click at [536, 301] on button "Pesquisar" at bounding box center [536, 303] width 50 height 19
type input "7"
type input "LARISSA BEATRIZ COSTA L"
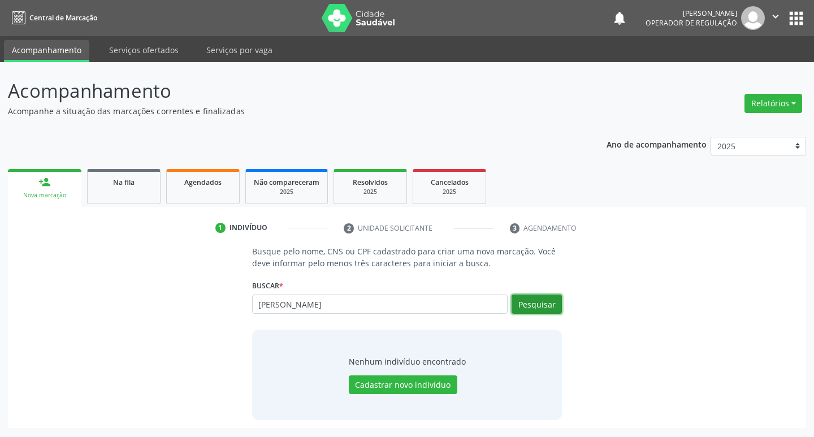
click at [536, 301] on button "Pesquisar" at bounding box center [536, 303] width 50 height 19
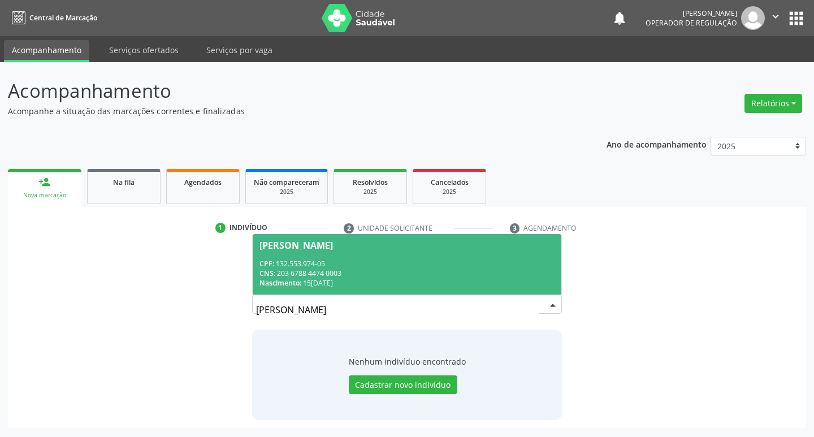
click at [416, 269] on div "CNS: 203 6788 4474 0003" at bounding box center [407, 273] width 296 height 10
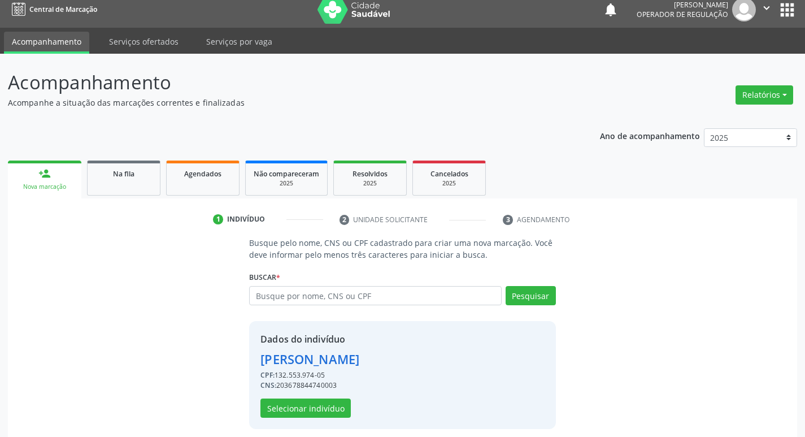
scroll to position [16, 0]
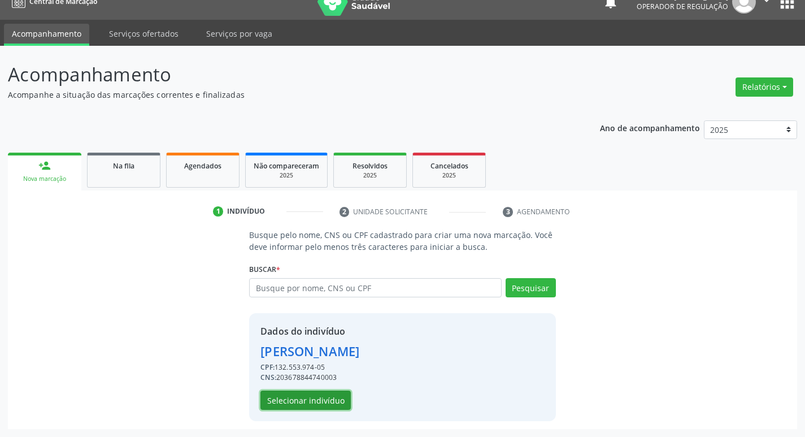
click at [328, 399] on button "Selecionar indivíduo" at bounding box center [305, 399] width 90 height 19
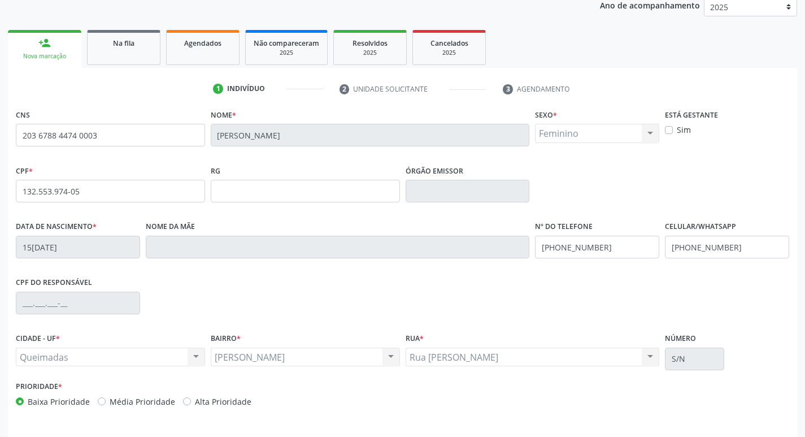
scroll to position [176, 0]
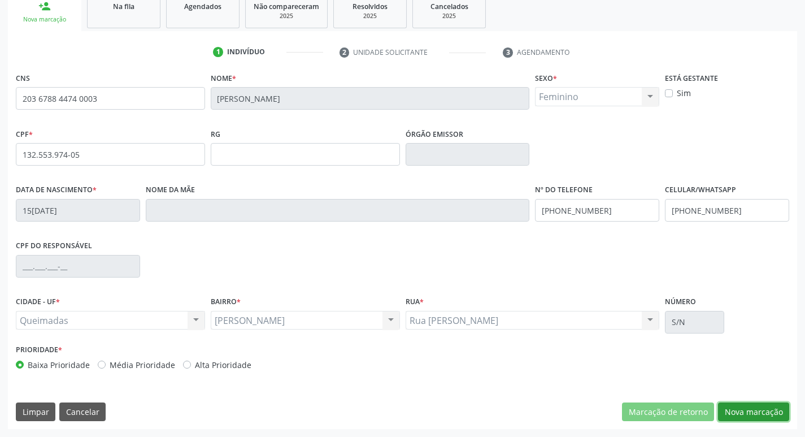
click at [751, 416] on button "Nova marcação" at bounding box center [753, 411] width 71 height 19
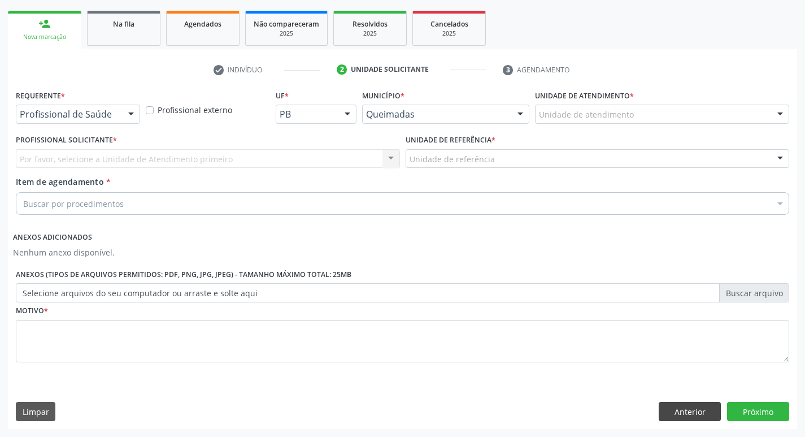
scroll to position [158, 0]
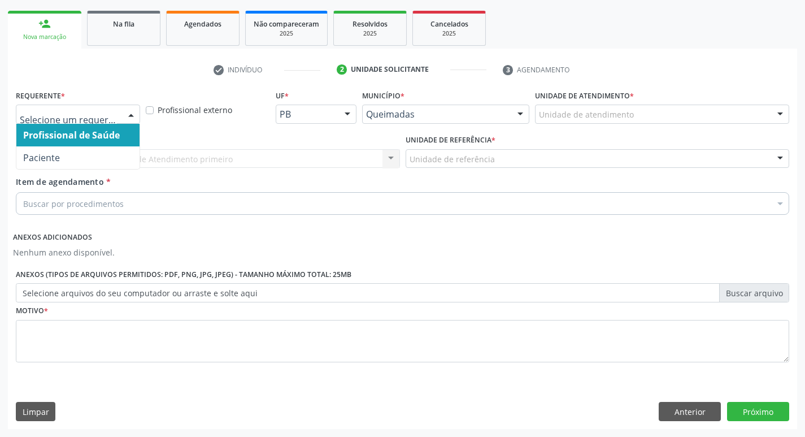
click at [116, 122] on div at bounding box center [78, 114] width 124 height 19
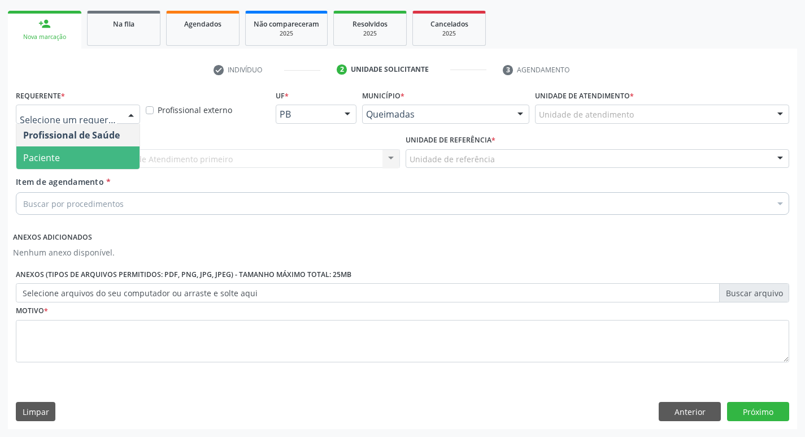
click at [90, 158] on span "Paciente" at bounding box center [77, 157] width 123 height 23
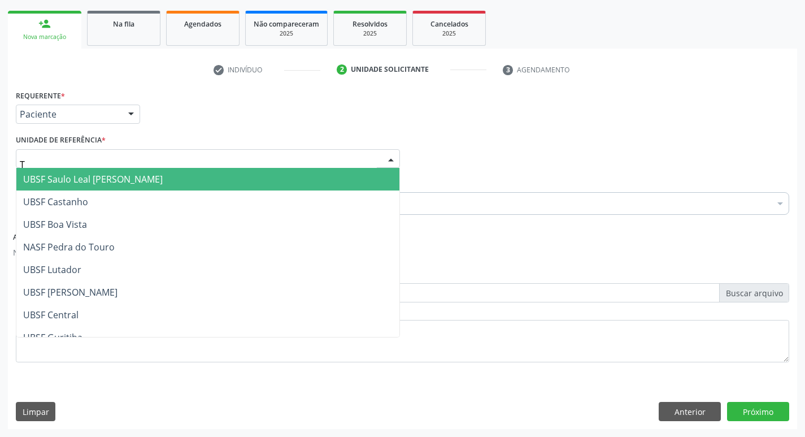
type input "TI"
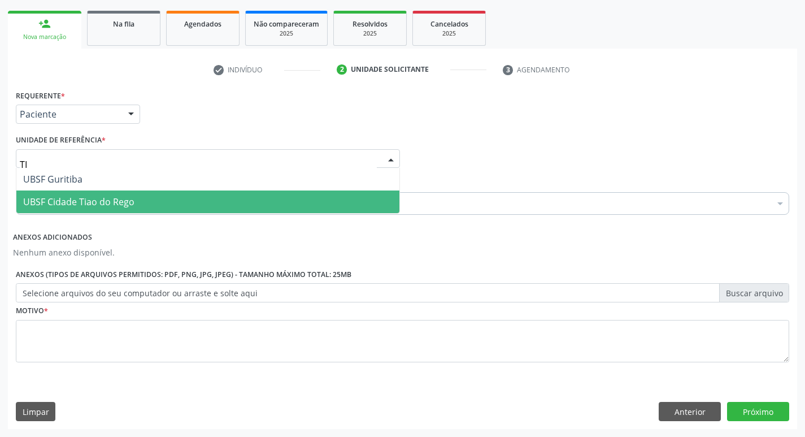
click at [90, 202] on span "UBSF Cidade Tiao do Rego" at bounding box center [78, 202] width 111 height 12
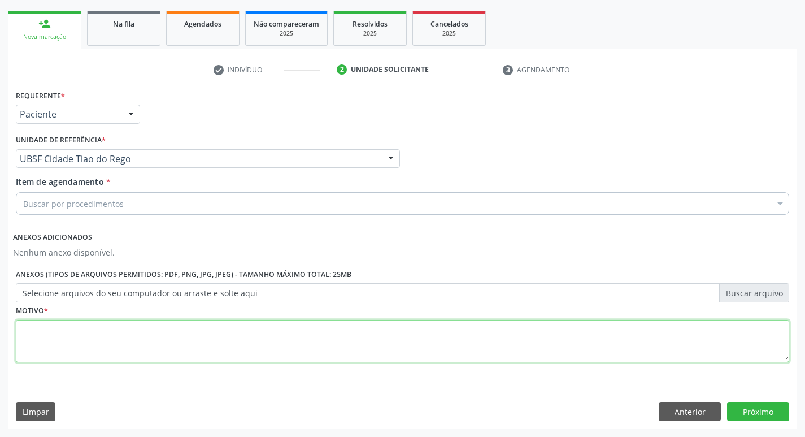
click at [106, 352] on textarea at bounding box center [403, 341] width 774 height 43
type textarea "AVALIACAO"
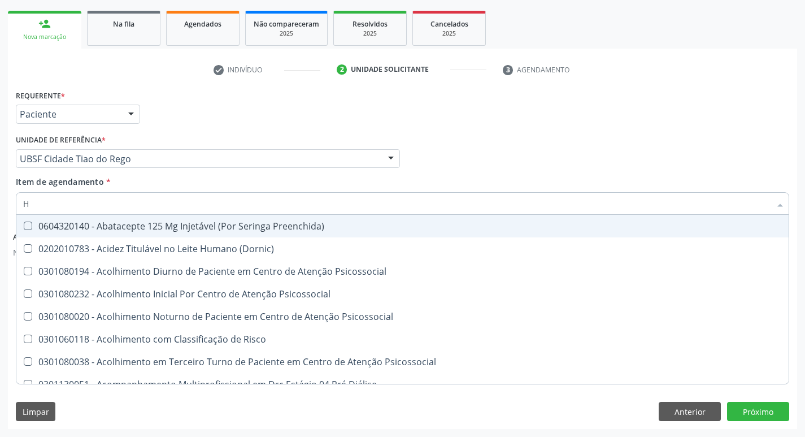
type input "HEMOGR"
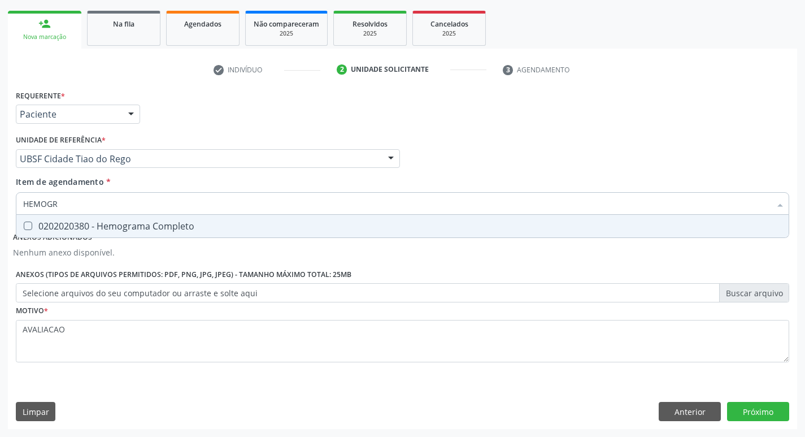
click at [149, 228] on div "0202020380 - Hemograma Completo" at bounding box center [402, 225] width 759 height 9
checkbox Completo "true"
click at [759, 407] on button "Próximo" at bounding box center [758, 411] width 62 height 19
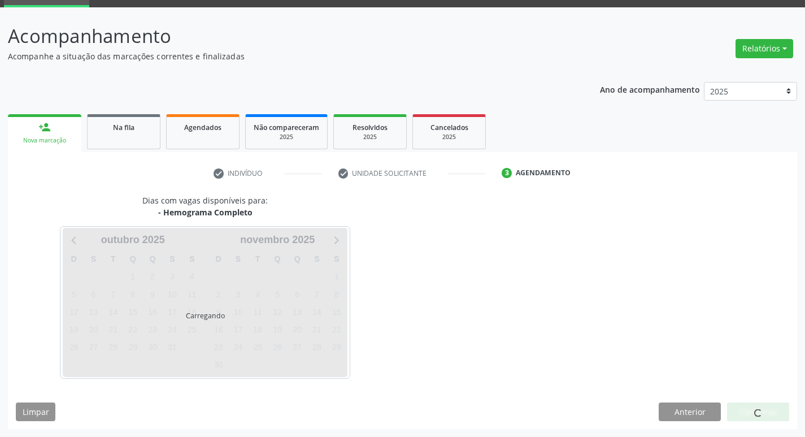
scroll to position [55, 0]
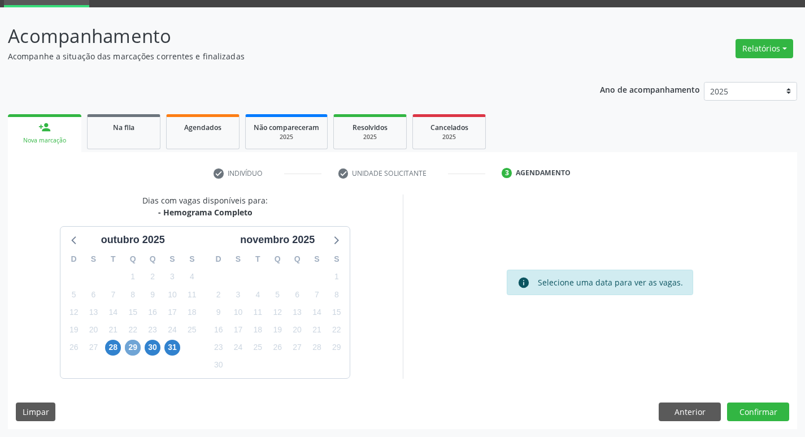
click at [132, 351] on span "29" at bounding box center [133, 348] width 16 height 16
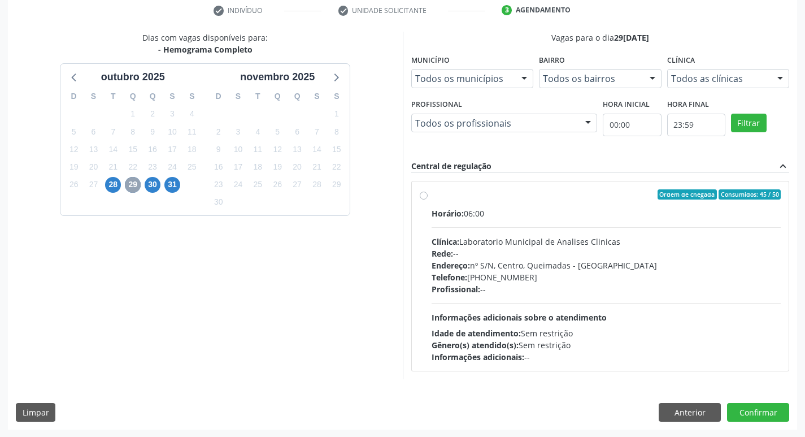
scroll to position [218, 0]
click at [576, 310] on div "Horário: 06:00 Clínica: Laboratorio Municipal de Analises Clinicas Rede: -- End…" at bounding box center [607, 284] width 350 height 155
click at [428, 199] on input "Ordem de chegada Consumidos: 45 / 50 Horário: 06:00 Clínica: Laboratorio Munici…" at bounding box center [424, 194] width 8 height 10
radio input "true"
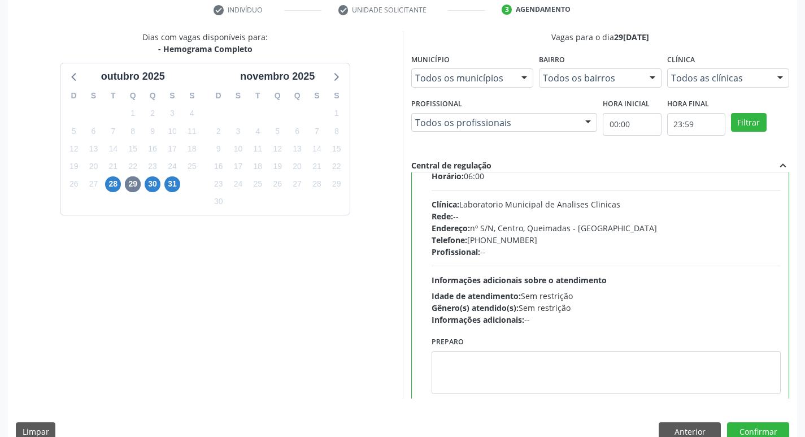
scroll to position [56, 0]
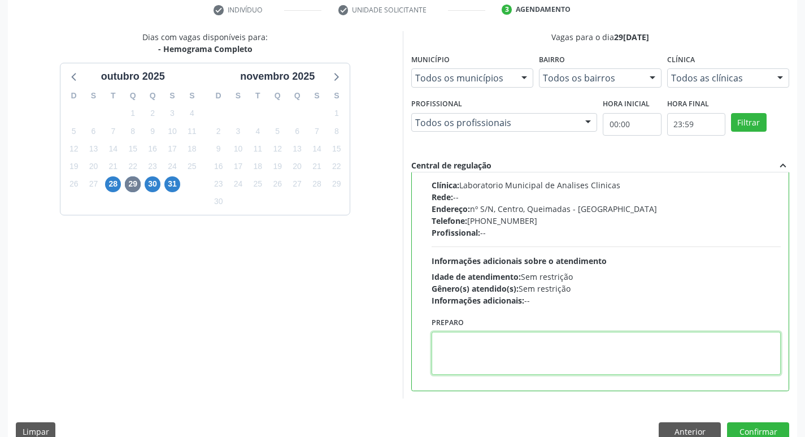
click at [585, 358] on textarea at bounding box center [607, 353] width 350 height 43
paste textarea "IR EM [GEOGRAPHIC_DATA]"
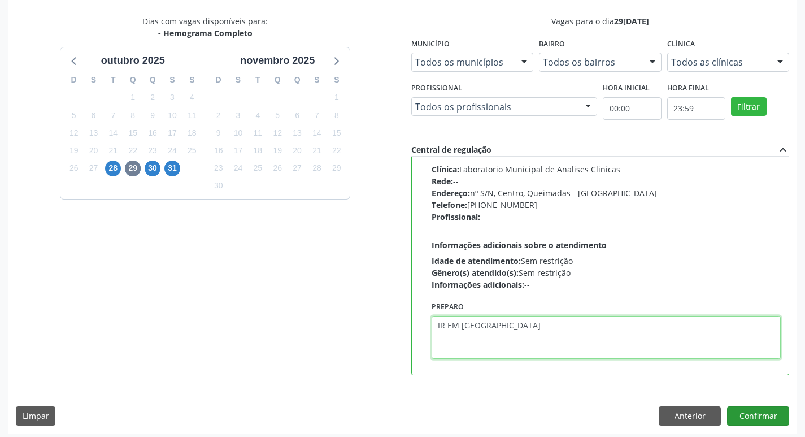
scroll to position [238, 0]
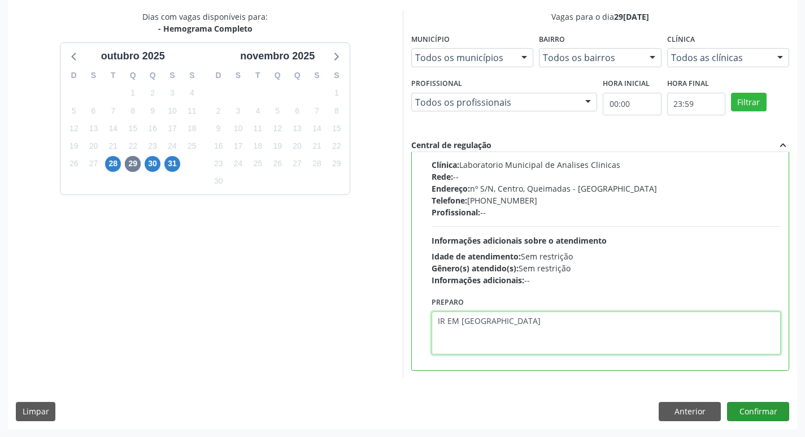
type textarea "IR EM [GEOGRAPHIC_DATA]"
click at [757, 415] on button "Confirmar" at bounding box center [758, 411] width 62 height 19
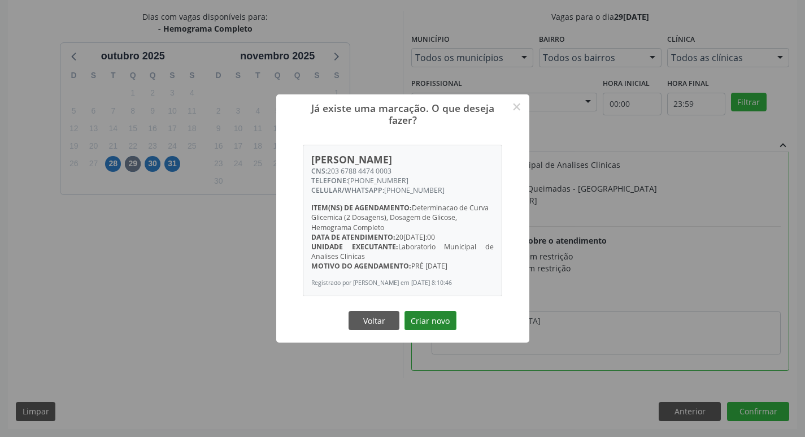
click at [424, 326] on button "Criar novo" at bounding box center [431, 320] width 52 height 19
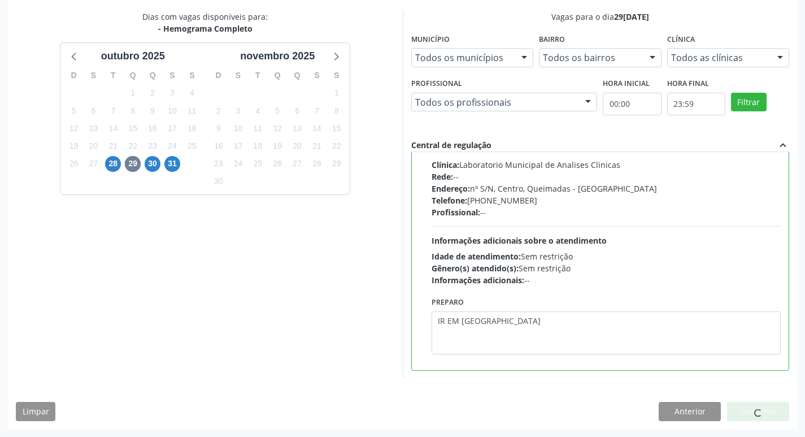
scroll to position [0, 0]
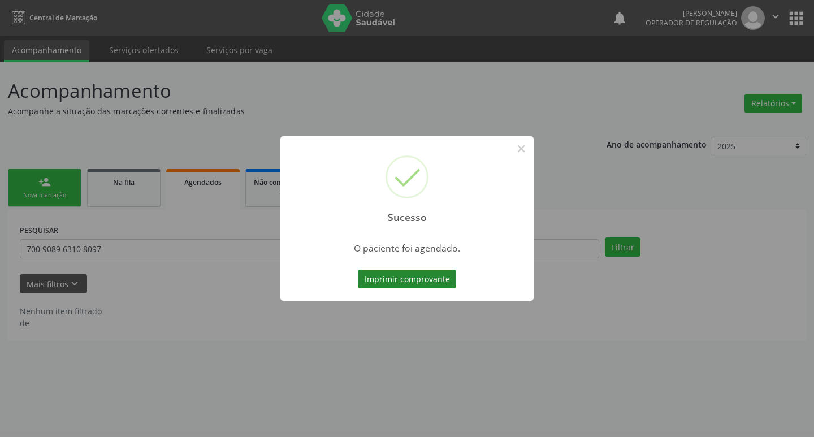
click at [425, 276] on button "Imprimir comprovante" at bounding box center [407, 279] width 98 height 19
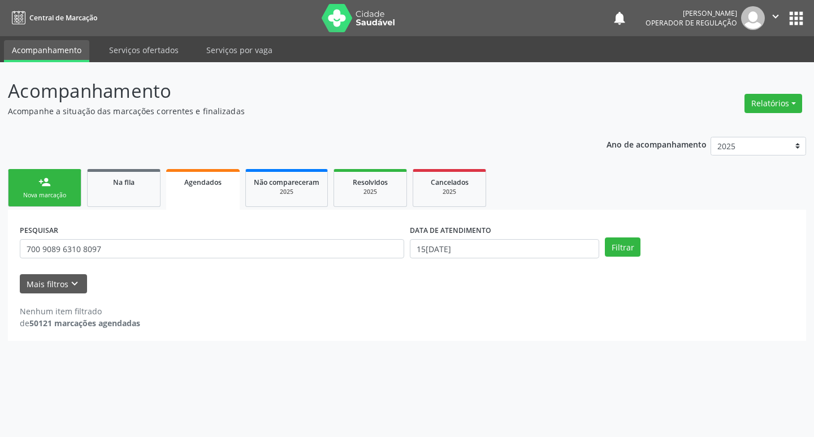
click at [54, 189] on link "person_add Nova marcação" at bounding box center [44, 188] width 73 height 38
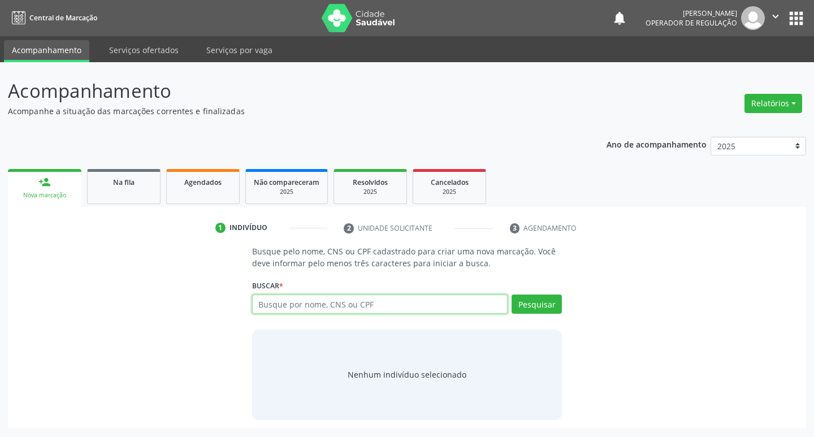
click at [278, 303] on input "text" at bounding box center [380, 303] width 256 height 19
type input "700308909015634"
click at [533, 301] on button "Pesquisar" at bounding box center [536, 303] width 50 height 19
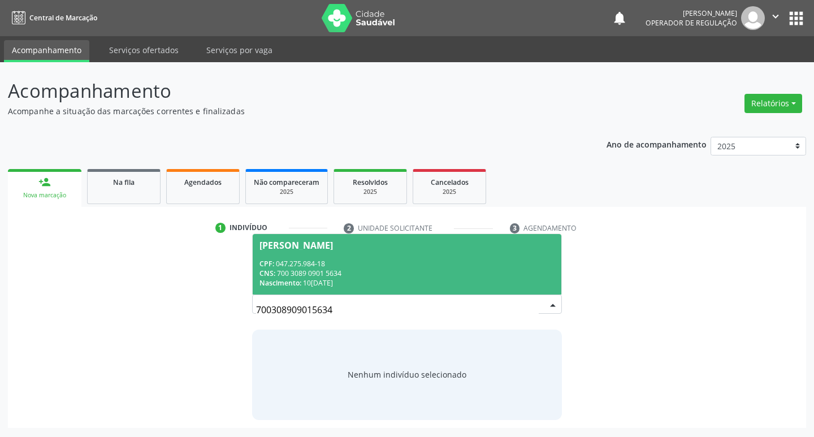
click at [311, 270] on div "CNS: 700 3089 0901 5634" at bounding box center [407, 273] width 296 height 10
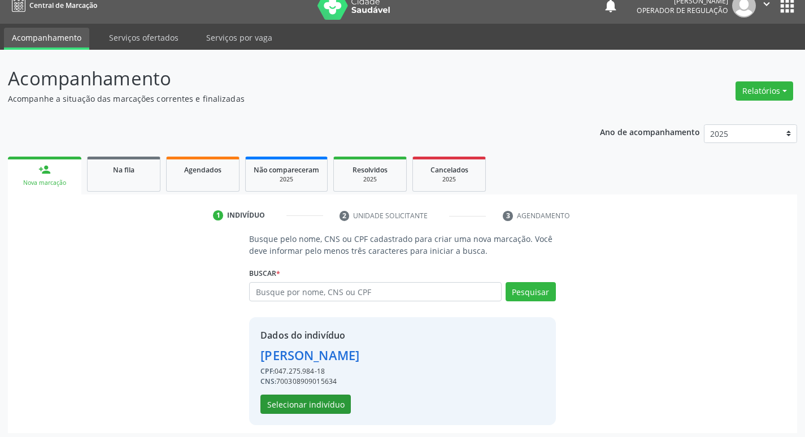
scroll to position [16, 0]
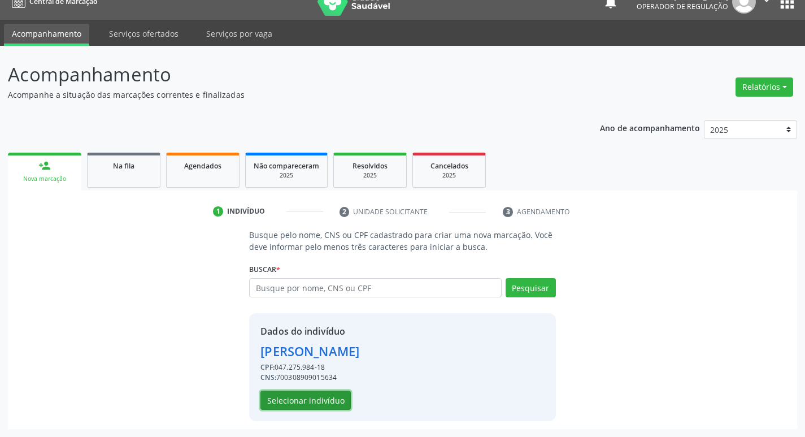
click at [308, 399] on button "Selecionar indivíduo" at bounding box center [305, 399] width 90 height 19
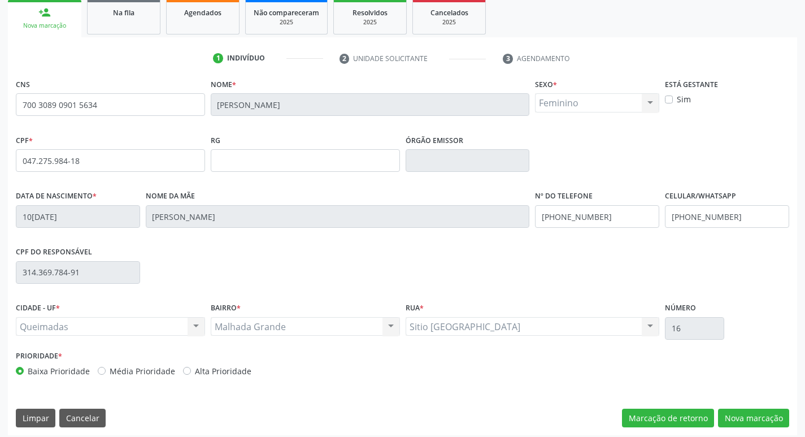
scroll to position [176, 0]
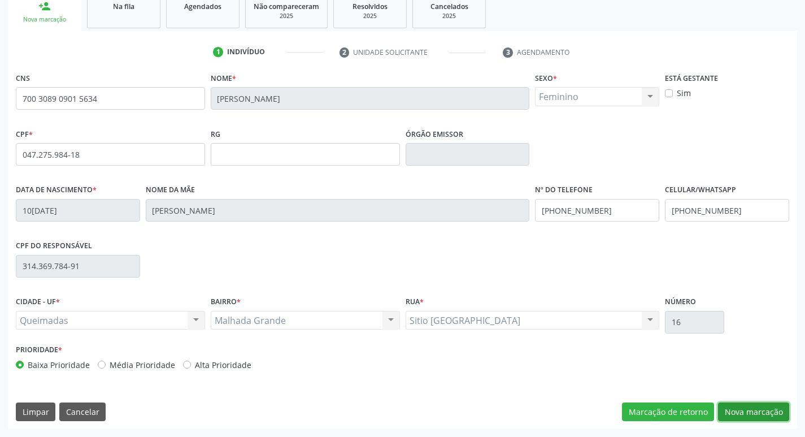
click at [735, 413] on button "Nova marcação" at bounding box center [753, 411] width 71 height 19
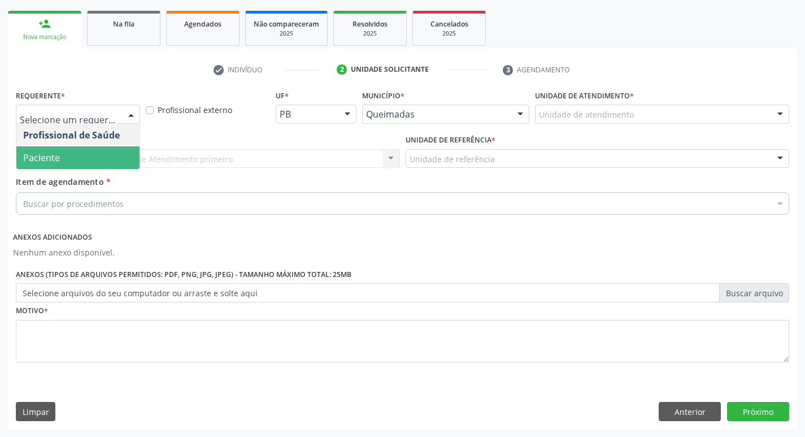
click at [68, 157] on span "Paciente" at bounding box center [77, 157] width 123 height 23
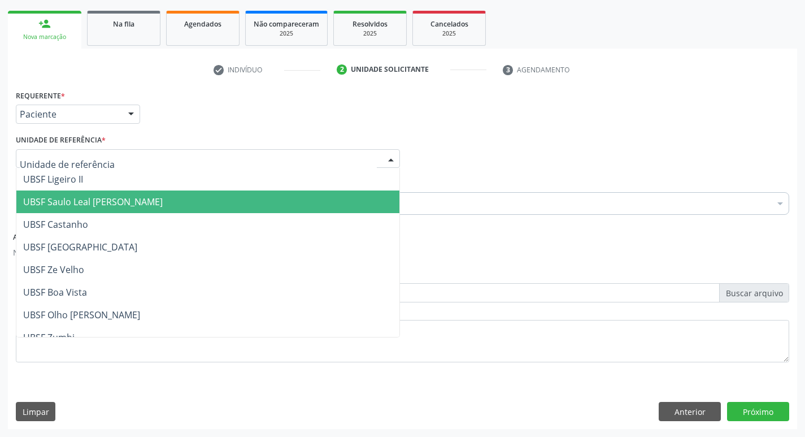
type input "M"
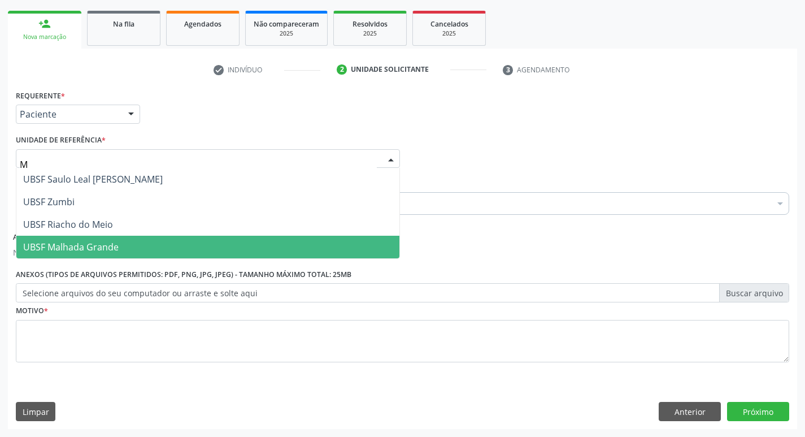
click at [76, 257] on span "UBSF Malhada Grande" at bounding box center [207, 247] width 383 height 23
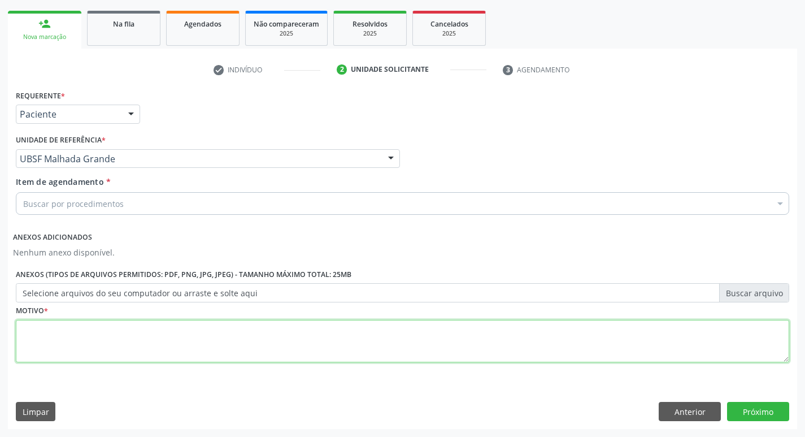
click at [105, 330] on textarea at bounding box center [403, 341] width 774 height 43
type textarea "AVALIACAO"
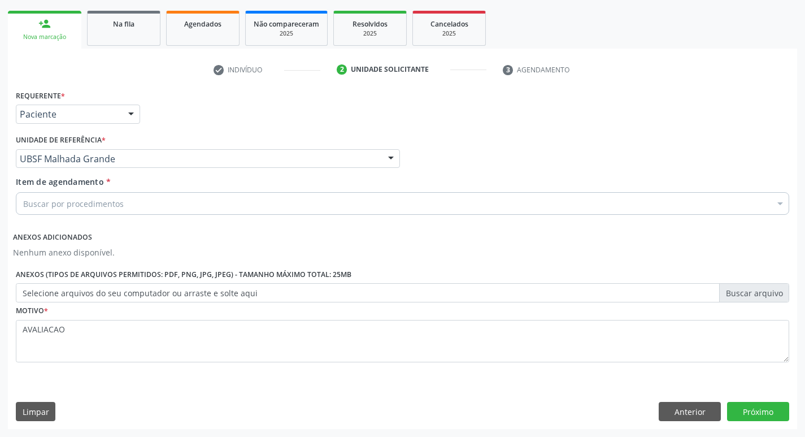
click at [71, 210] on div "Buscar por procedimentos" at bounding box center [403, 203] width 774 height 23
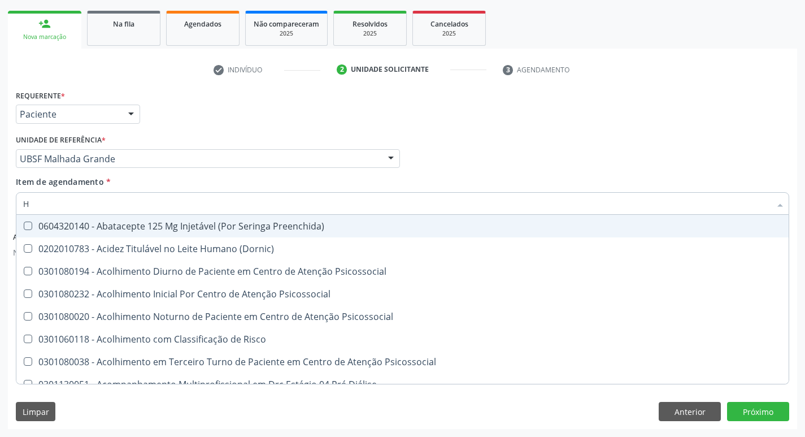
type input "HEMOGR"
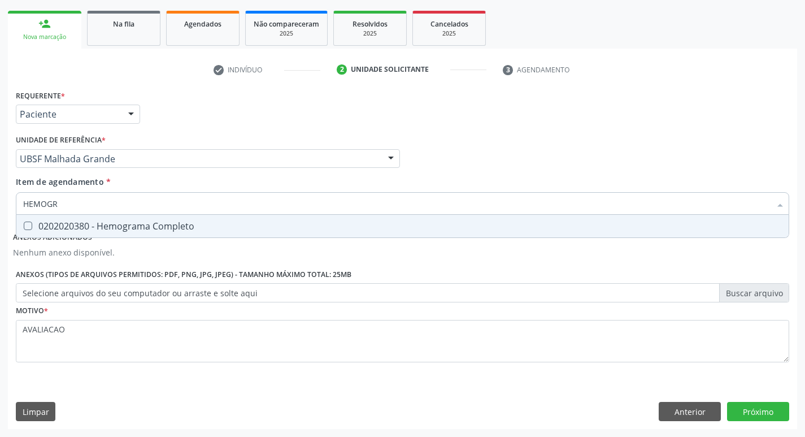
click at [137, 233] on span "0202020380 - Hemograma Completo" at bounding box center [402, 226] width 772 height 23
checkbox Completo "true"
click at [580, 146] on div "Profissional Solicitante Por favor, selecione a Unidade de Atendimento primeiro…" at bounding box center [402, 154] width 779 height 44
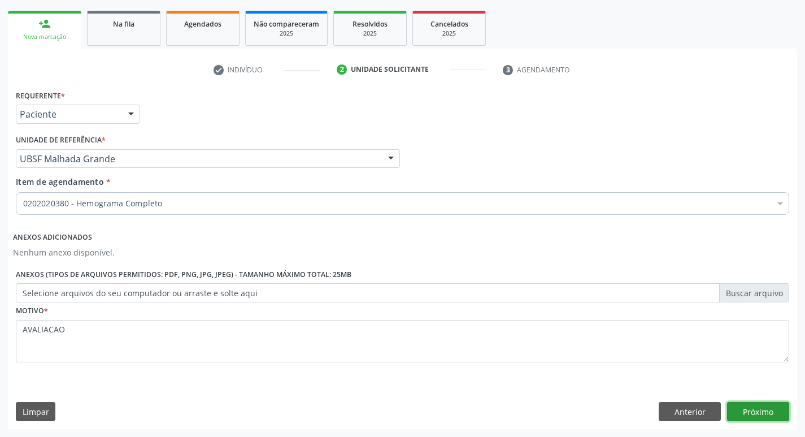
click at [777, 409] on button "Próximo" at bounding box center [758, 411] width 62 height 19
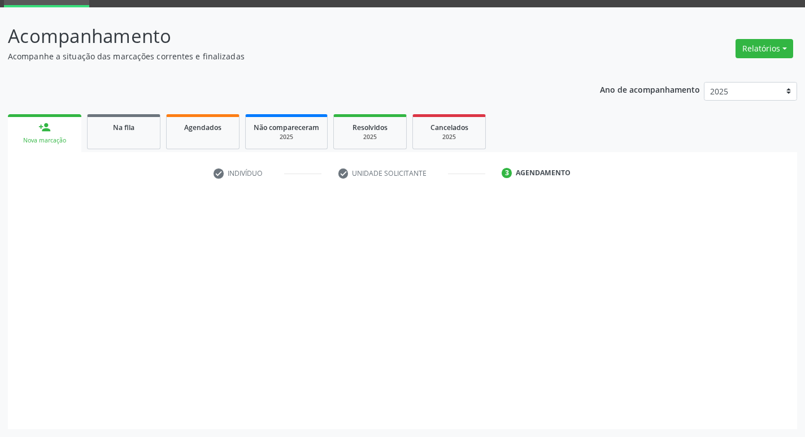
scroll to position [55, 0]
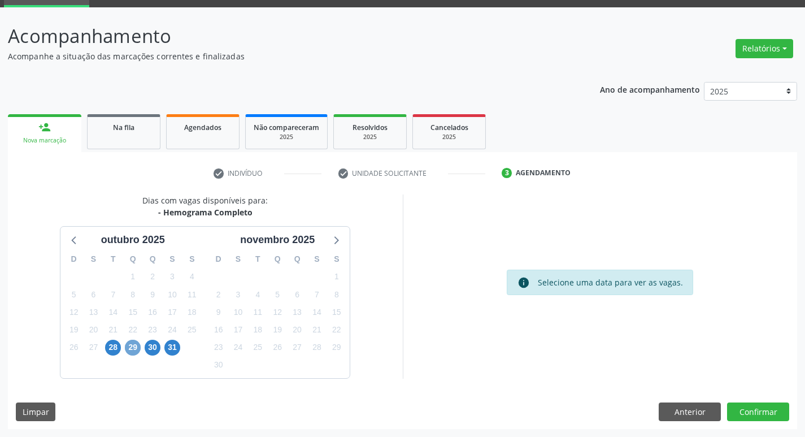
click at [136, 344] on span "29" at bounding box center [133, 348] width 16 height 16
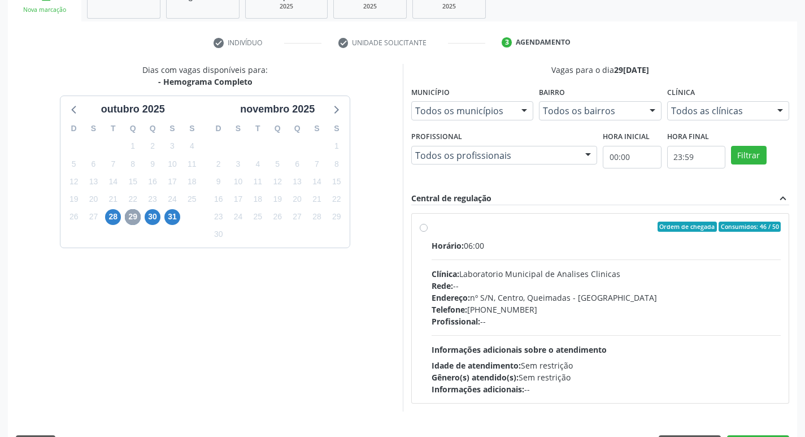
scroll to position [218, 0]
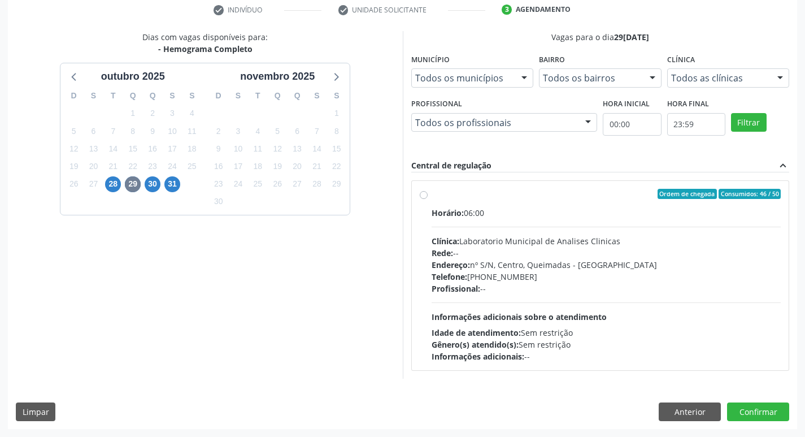
click at [600, 279] on div "Telefone: (83) 33921344" at bounding box center [607, 277] width 350 height 12
click at [428, 199] on input "Ordem de chegada Consumidos: 46 / 50 Horário: 06:00 Clínica: Laboratorio Munici…" at bounding box center [424, 194] width 8 height 10
radio input "true"
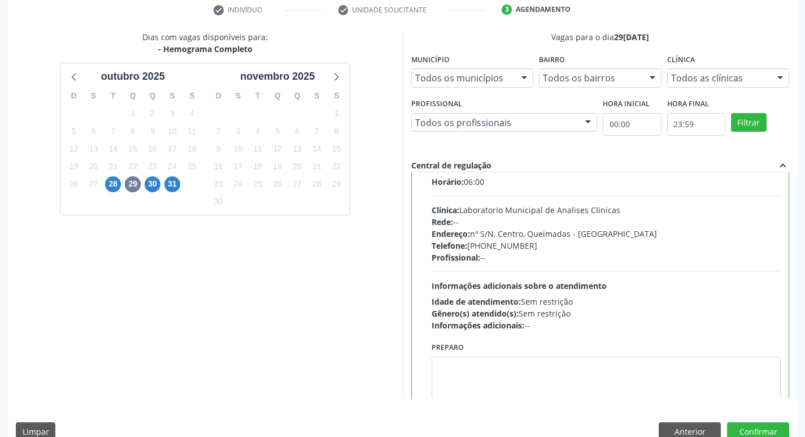
scroll to position [56, 0]
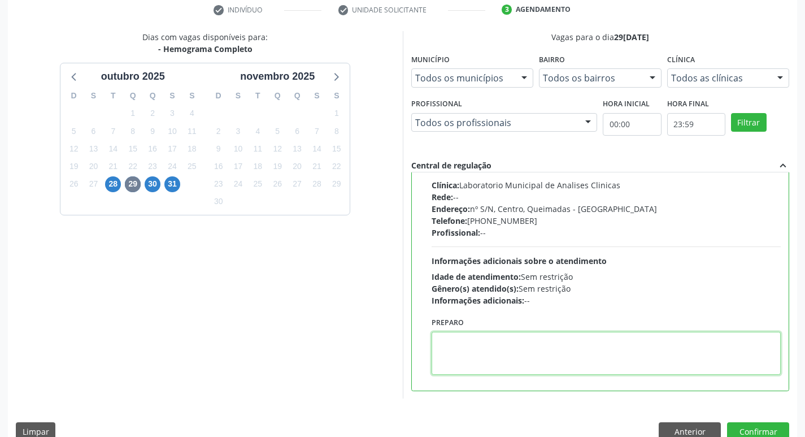
click at [516, 368] on textarea at bounding box center [607, 353] width 350 height 43
paste textarea "IR EM [GEOGRAPHIC_DATA]"
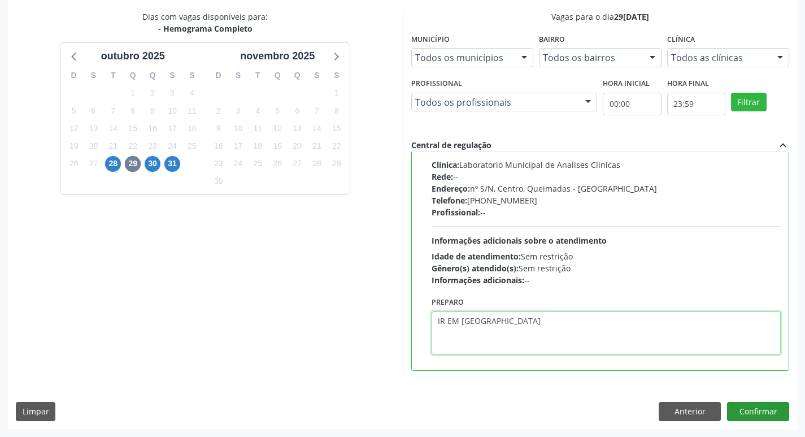
type textarea "IR EM [GEOGRAPHIC_DATA]"
click at [774, 409] on button "Confirmar" at bounding box center [758, 411] width 62 height 19
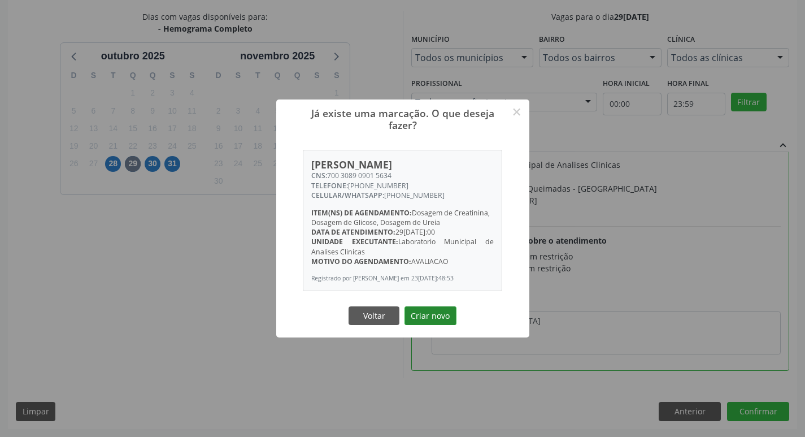
click at [440, 322] on button "Criar novo" at bounding box center [431, 315] width 52 height 19
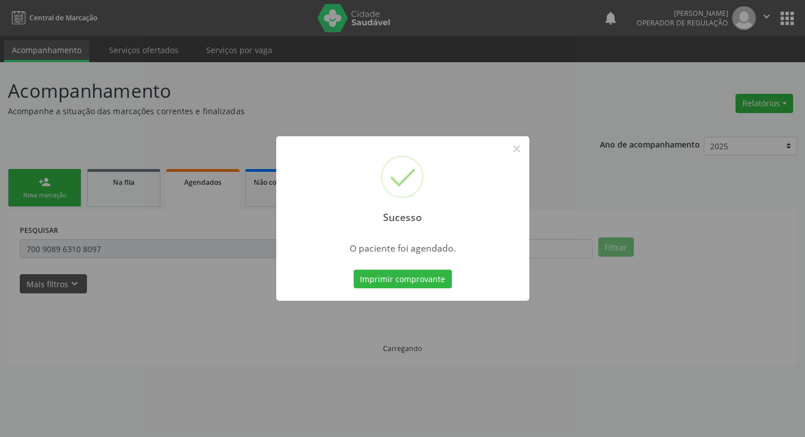
scroll to position [0, 0]
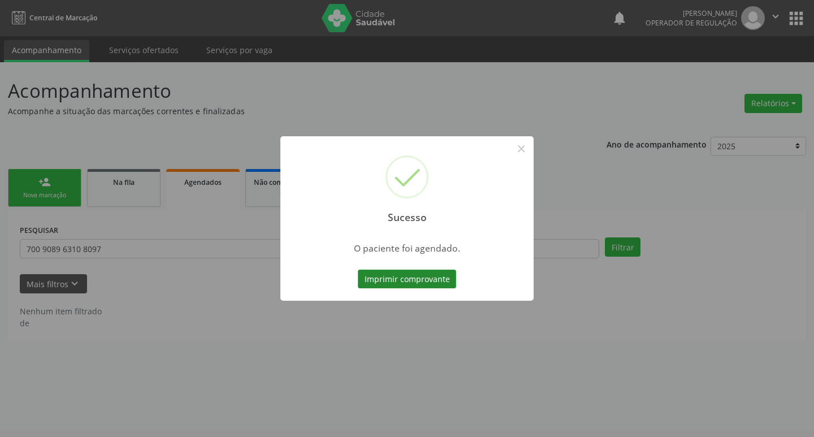
click at [410, 285] on button "Imprimir comprovante" at bounding box center [407, 279] width 98 height 19
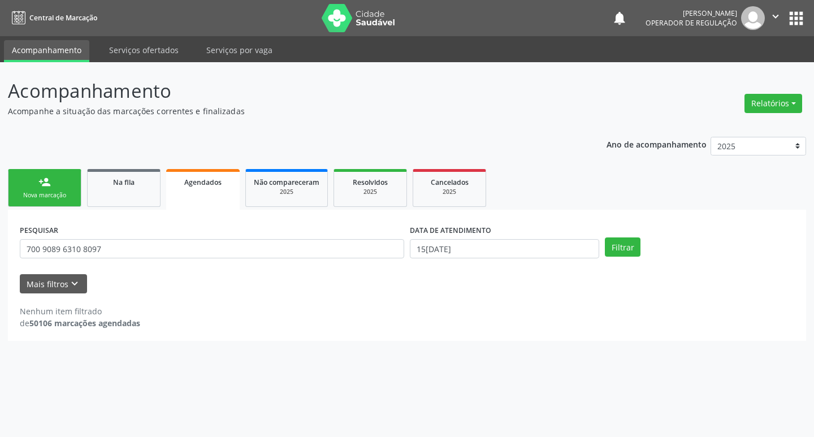
click at [189, 178] on span "Agendados" at bounding box center [202, 182] width 37 height 10
click at [159, 261] on div "PESQUISAR 700 9089 6310 8097" at bounding box center [212, 243] width 390 height 44
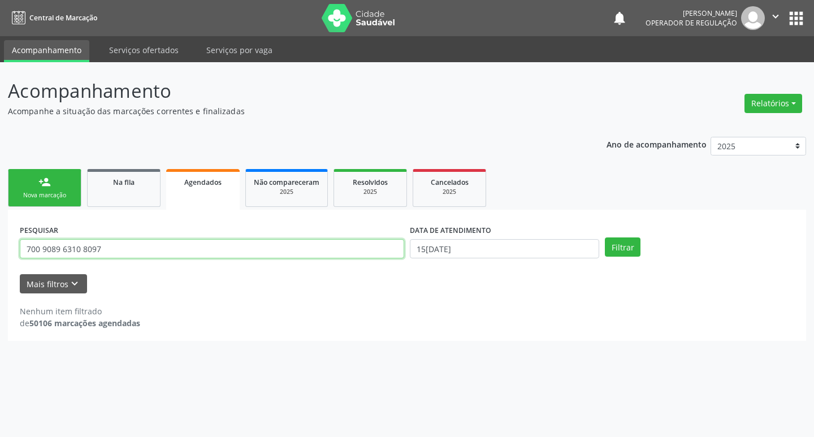
click at [155, 247] on input "700 9089 6310 8097" at bounding box center [212, 248] width 384 height 19
type input "7"
type input "704500634141220"
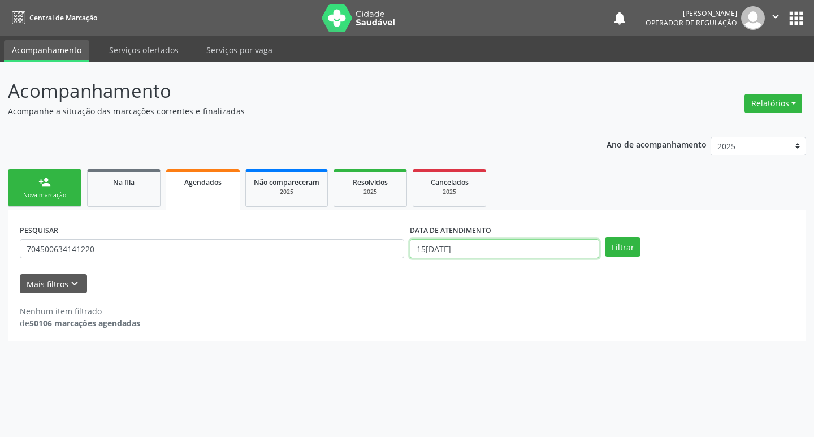
click at [455, 253] on input "15[DATE]" at bounding box center [504, 248] width 189 height 19
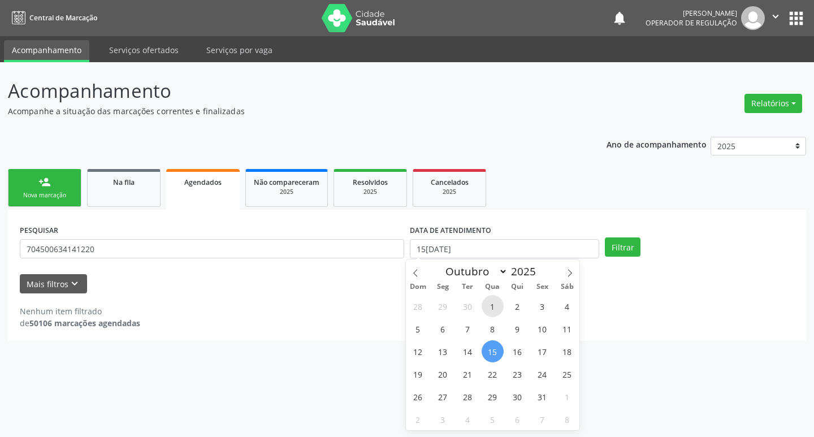
click at [490, 305] on span "1" at bounding box center [492, 306] width 22 height 22
type input "01/10/2025"
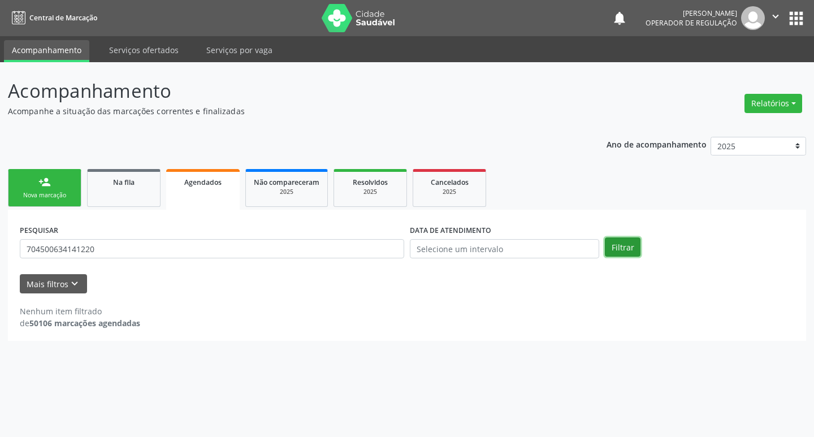
click at [617, 241] on button "Filtrar" at bounding box center [623, 246] width 36 height 19
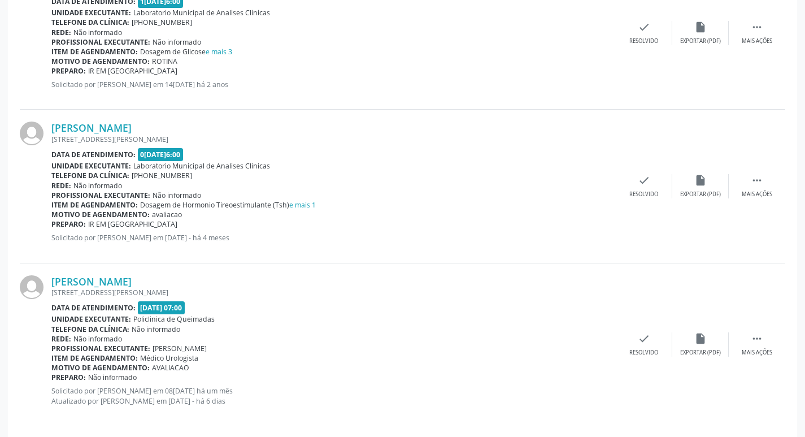
scroll to position [850, 0]
